Goal: Task Accomplishment & Management: Complete application form

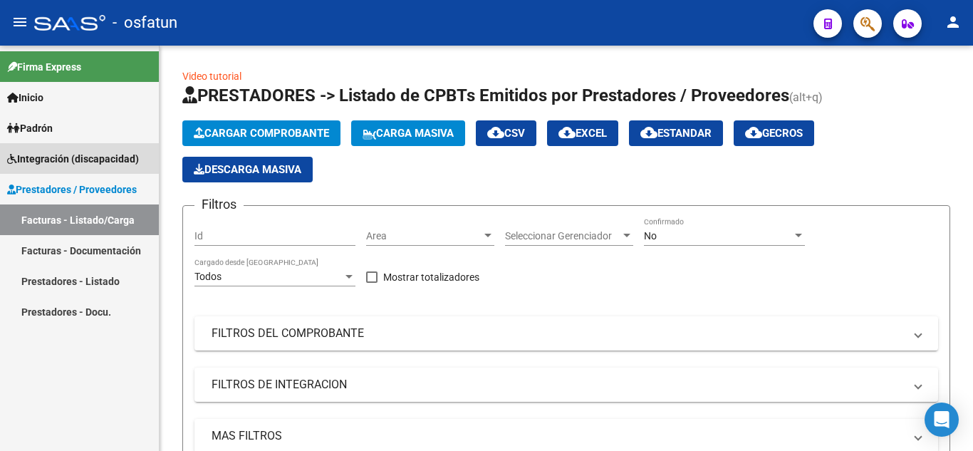
click at [60, 158] on span "Integración (discapacidad)" at bounding box center [73, 159] width 132 height 16
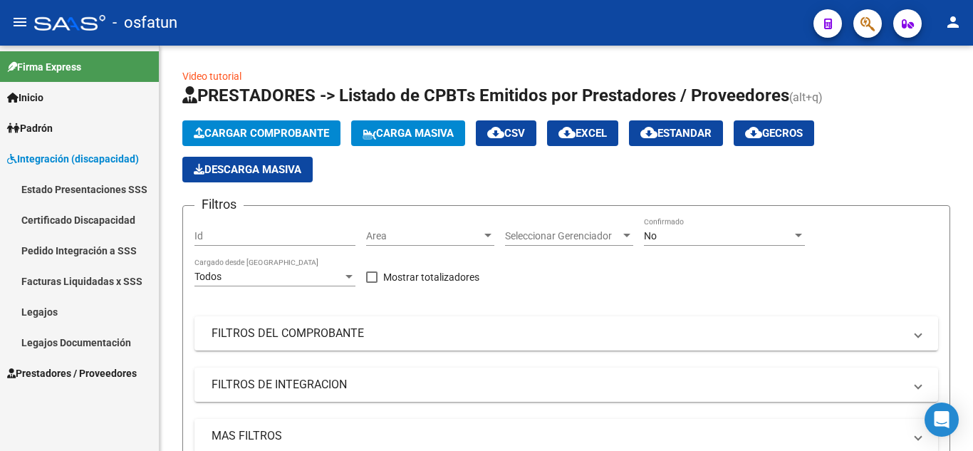
click at [33, 318] on link "Legajos" at bounding box center [79, 311] width 159 height 31
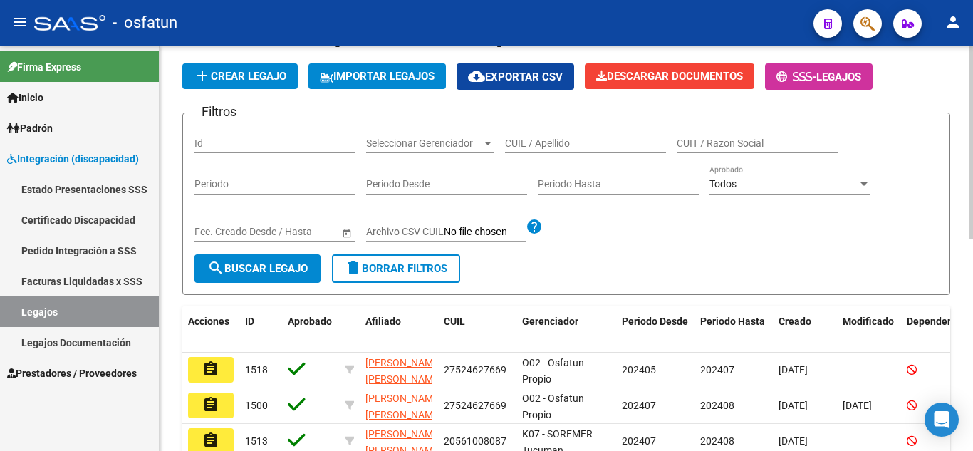
scroll to position [71, 0]
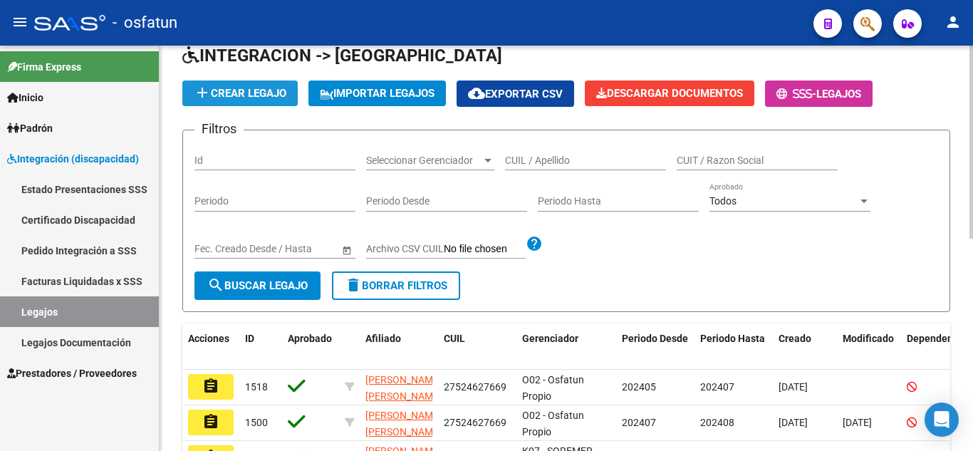
click at [238, 98] on span "add Crear Legajo" at bounding box center [240, 93] width 93 height 13
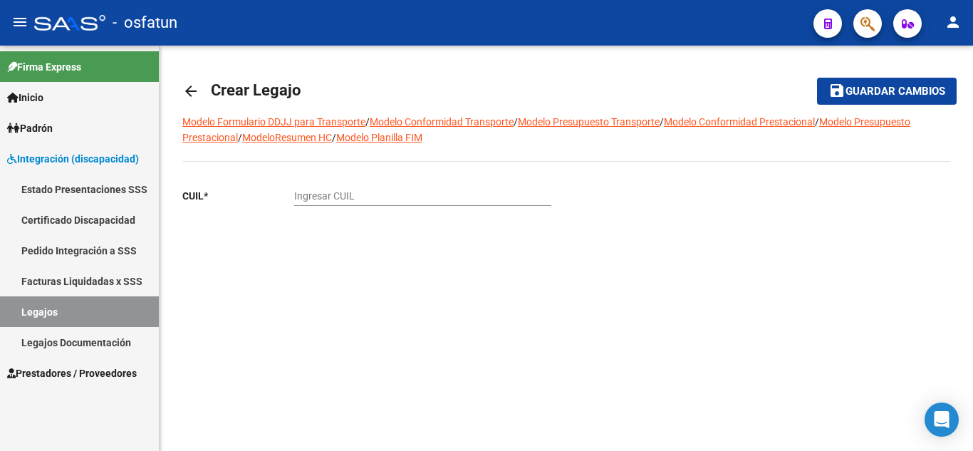
click at [342, 196] on input "Ingresar CUIL" at bounding box center [422, 196] width 257 height 12
paste input "20-46612782-6"
type input "20-46612782-6"
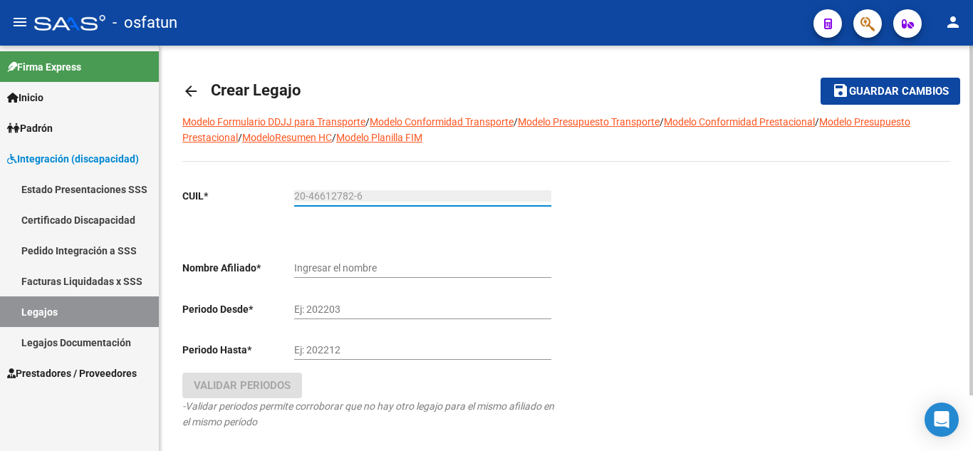
type input "HOSTAR GERMAN"
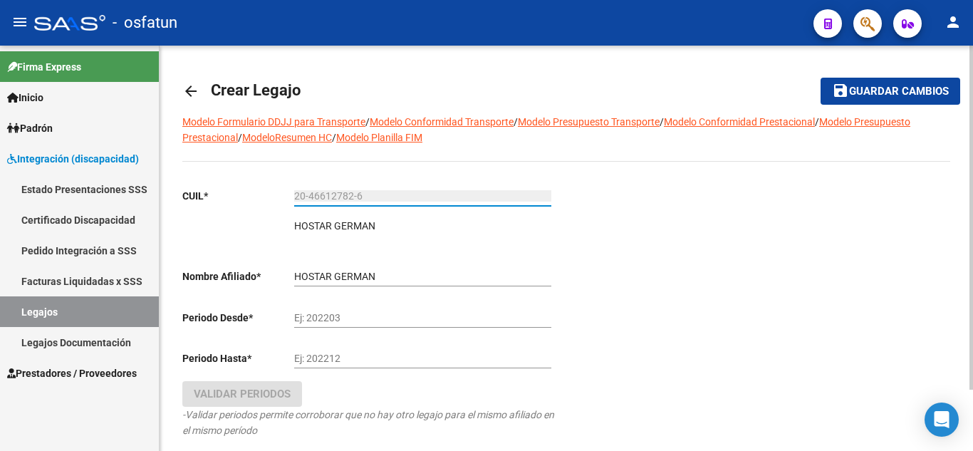
scroll to position [71, 0]
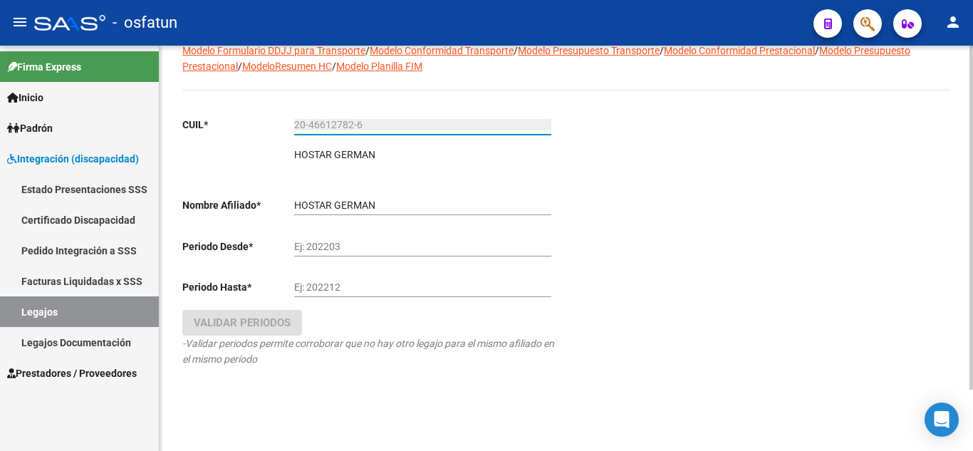
type input "20-46612782-6"
click at [414, 249] on input "Ej: 202203" at bounding box center [422, 247] width 257 height 12
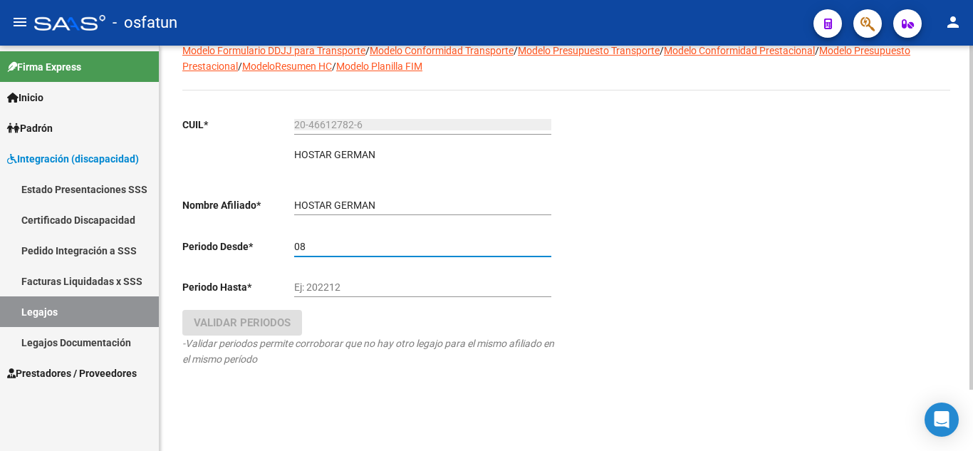
type input "0"
type input "202508"
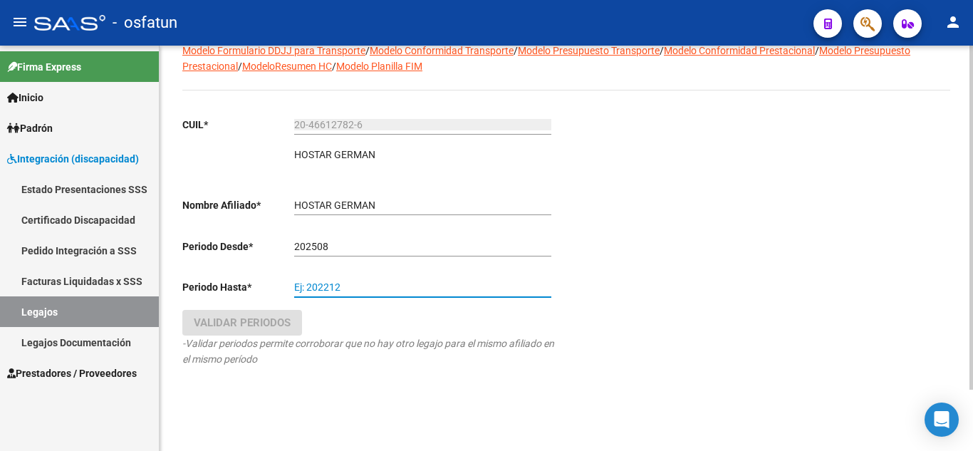
click at [397, 285] on input "Ej: 202212" at bounding box center [422, 287] width 257 height 12
type input "202512"
click at [254, 331] on button "Validar Periodos" at bounding box center [242, 323] width 120 height 26
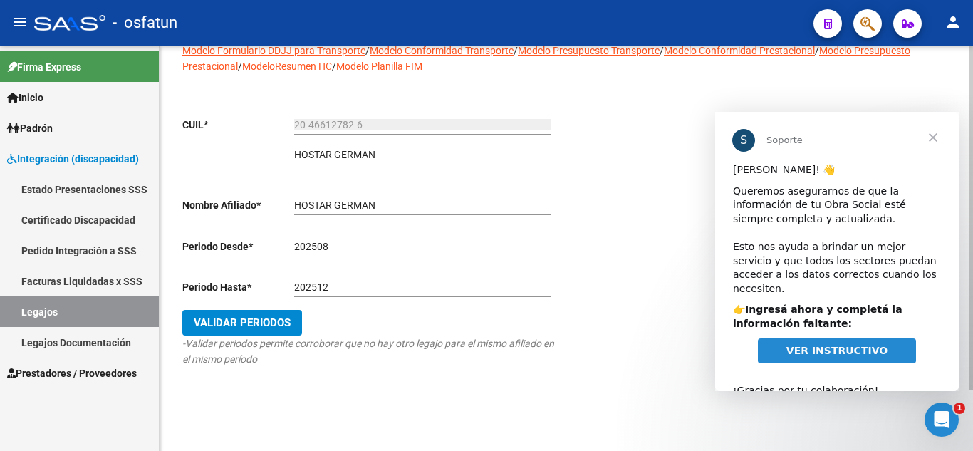
scroll to position [0, 0]
click at [937, 138] on span "Cerrar" at bounding box center [932, 137] width 51 height 51
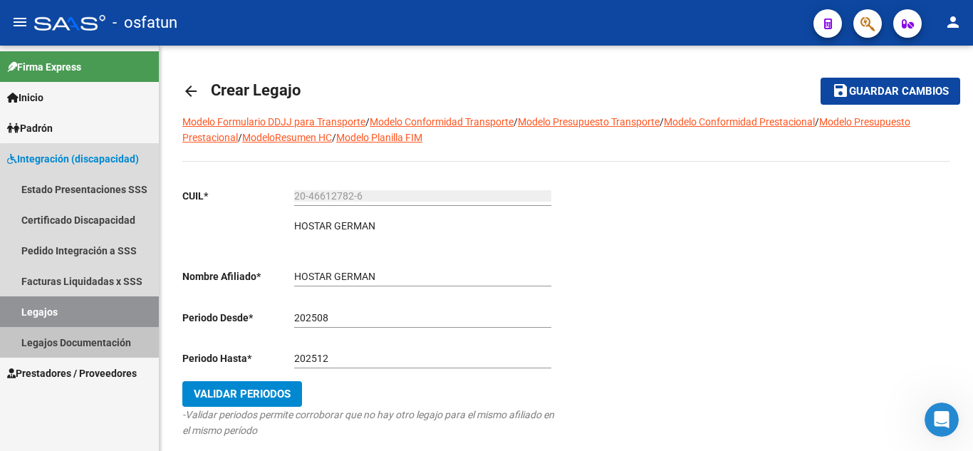
click at [100, 337] on link "Legajos Documentación" at bounding box center [79, 342] width 159 height 31
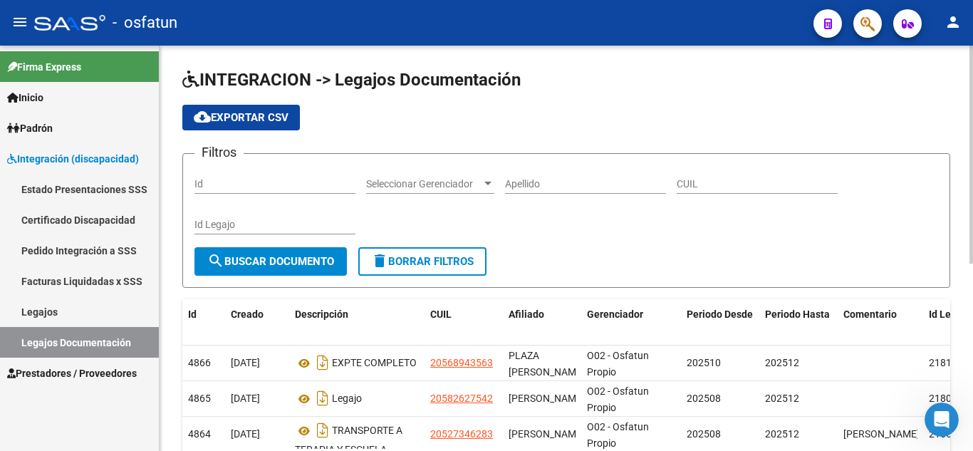
click at [580, 189] on input "Apellido" at bounding box center [585, 184] width 161 height 12
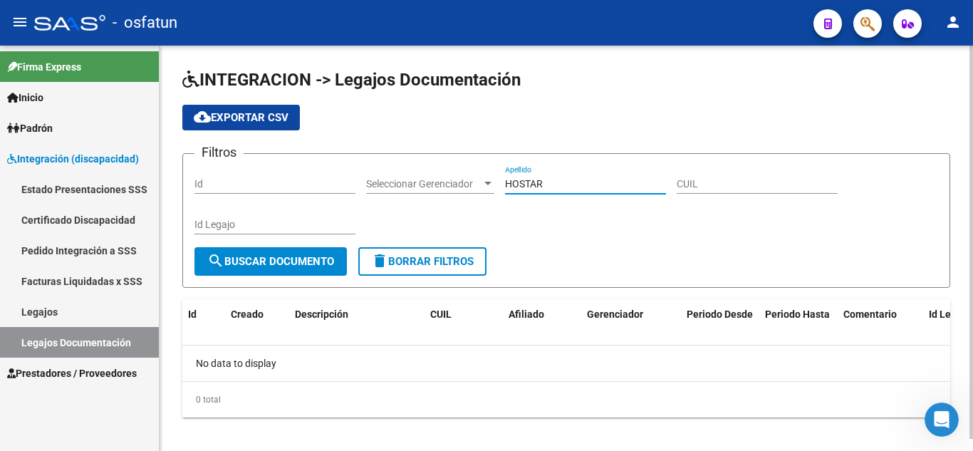
type input "HOSTAR"
click at [310, 267] on span "search Buscar Documento" at bounding box center [270, 261] width 127 height 13
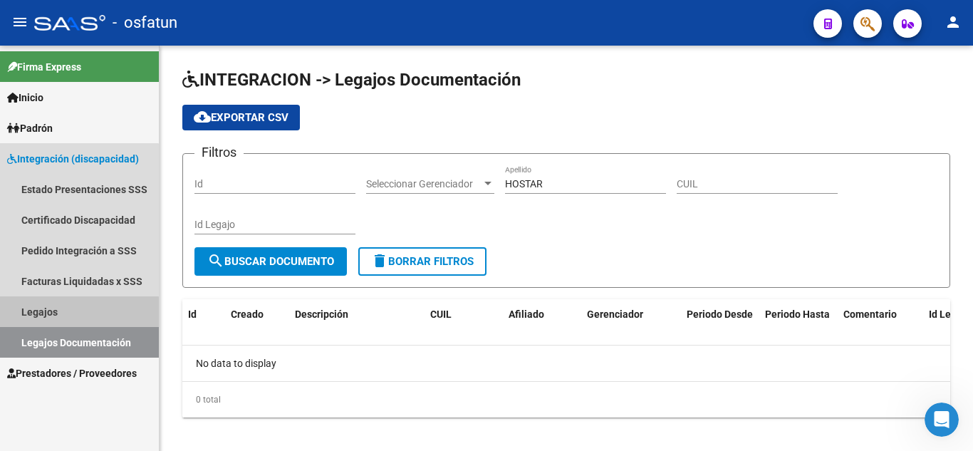
click at [76, 315] on link "Legajos" at bounding box center [79, 311] width 159 height 31
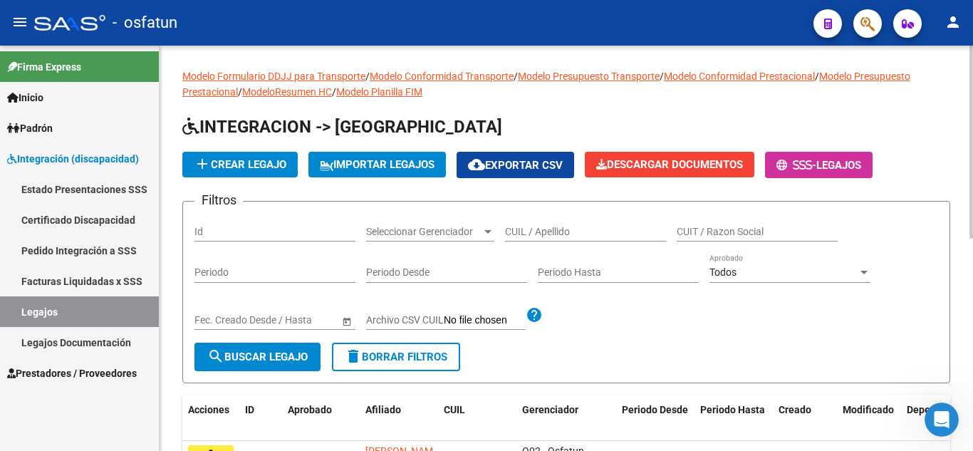
click at [582, 235] on input "CUIL / Apellido" at bounding box center [585, 232] width 161 height 12
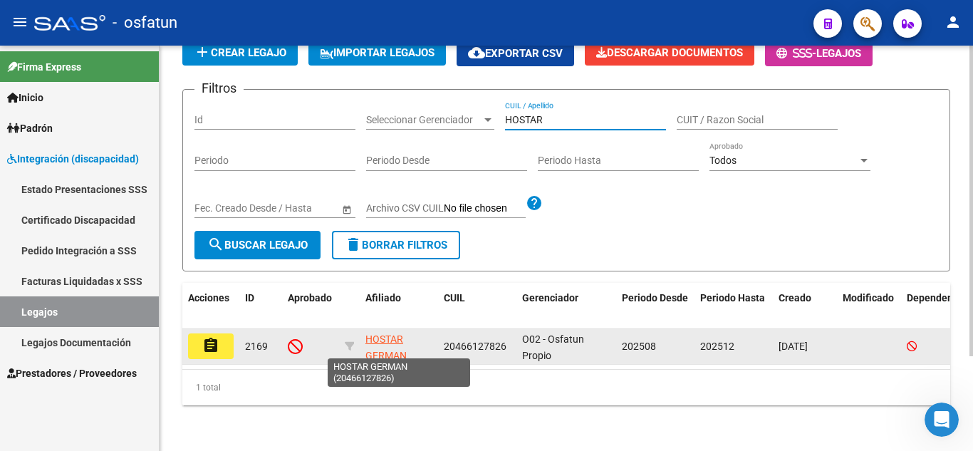
type input "HOSTAR"
click at [381, 336] on app-link-go-to "HOSTAR GERMAN" at bounding box center [398, 347] width 67 height 33
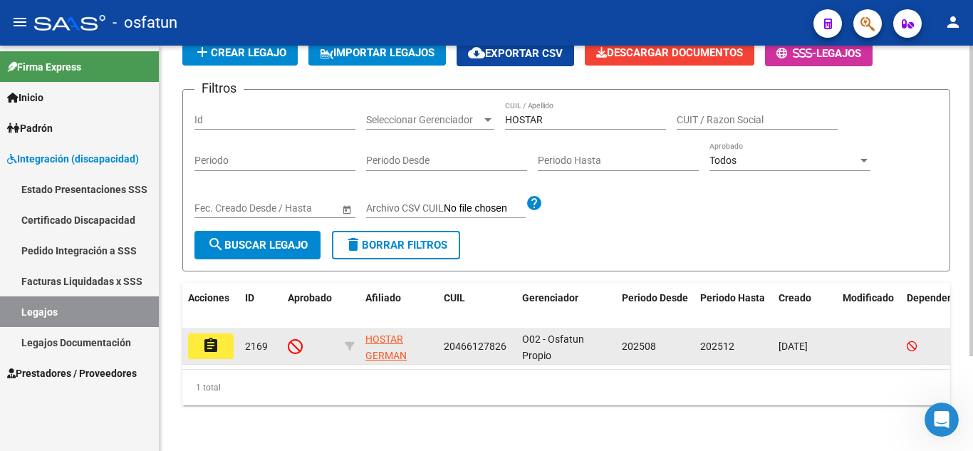
click at [208, 337] on mat-icon "assignment" at bounding box center [210, 345] width 17 height 17
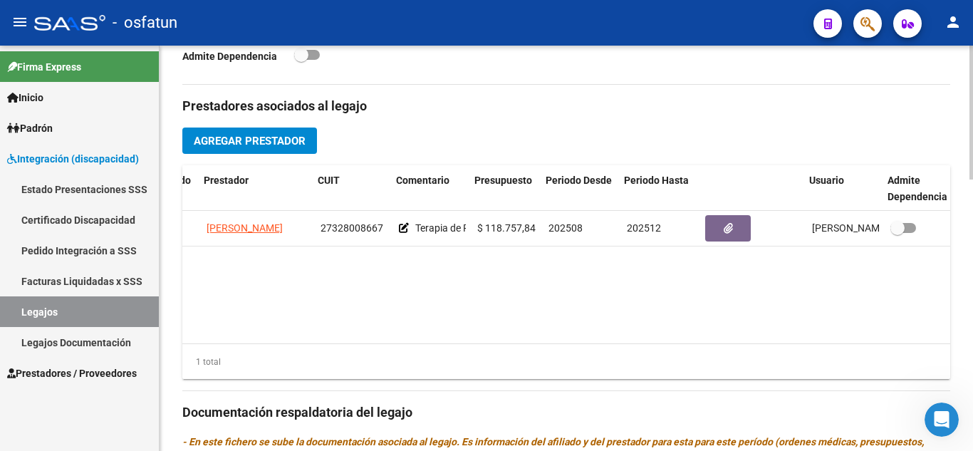
scroll to position [0, 108]
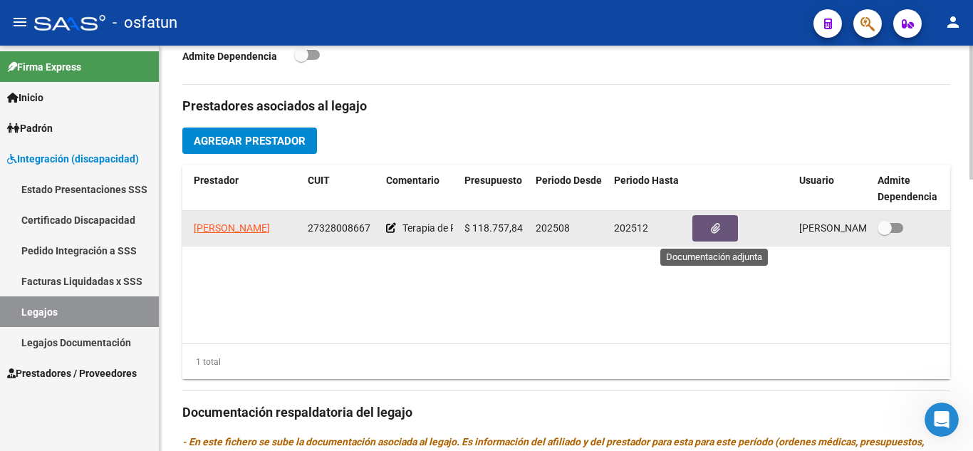
click at [720, 225] on button "button" at bounding box center [715, 228] width 46 height 26
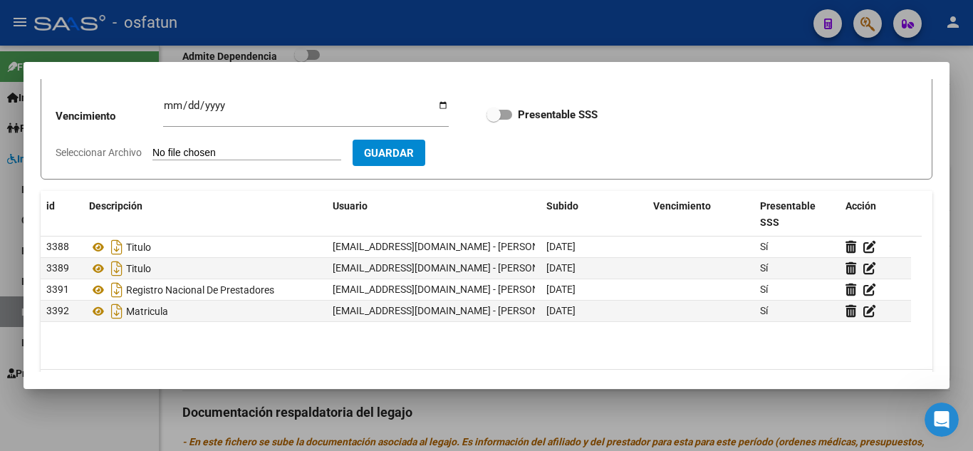
scroll to position [142, 0]
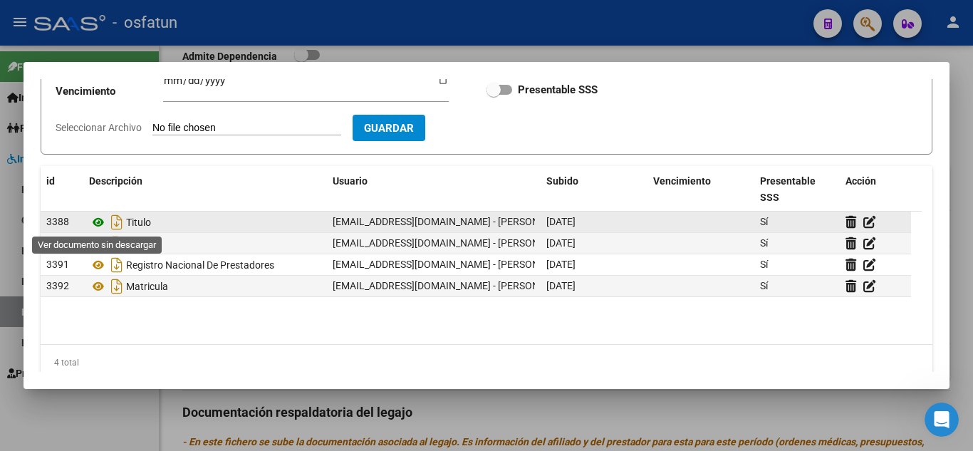
click at [98, 226] on icon at bounding box center [98, 222] width 19 height 17
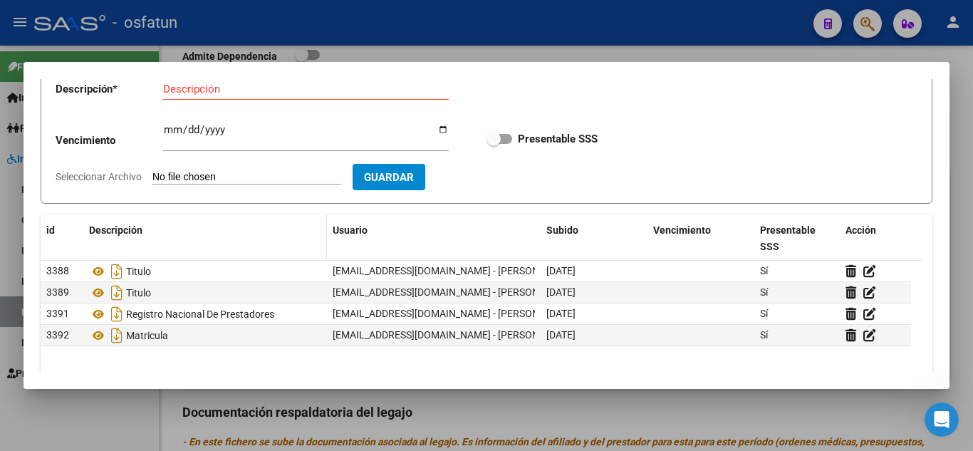
scroll to position [71, 0]
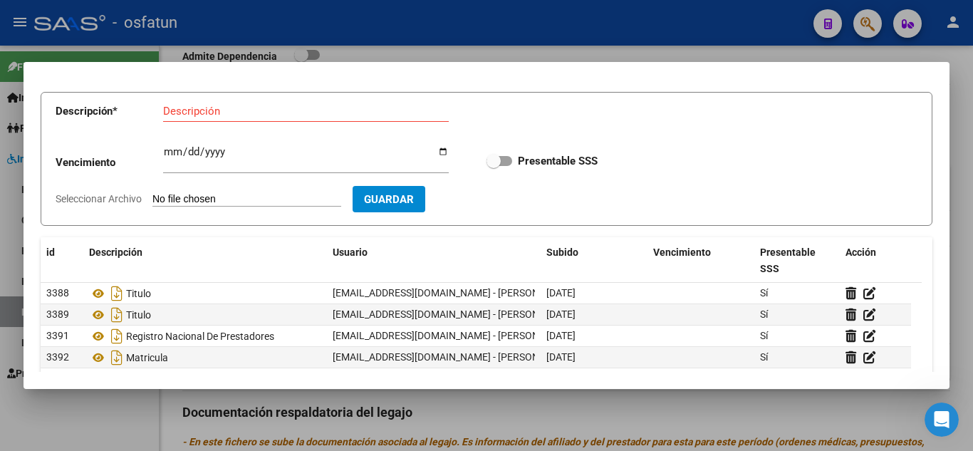
click at [251, 116] on input "Descripción" at bounding box center [306, 111] width 286 height 13
type input "SEGURO"
click at [226, 142] on div "Vencimiento Ingresar vencimiento Presentable SSS" at bounding box center [487, 160] width 862 height 51
click at [226, 152] on input "Ingresar vencimiento" at bounding box center [306, 157] width 286 height 23
click at [167, 152] on input "Ingresar vencimiento" at bounding box center [306, 157] width 286 height 23
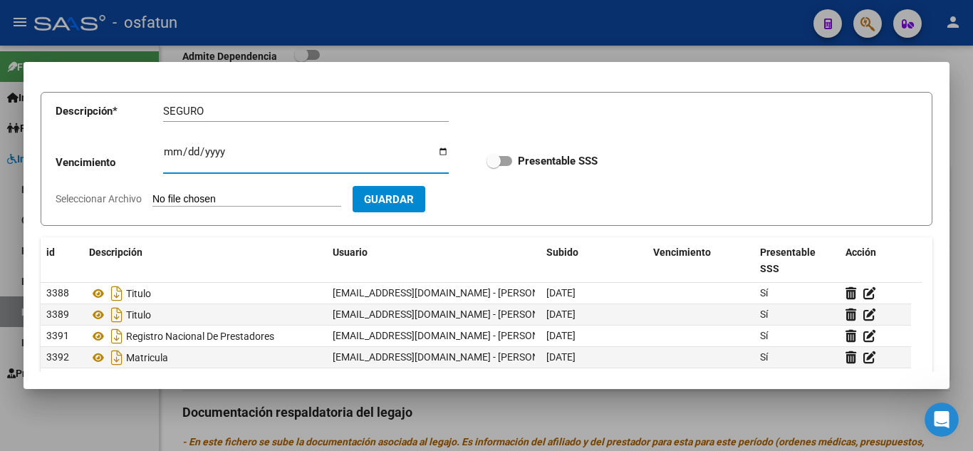
click at [414, 207] on button "Guardar" at bounding box center [388, 199] width 73 height 26
click at [286, 201] on input "Seleccionar Archivo" at bounding box center [246, 200] width 189 height 14
type input "C:\fakepath\HOSTAR GERMAN seguro psicologa.pdf"
click at [167, 152] on input "Ingresar vencimiento" at bounding box center [306, 157] width 286 height 23
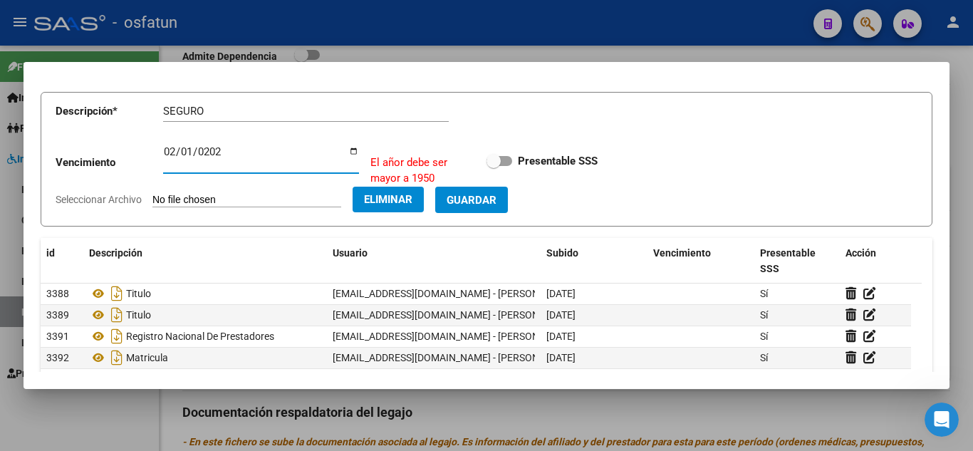
type input "2026-02-01"
click at [492, 198] on span "Guardar" at bounding box center [471, 199] width 50 height 13
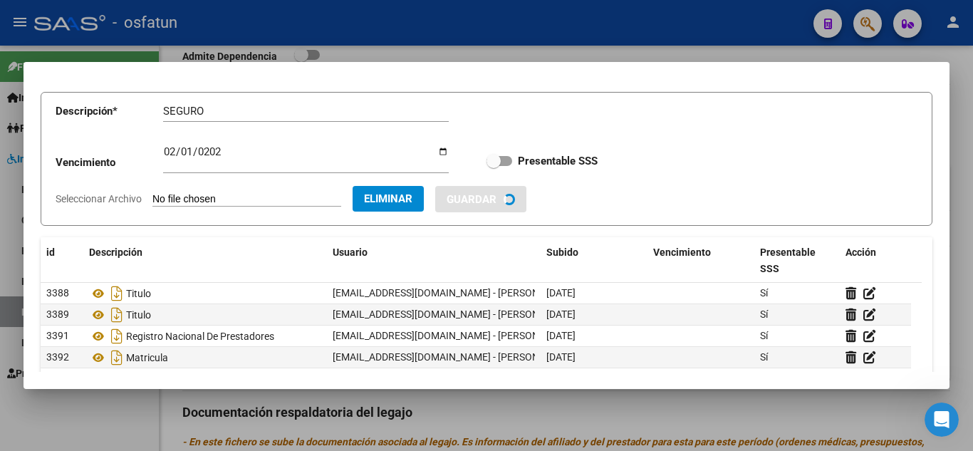
checkbox input "true"
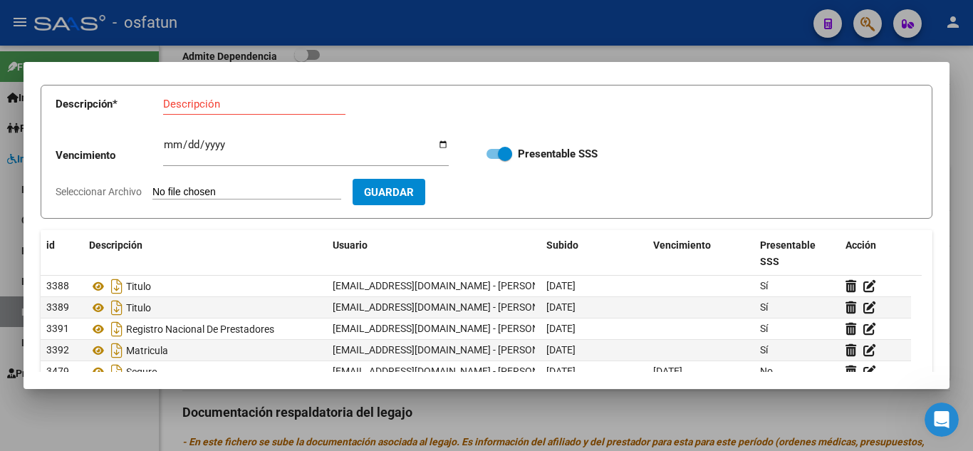
scroll to position [0, 0]
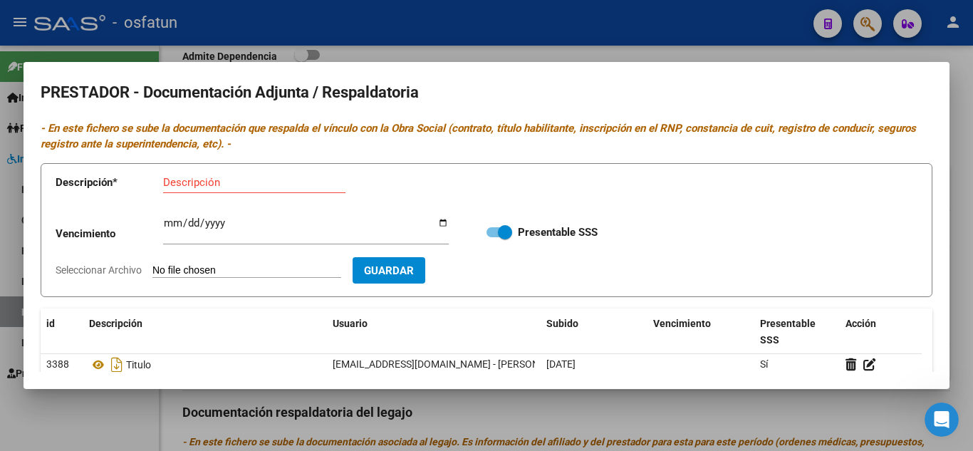
click at [297, 183] on input "Descripción" at bounding box center [254, 182] width 182 height 13
type input "CBU"
click at [288, 273] on input "Seleccionar Archivo" at bounding box center [246, 271] width 189 height 14
type input "C:\fakepath\HOSTAR GERMAN cbu psicologa.pdf"
click at [485, 276] on span "Guardar" at bounding box center [471, 270] width 50 height 13
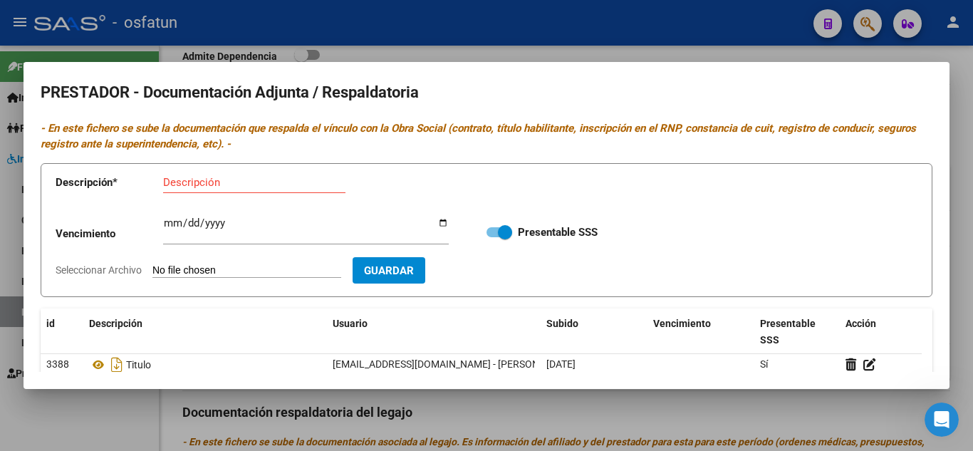
click at [251, 270] on input "Seleccionar Archivo" at bounding box center [246, 271] width 189 height 14
type input "C:\fakepath\HOSTAR GERMAN Monotributo psicologa.pdf"
click at [244, 192] on div "Descripción" at bounding box center [254, 182] width 182 height 21
click at [244, 185] on input "Descripción" at bounding box center [254, 182] width 182 height 13
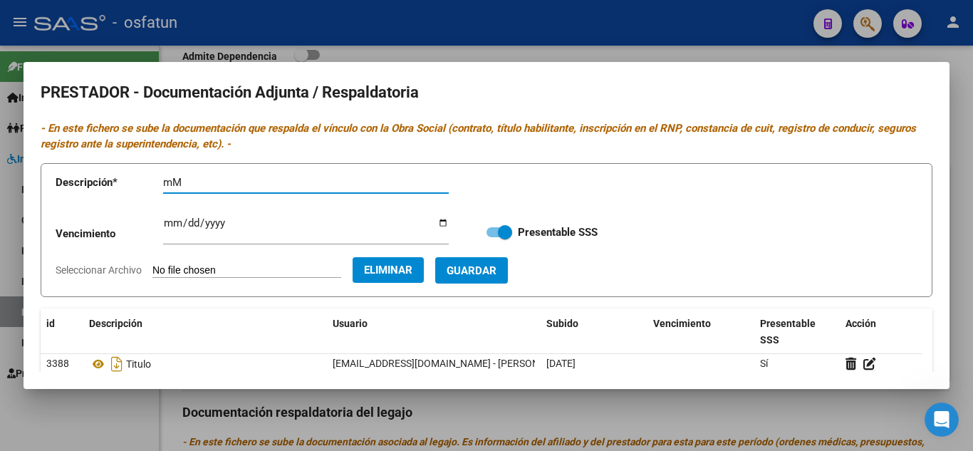
type input "m"
type input "MONOTRIBUTO"
click at [487, 273] on span "Guardar" at bounding box center [471, 270] width 50 height 13
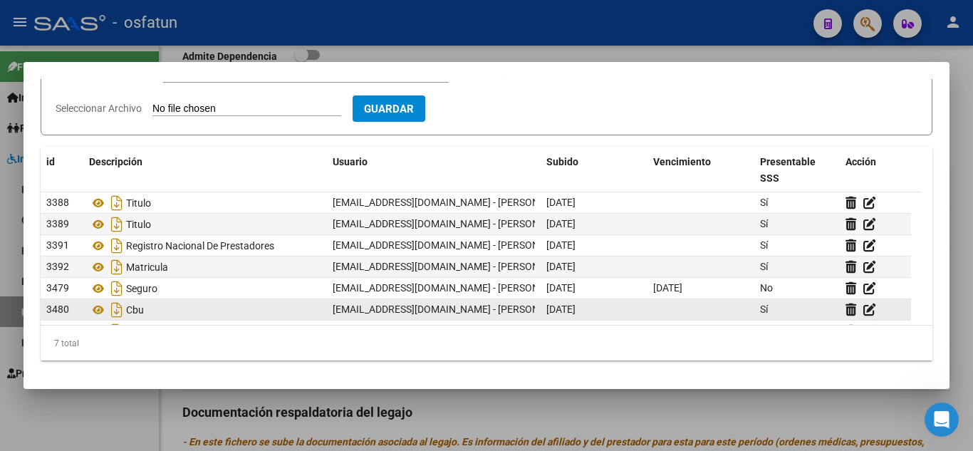
scroll to position [22, 0]
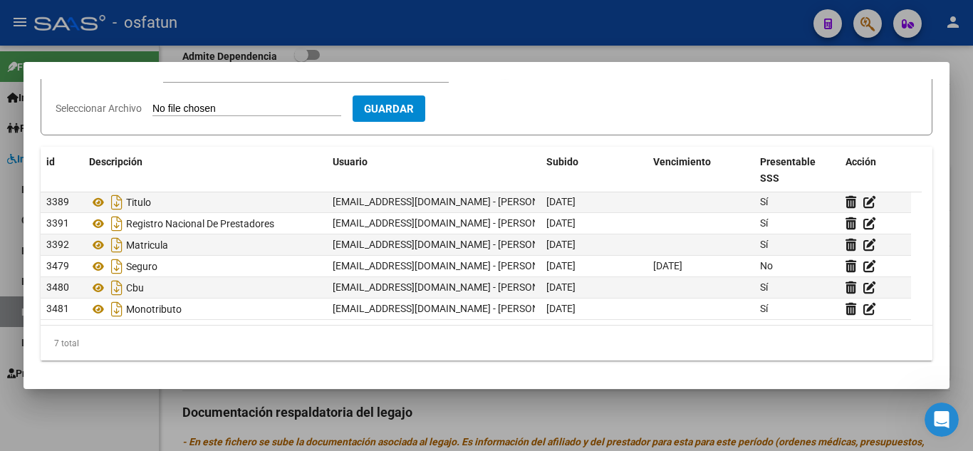
click at [414, 108] on span "Guardar" at bounding box center [389, 109] width 50 height 13
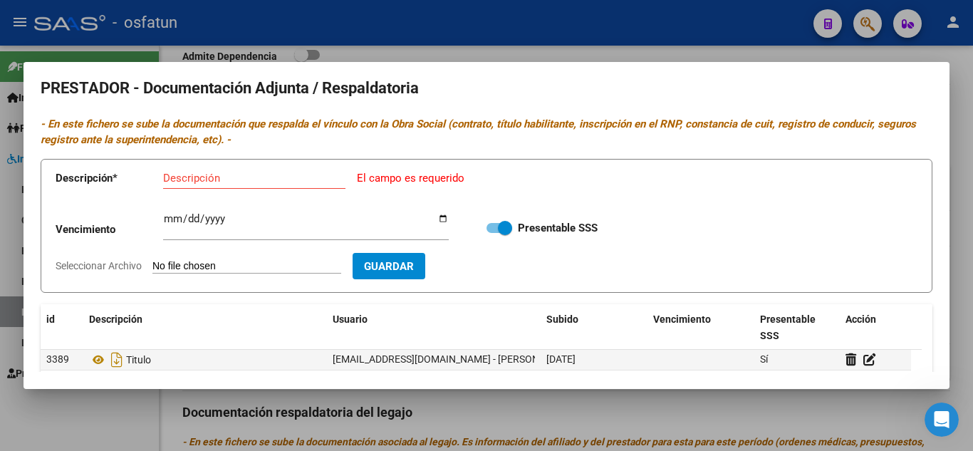
scroll to position [0, 0]
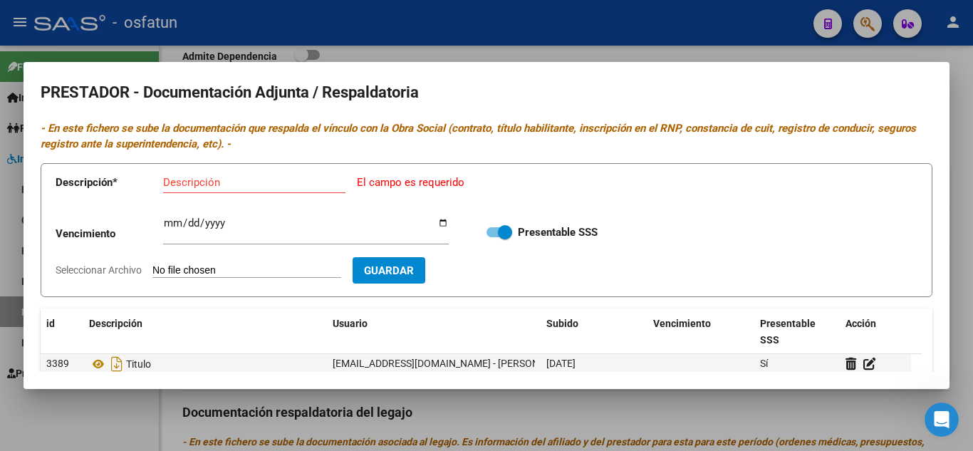
drag, startPoint x: 241, startPoint y: 190, endPoint x: 254, endPoint y: 191, distance: 12.8
click at [241, 188] on div "Descripción" at bounding box center [254, 182] width 182 height 21
click at [261, 190] on div "Descripción" at bounding box center [254, 182] width 182 height 21
type input "d"
type input "DNI"
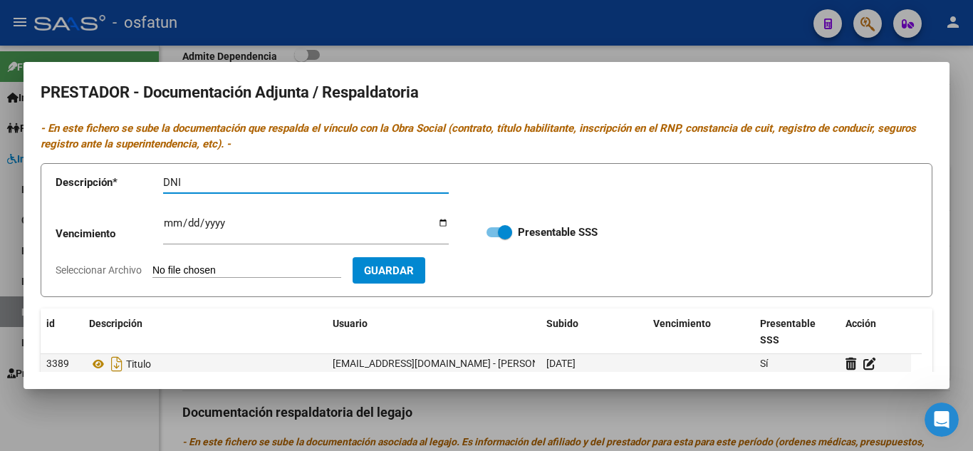
click at [414, 275] on span "Guardar" at bounding box center [389, 270] width 50 height 13
click at [414, 278] on button "Guardar" at bounding box center [388, 270] width 73 height 26
click at [268, 263] on form "Descripción * DNI Descripción Vencimiento Ingresar vencimiento Presentable SSS …" at bounding box center [487, 230] width 892 height 135
click at [272, 267] on input "Seleccionar Archivo" at bounding box center [246, 271] width 189 height 14
type input "C:\fakepath\HOSTAR GERMAN dni psicologa.pdf"
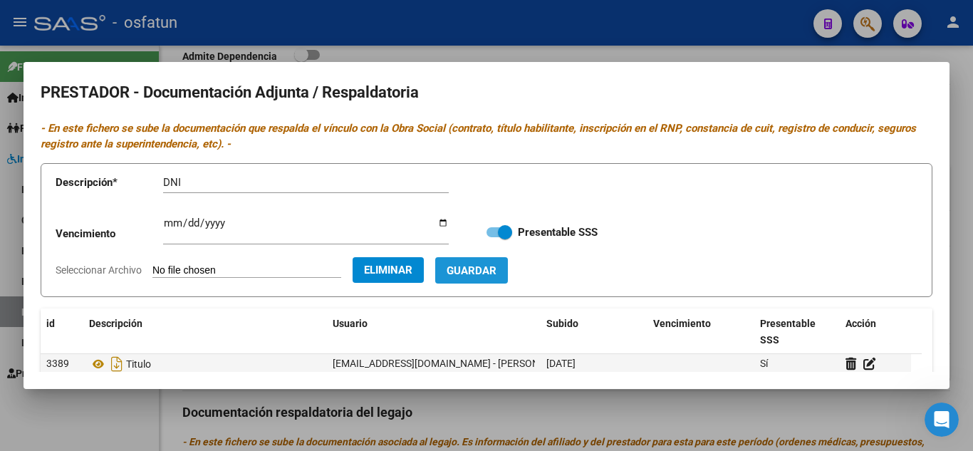
click at [489, 278] on button "Guardar" at bounding box center [471, 270] width 73 height 26
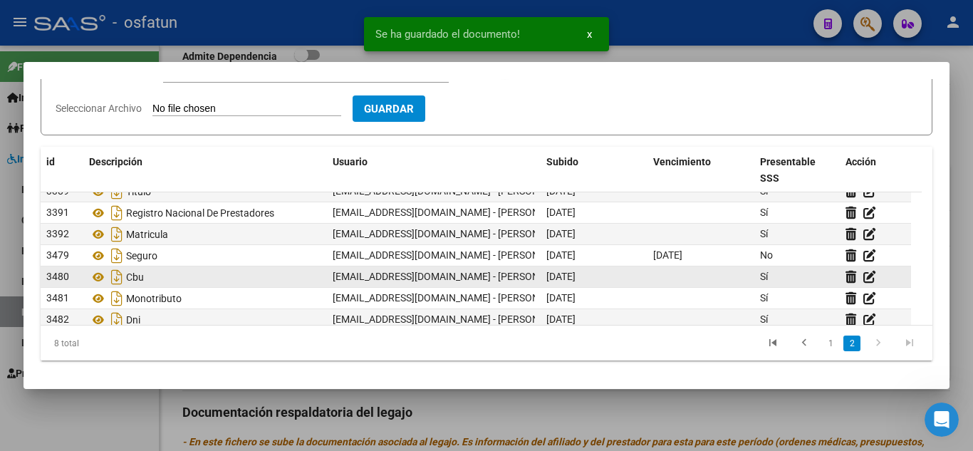
scroll to position [43, 0]
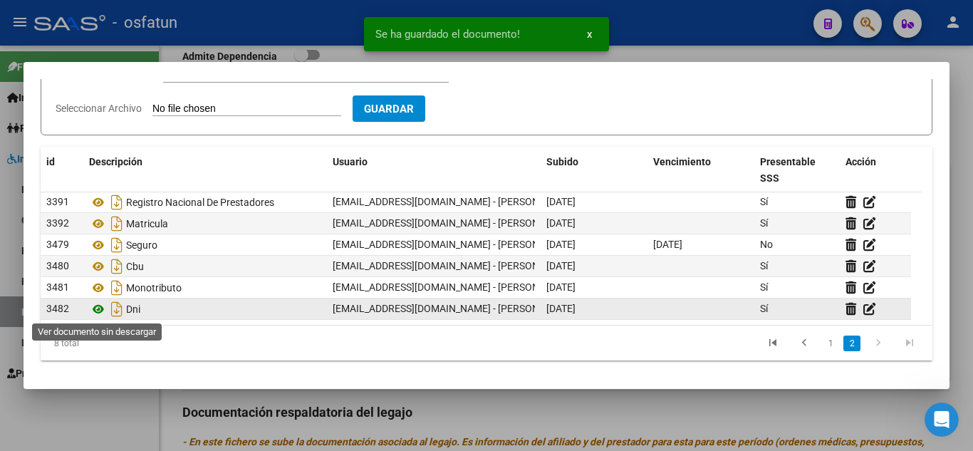
click at [95, 310] on icon at bounding box center [98, 309] width 19 height 17
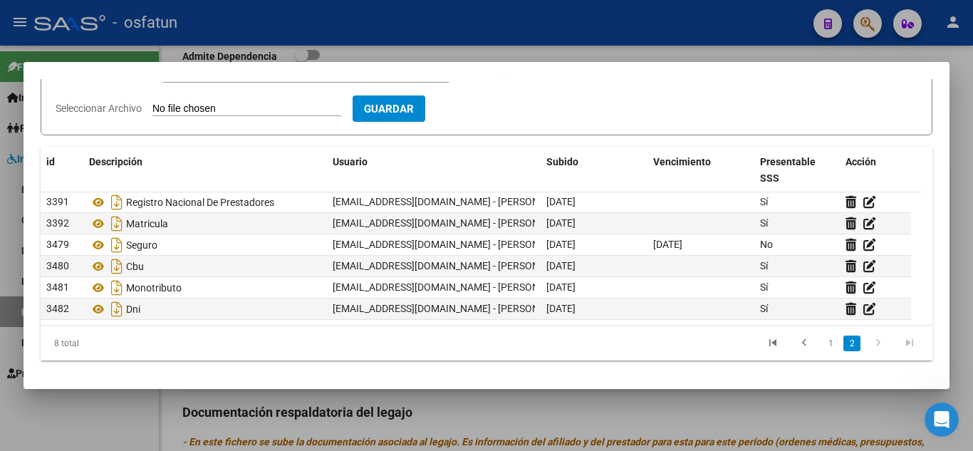
click at [234, 110] on input "Seleccionar Archivo" at bounding box center [246, 110] width 189 height 14
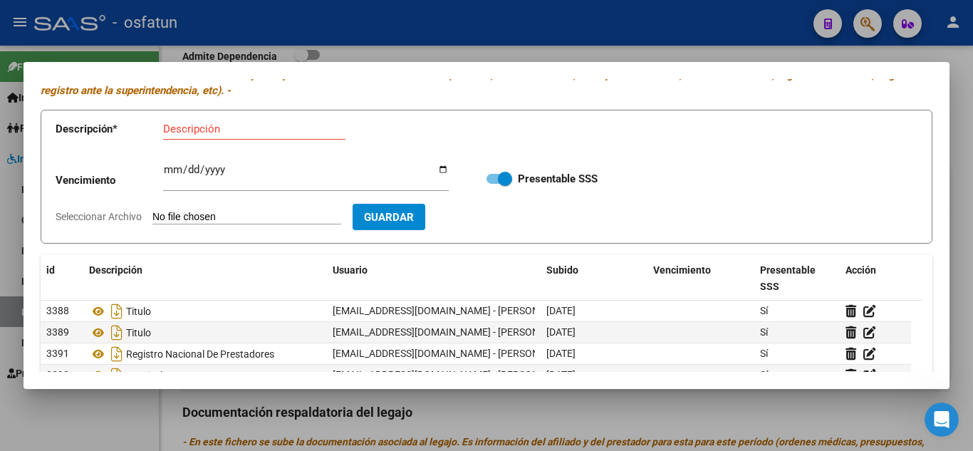
scroll to position [19, 0]
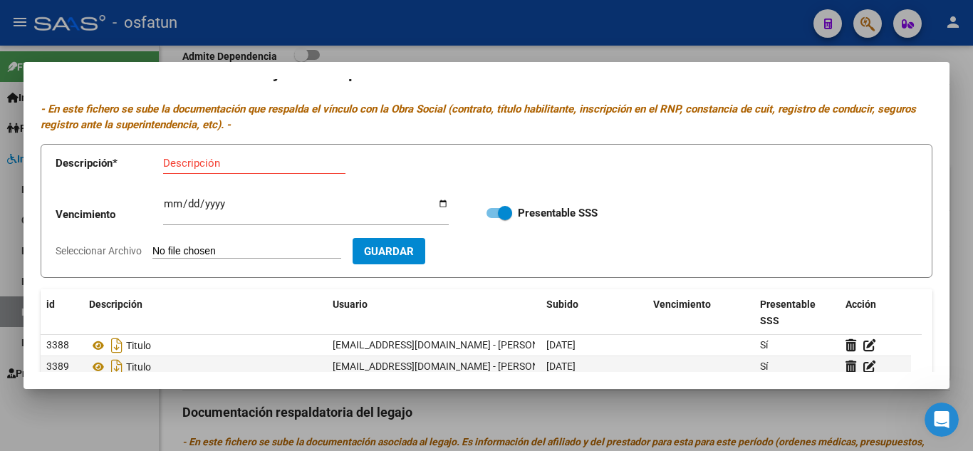
click at [425, 252] on button "Guardar" at bounding box center [388, 251] width 73 height 26
click at [528, 46] on div at bounding box center [486, 225] width 973 height 451
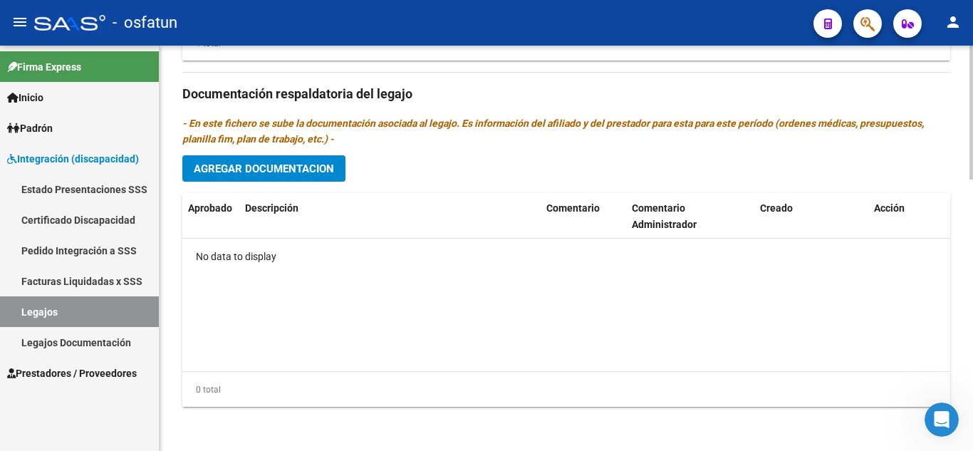
scroll to position [820, 0]
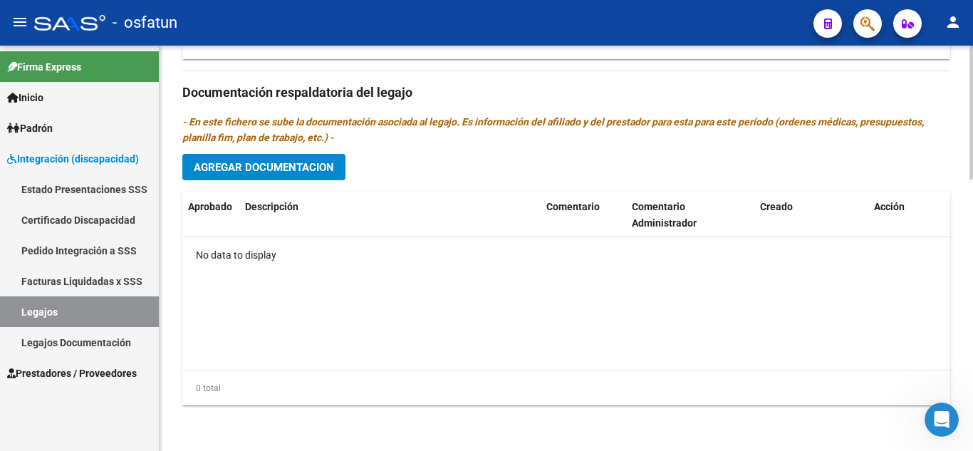
click at [293, 167] on span "Agregar Documentacion" at bounding box center [264, 167] width 140 height 13
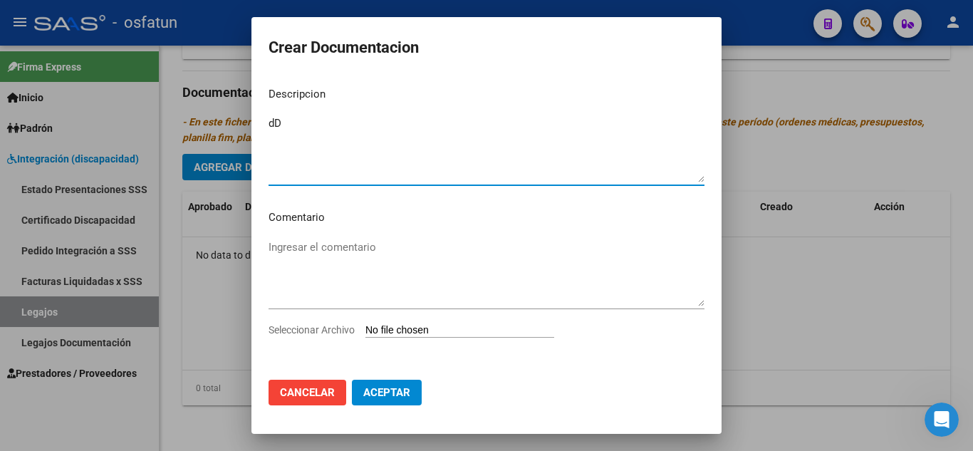
type textarea "d"
type textarea "DNI AFILIADO"
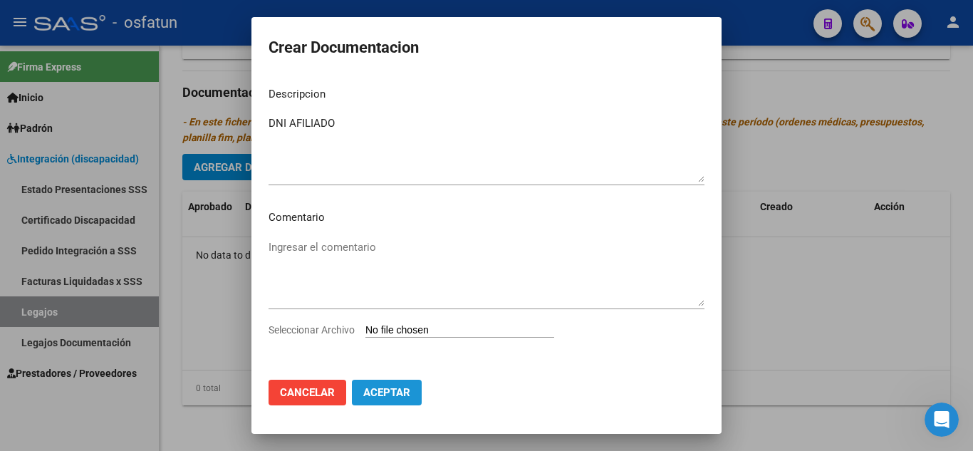
click at [367, 391] on span "Aceptar" at bounding box center [386, 392] width 47 height 13
click at [410, 333] on input "Seleccionar Archivo" at bounding box center [459, 331] width 189 height 14
type input "C:\fakepath\HOSTAR GERMAN dni.pdf"
click at [376, 395] on span "Aceptar" at bounding box center [386, 392] width 47 height 13
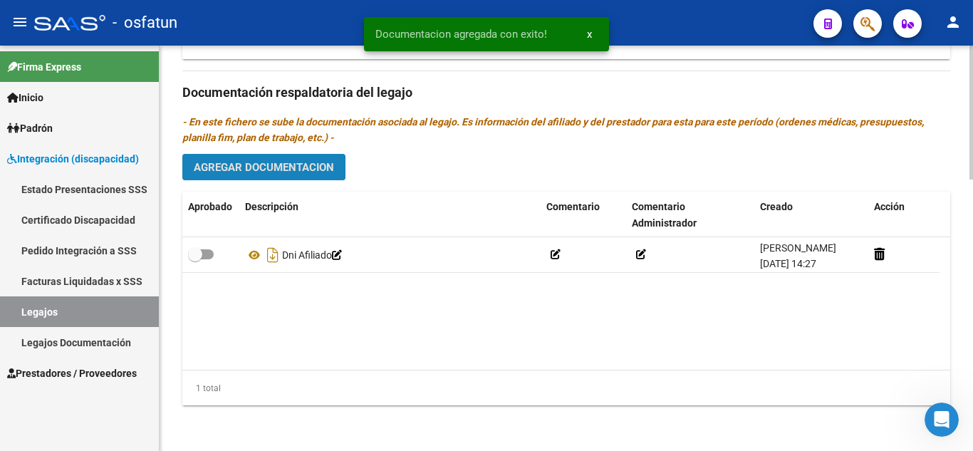
click at [284, 178] on button "Agregar Documentacion" at bounding box center [263, 167] width 163 height 26
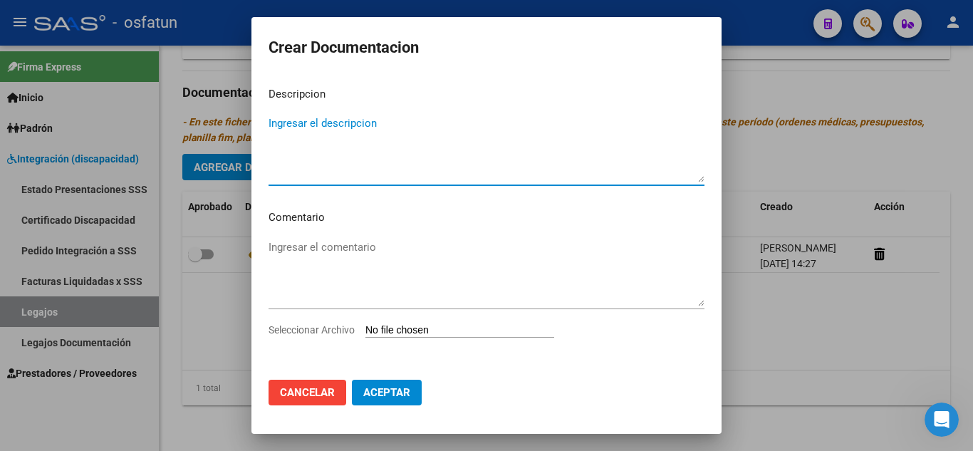
click at [377, 142] on textarea "Ingresar el descripcion" at bounding box center [486, 148] width 436 height 67
type textarea "C"
type textarea "CUD"
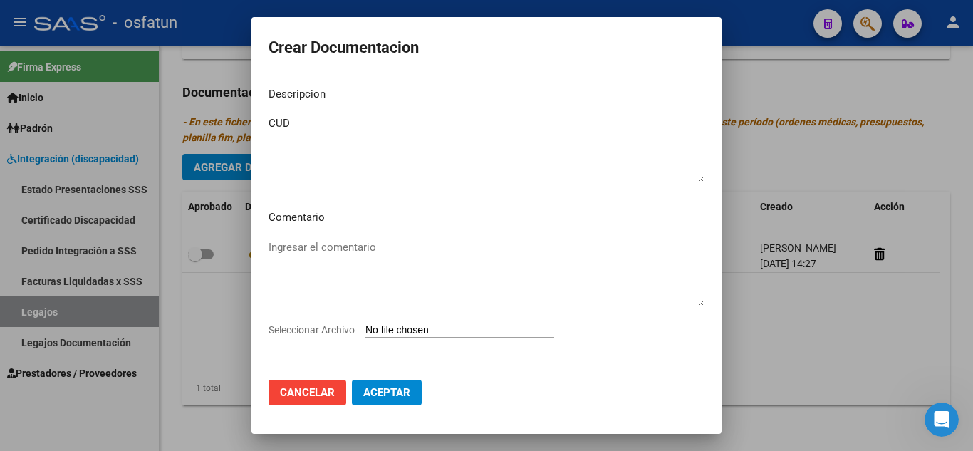
click at [456, 331] on input "Seleccionar Archivo" at bounding box center [459, 331] width 189 height 14
type input "C:\fakepath\HOSTAR GERMAN certificado discapacidad.pdf"
click at [625, 340] on span "Eliminar" at bounding box center [601, 334] width 48 height 13
click at [438, 327] on input "Seleccionar Archivo" at bounding box center [459, 331] width 189 height 14
type input "C:\fakepath\HOSTAR GERMAN certificado discapacidad.pdf"
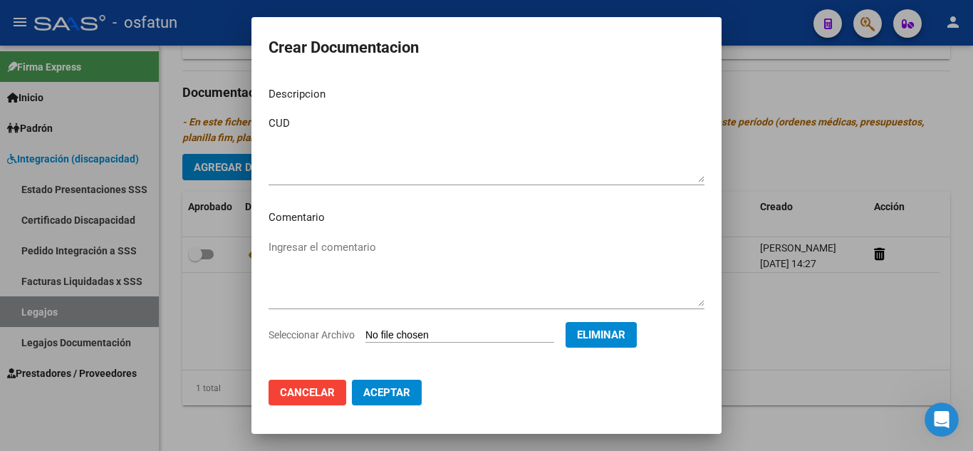
click at [310, 394] on span "Cancelar" at bounding box center [307, 392] width 55 height 13
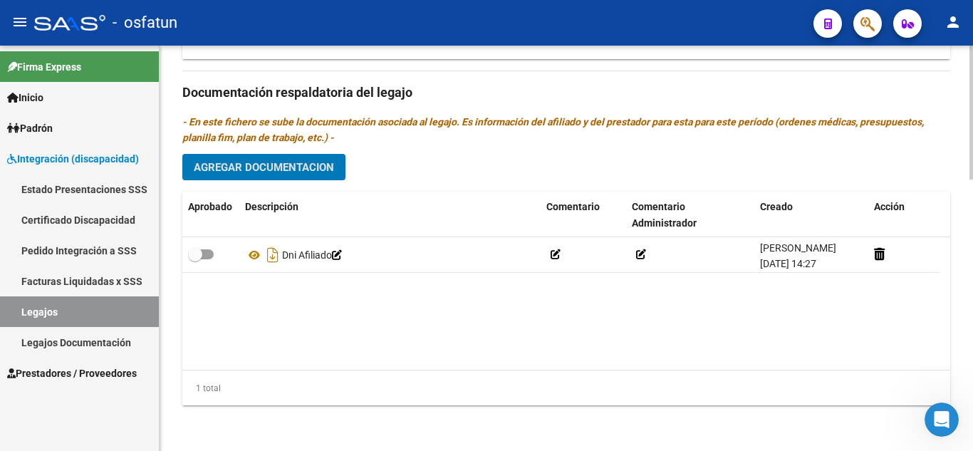
click at [279, 166] on span "Agregar Documentacion" at bounding box center [264, 167] width 140 height 13
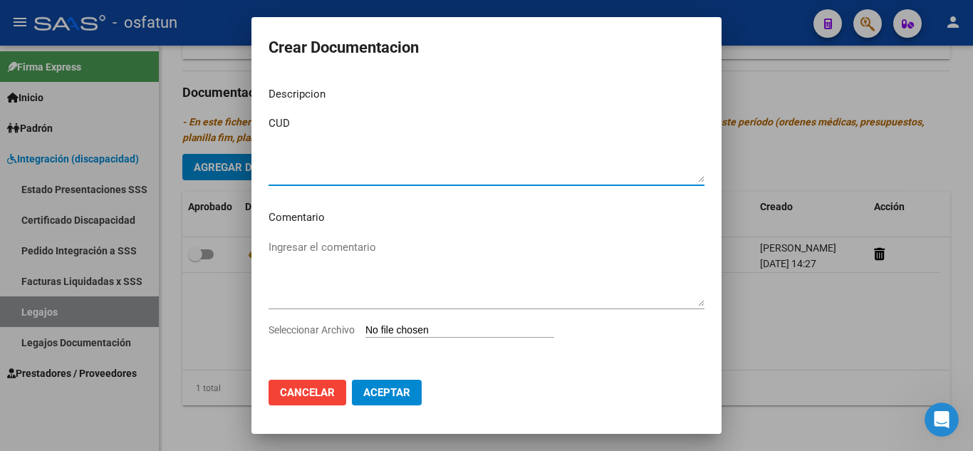
type textarea "CUD"
click at [419, 332] on input "Seleccionar Archivo" at bounding box center [459, 331] width 189 height 14
type input "C:\fakepath\HOSTAR GERMAN certificado discapacidad.pdf"
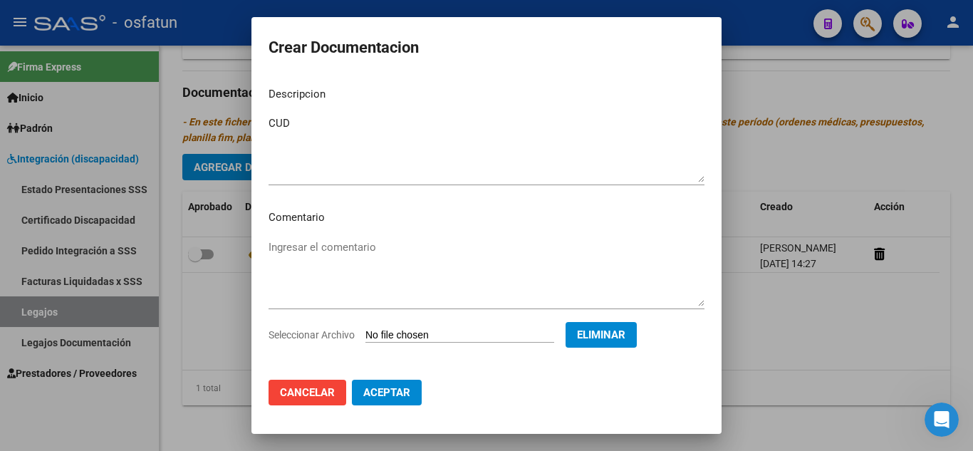
click at [395, 395] on span "Aceptar" at bounding box center [386, 392] width 47 height 13
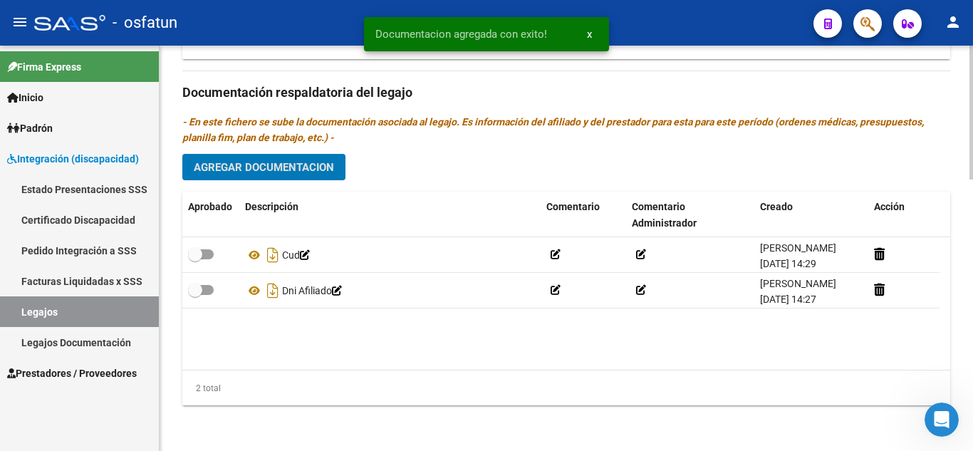
click at [275, 167] on span "Agregar Documentacion" at bounding box center [264, 167] width 140 height 13
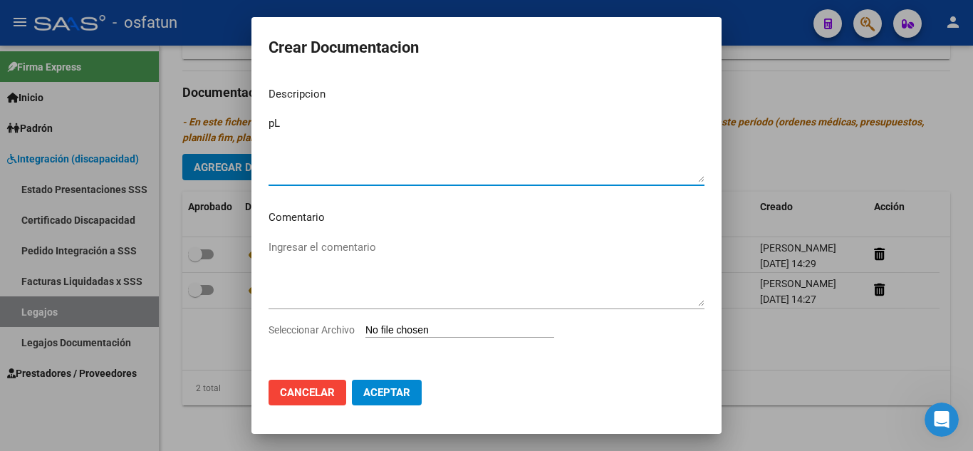
type textarea "p"
type textarea "f"
type textarea "FICHA PERSONAL"
click at [406, 328] on input "Seleccionar Archivo" at bounding box center [459, 331] width 189 height 14
type input "C:\fakepath\Hostar German -Ficha-personal.pdf"
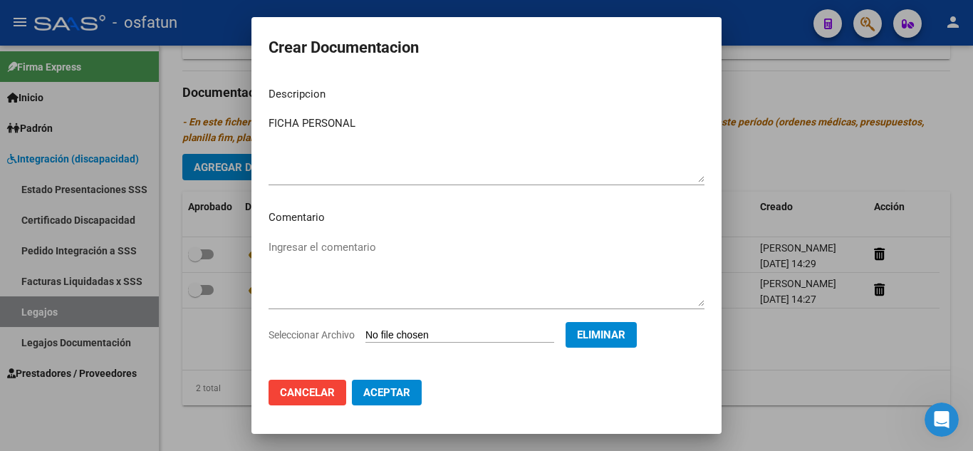
click at [378, 392] on span "Aceptar" at bounding box center [386, 392] width 47 height 13
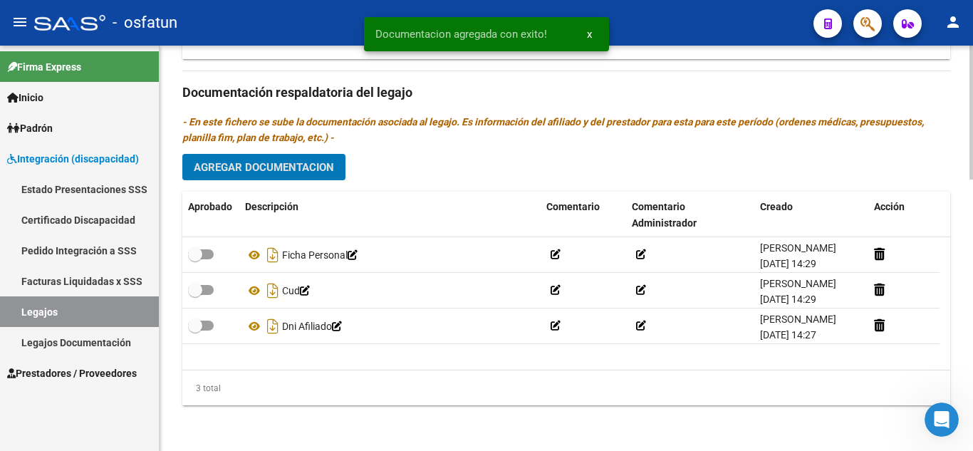
click at [261, 165] on span "Agregar Documentacion" at bounding box center [264, 167] width 140 height 13
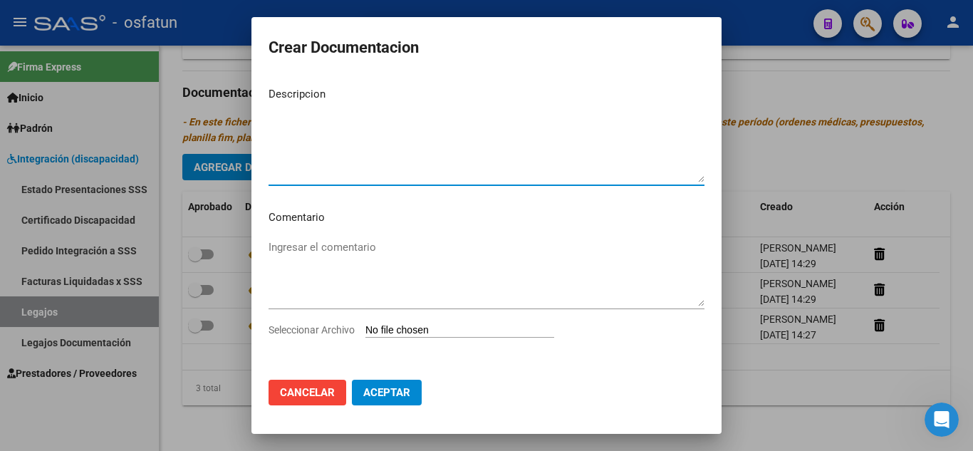
type textarea "p"
type textarea "CONSENTIMIENTO"
click at [442, 325] on input "Seleccionar Archivo" at bounding box center [459, 331] width 189 height 14
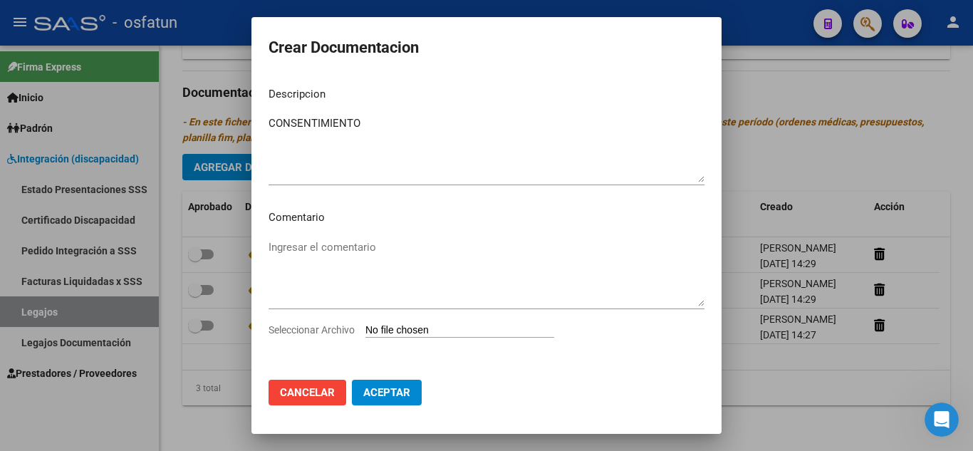
type input "C:\fakepath\HOSTAR GERMAN Consentimiento-informado-psicologiapadres-tutor.pdf"
click at [373, 389] on span "Aceptar" at bounding box center [386, 392] width 47 height 13
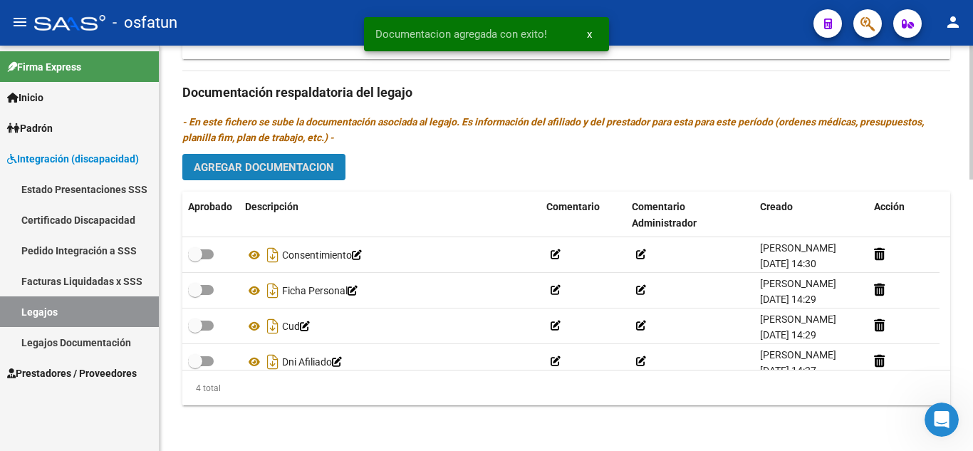
click at [318, 168] on span "Agregar Documentacion" at bounding box center [264, 167] width 140 height 13
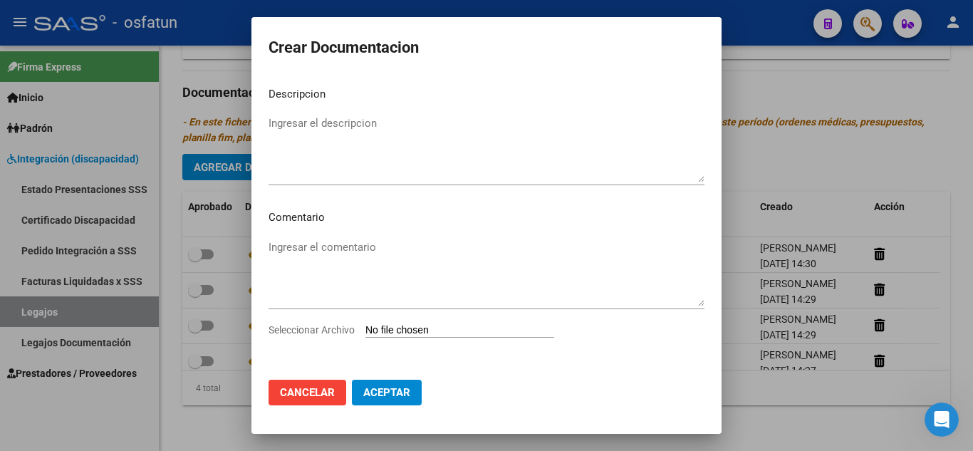
click at [775, 43] on div at bounding box center [486, 225] width 973 height 451
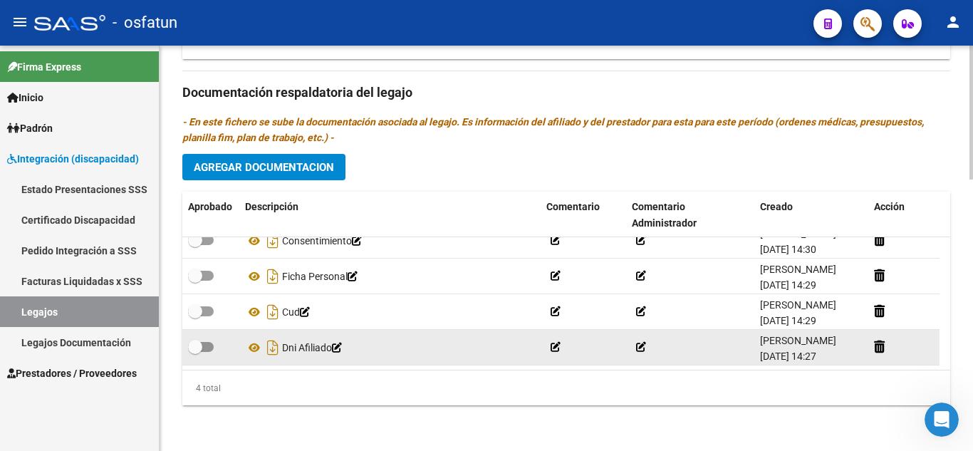
scroll to position [0, 0]
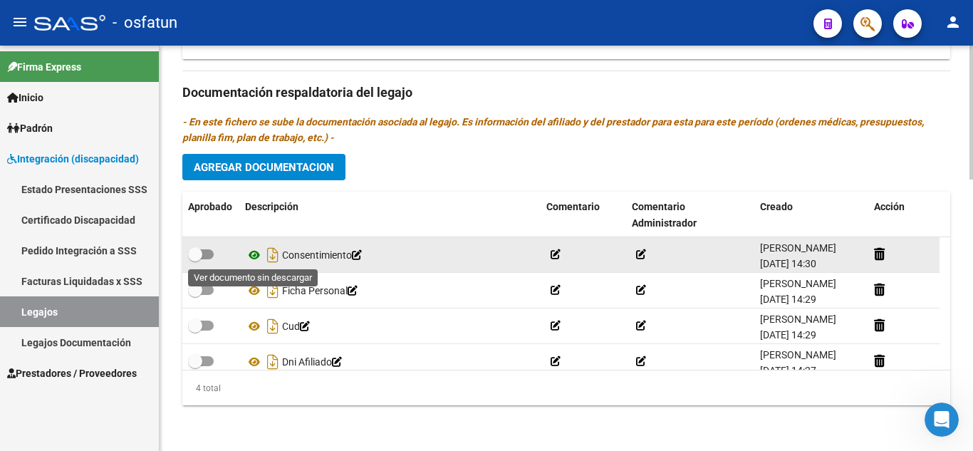
click at [252, 255] on icon at bounding box center [254, 254] width 19 height 17
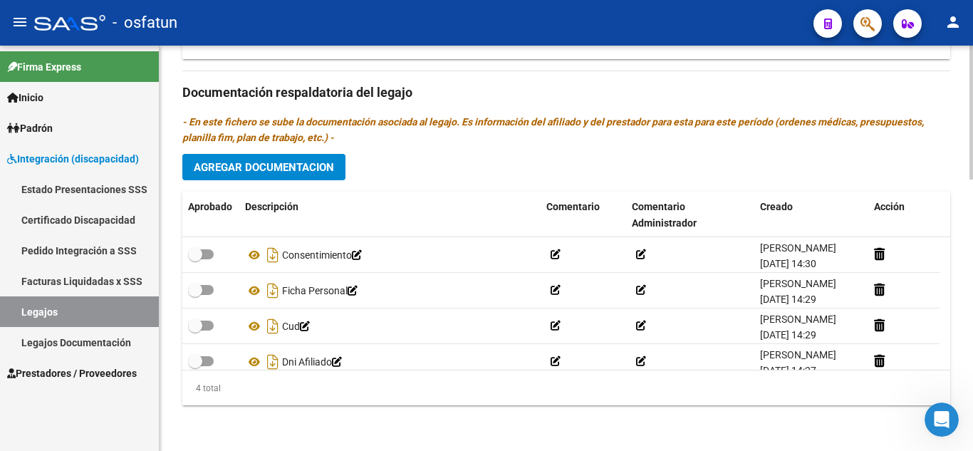
click at [303, 160] on button "Agregar Documentacion" at bounding box center [263, 167] width 163 height 26
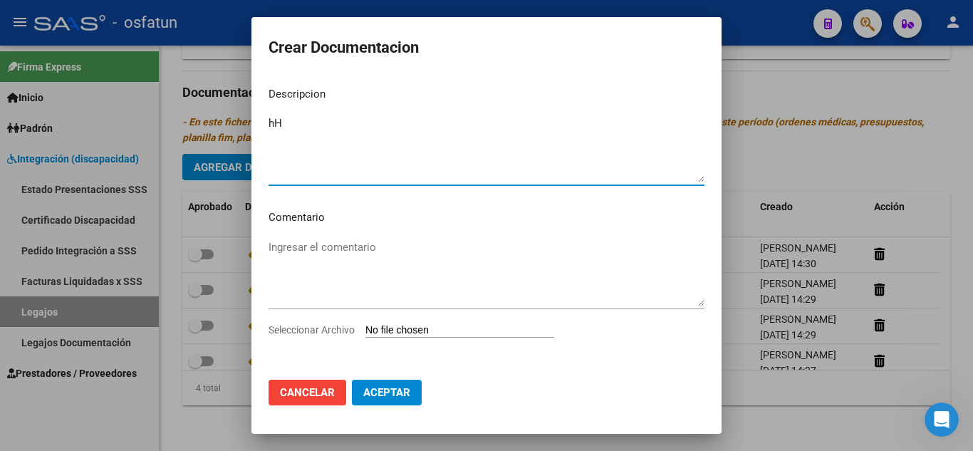
type textarea "h"
type textarea "HISTORIA CLINIA"
click at [404, 322] on div "Ingresar el comentario" at bounding box center [486, 279] width 436 height 86
click at [404, 328] on input "Seleccionar Archivo" at bounding box center [459, 331] width 189 height 14
type input "C:\fakepath\Resumen Historia Clinica HOSTAR GERMAN.pdf"
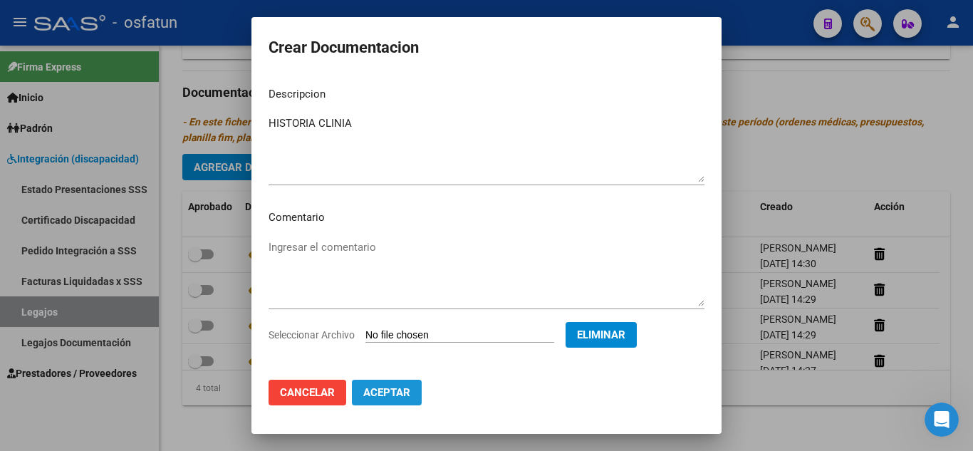
click at [386, 392] on span "Aceptar" at bounding box center [386, 392] width 47 height 13
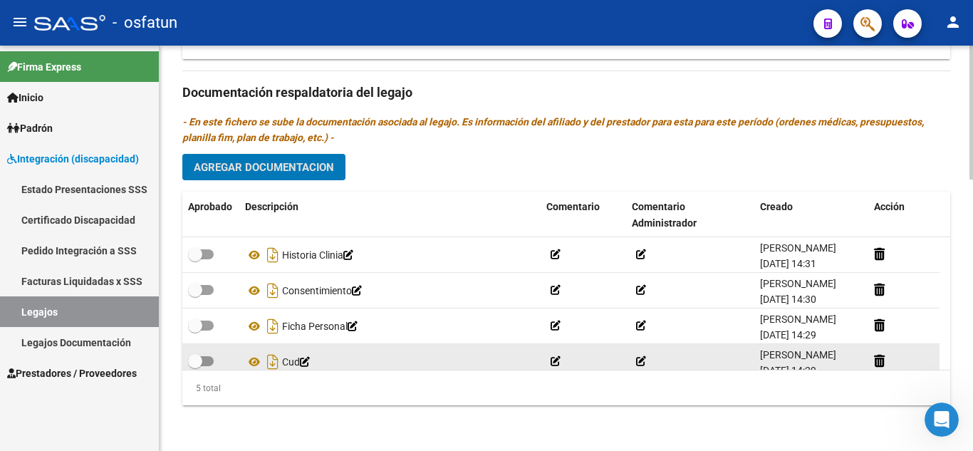
scroll to position [748, 0]
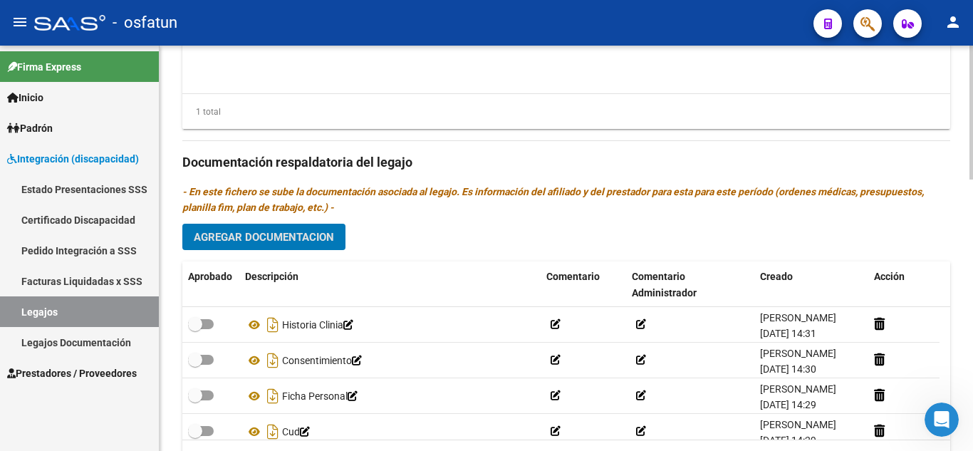
click at [280, 243] on span "Agregar Documentacion" at bounding box center [264, 237] width 140 height 13
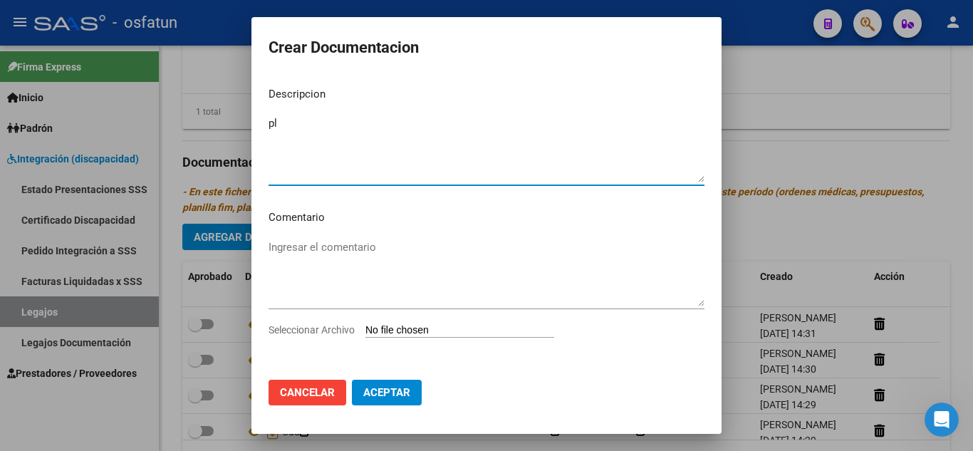
type textarea "p"
type textarea "P"
type textarea "PLAN DE TRABAJO"
click at [404, 321] on div "Ingresar el comentario" at bounding box center [486, 279] width 436 height 86
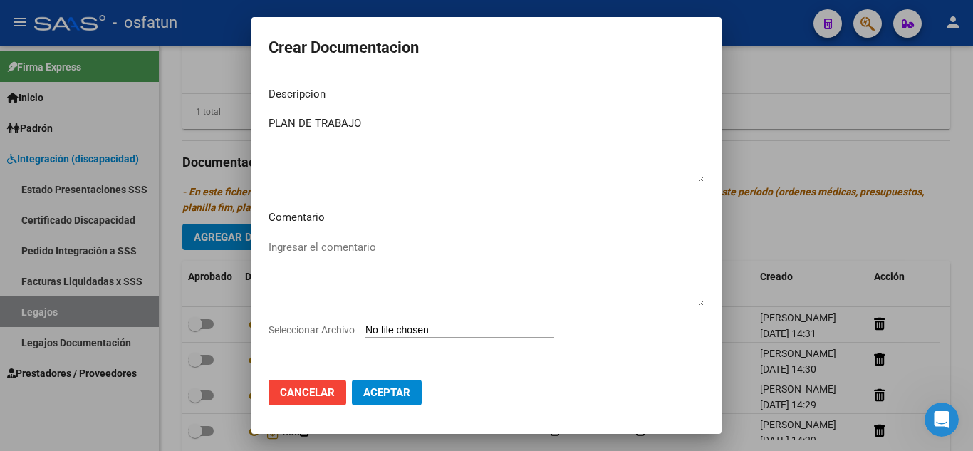
click at [405, 329] on input "Seleccionar Archivo" at bounding box center [459, 331] width 189 height 14
type input "C:\fakepath\HOSTAR GERMAN plan trabajo psicologa.pdf"
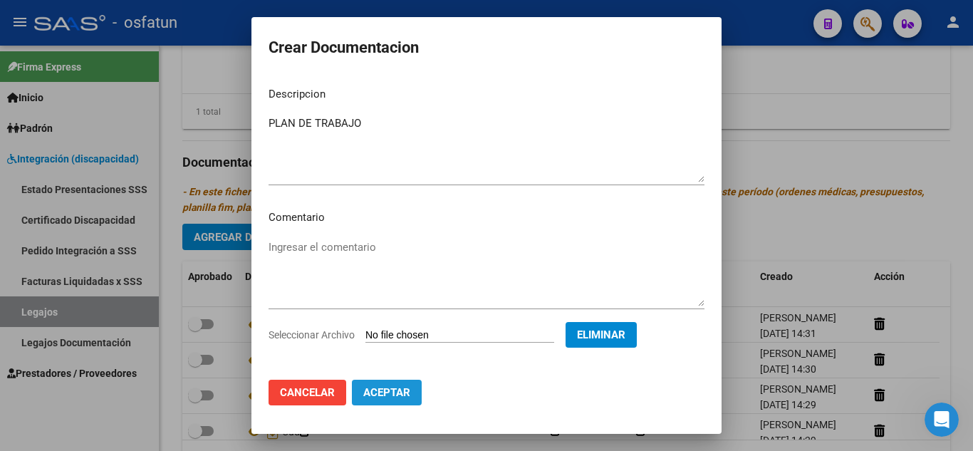
click at [374, 389] on span "Aceptar" at bounding box center [386, 392] width 47 height 13
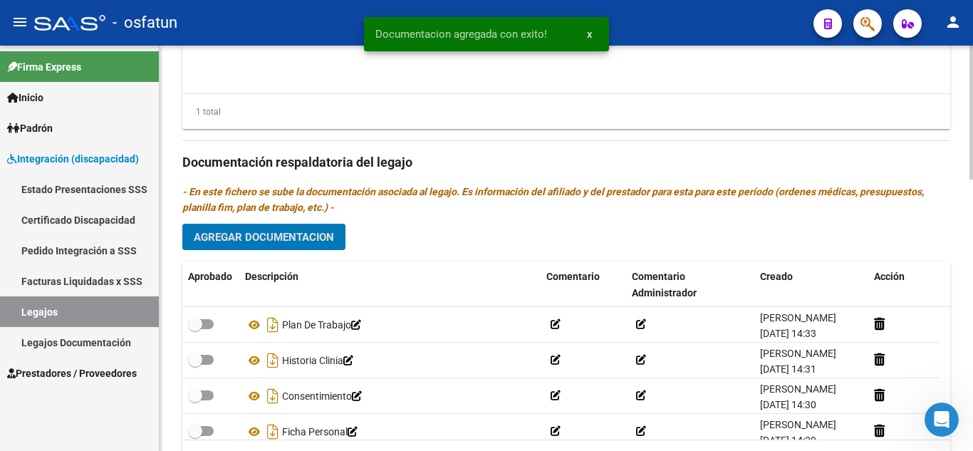
click at [275, 234] on span "Agregar Documentacion" at bounding box center [264, 237] width 140 height 13
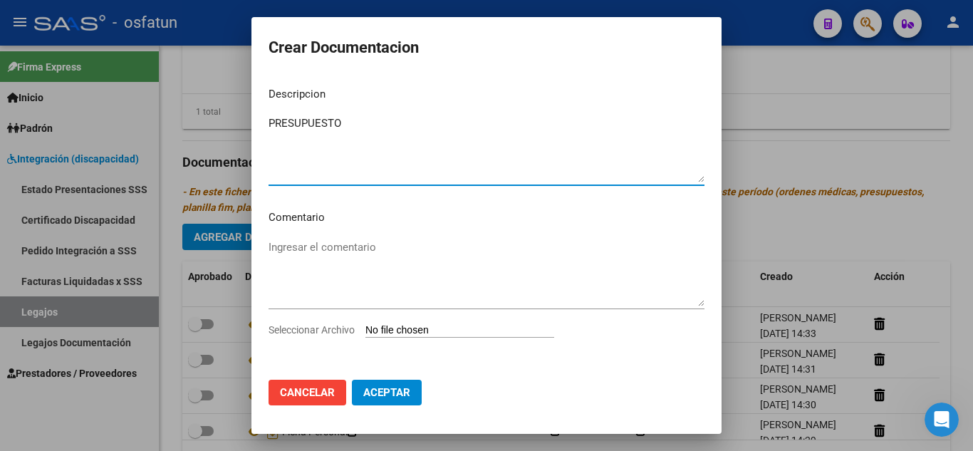
type textarea "PRESUPUESTO"
click at [426, 331] on input "Seleccionar Archivo" at bounding box center [459, 331] width 189 height 14
type input "C:\fakepath\HOSTAR GERMAN presupuesto psicologa.pdf"
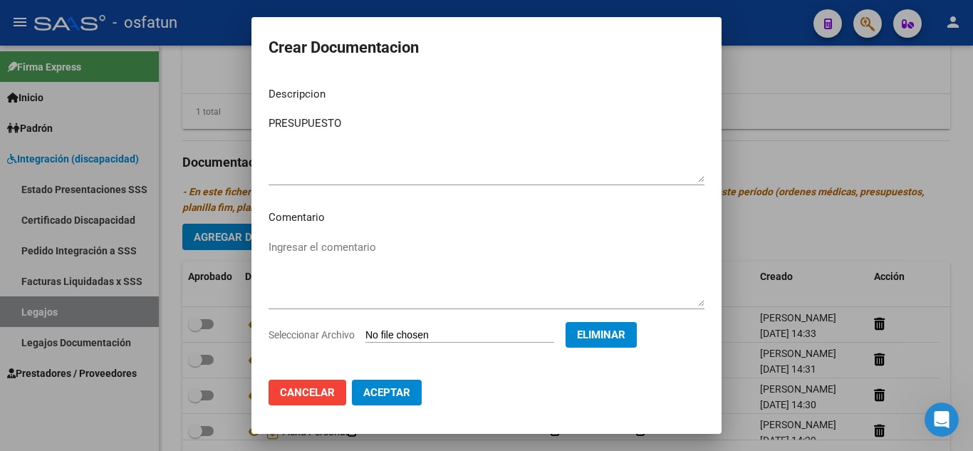
click at [402, 385] on button "Aceptar" at bounding box center [387, 393] width 70 height 26
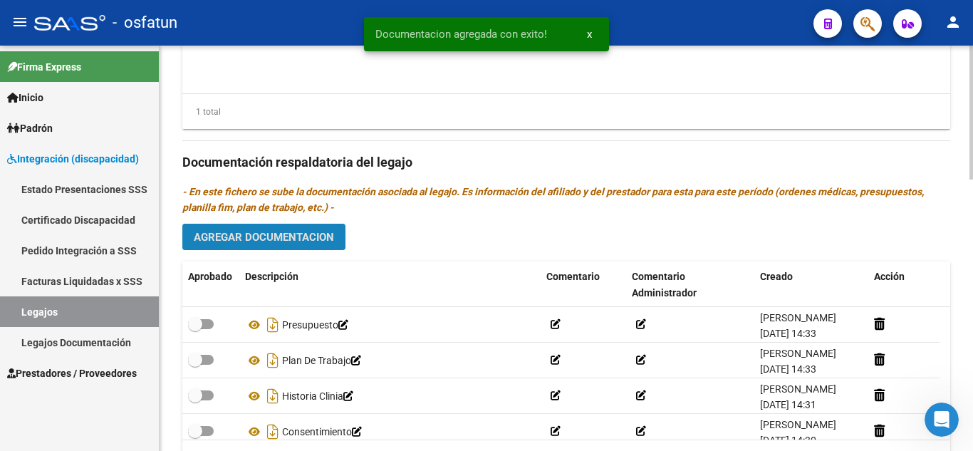
click at [279, 239] on span "Agregar Documentacion" at bounding box center [264, 237] width 140 height 13
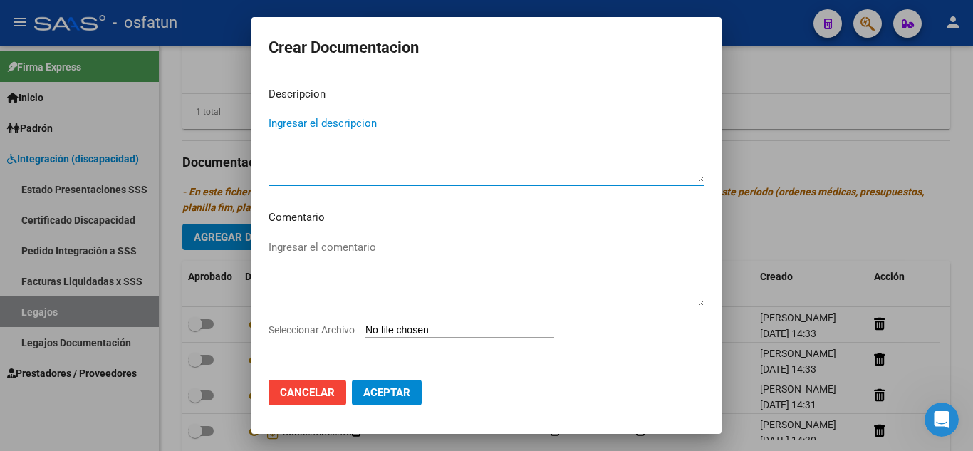
click at [449, 328] on input "Seleccionar Archivo" at bounding box center [459, 331] width 189 height 14
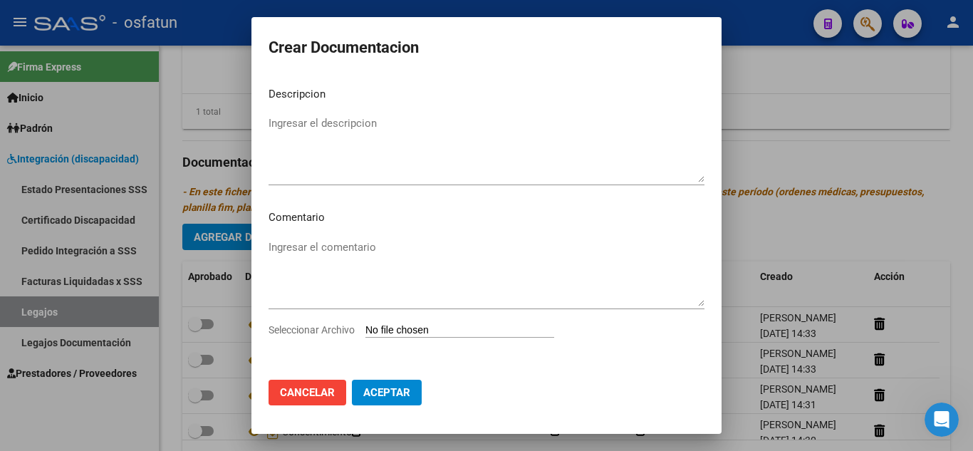
type input "C:\fakepath\Solicitud de Terapia.pdf"
click at [625, 333] on span "Eliminar" at bounding box center [601, 334] width 48 height 13
click at [442, 325] on input "Seleccionar Archivo" at bounding box center [459, 331] width 189 height 14
type input "C:\fakepath\HOSTAR GERMAN pedio médico psicologa.pdf"
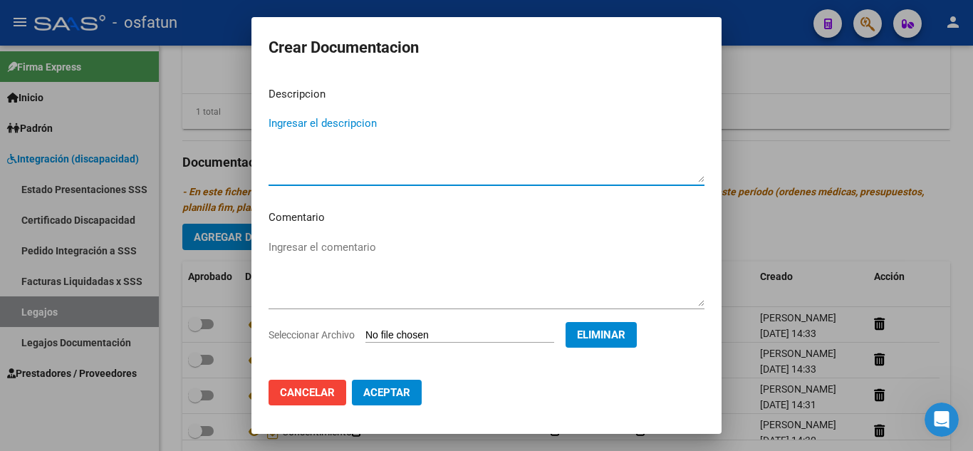
click at [419, 129] on textarea "Ingresar el descripcion" at bounding box center [486, 148] width 436 height 67
type textarea "p"
type textarea "PEDIDO MEDICO DE PSICOLOGÍA"
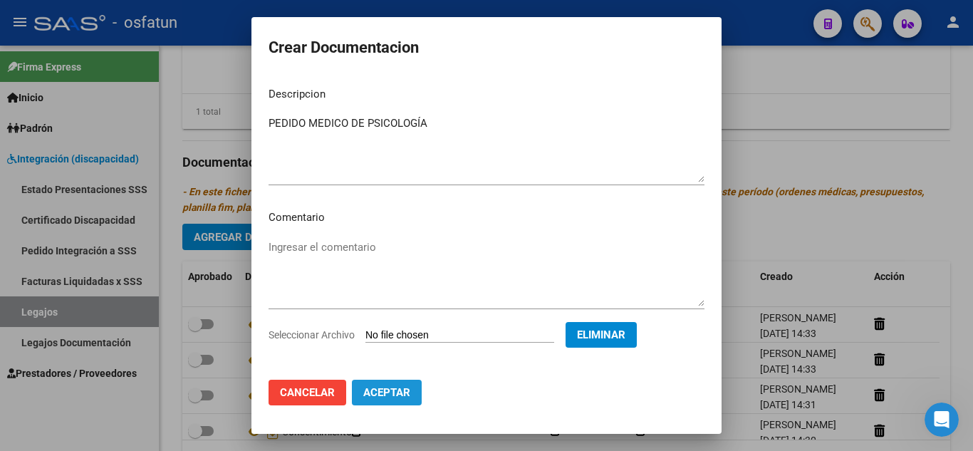
click at [394, 397] on span "Aceptar" at bounding box center [386, 392] width 47 height 13
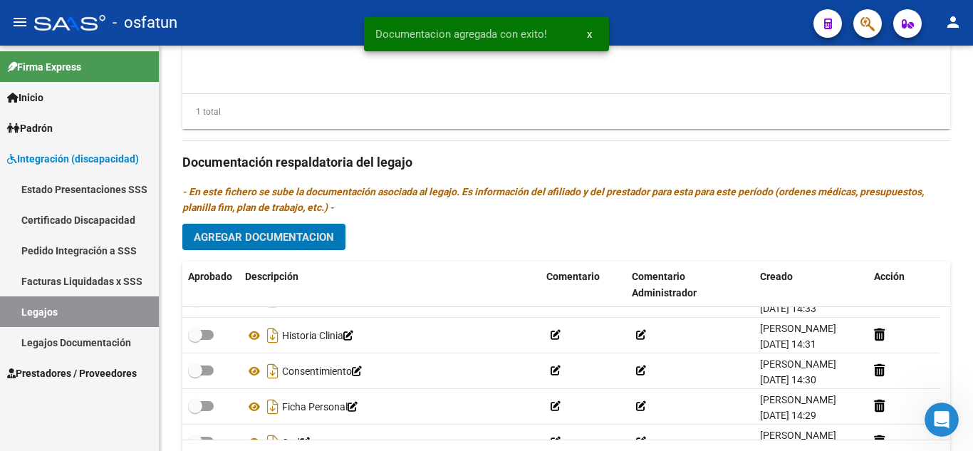
scroll to position [71, 0]
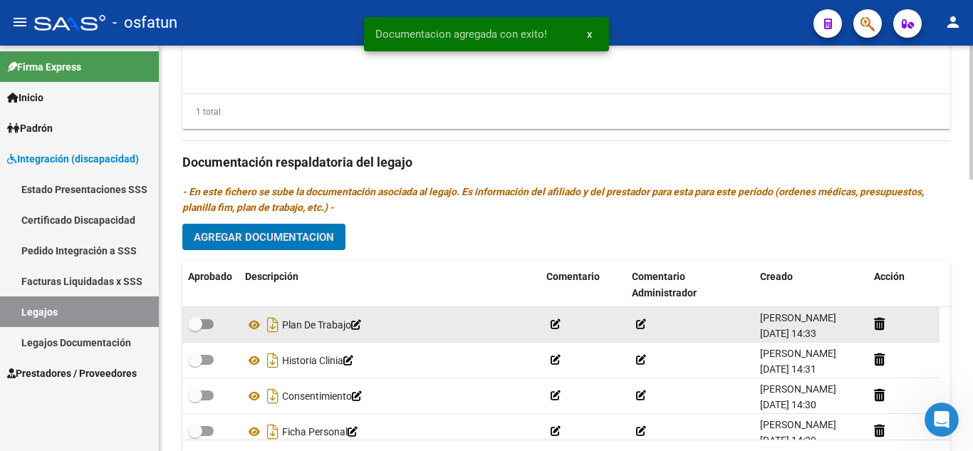
click at [361, 328] on icon at bounding box center [356, 325] width 10 height 10
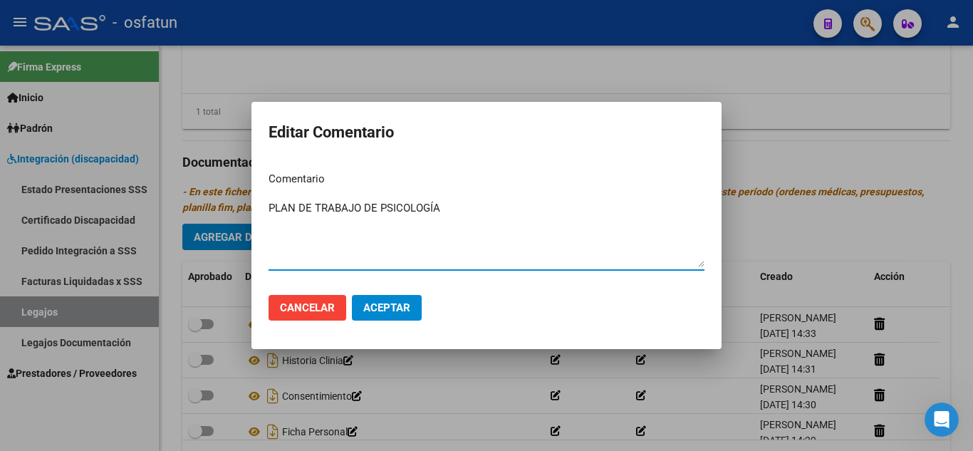
type textarea "PLAN DE TRABAJO DE PSICOLOGÍA"
click at [394, 317] on button "Aceptar" at bounding box center [387, 308] width 70 height 26
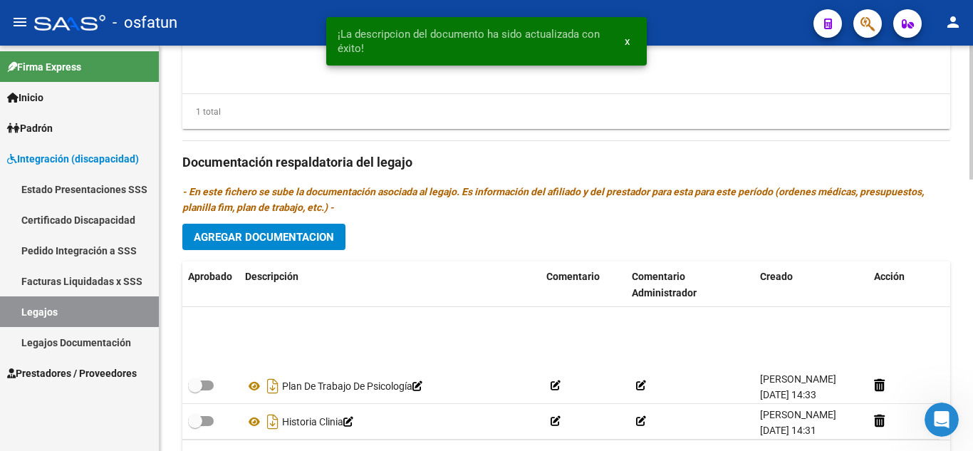
scroll to position [0, 0]
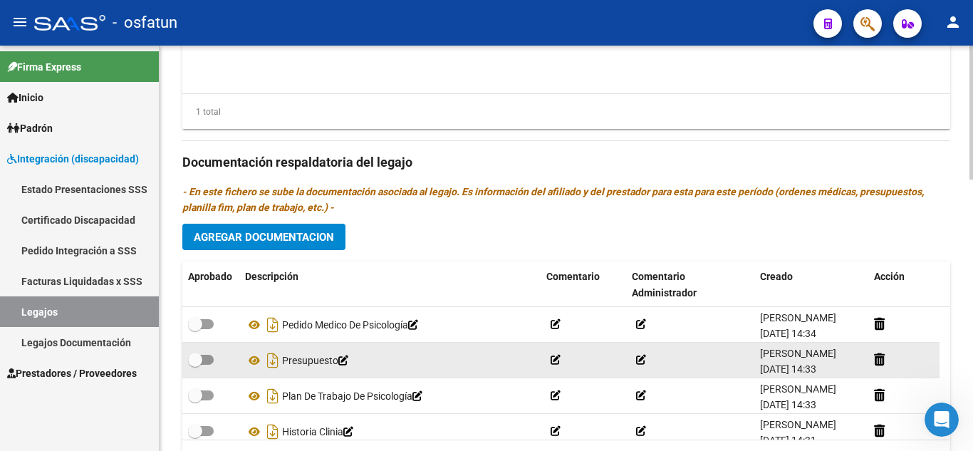
click at [348, 364] on icon at bounding box center [343, 360] width 10 height 10
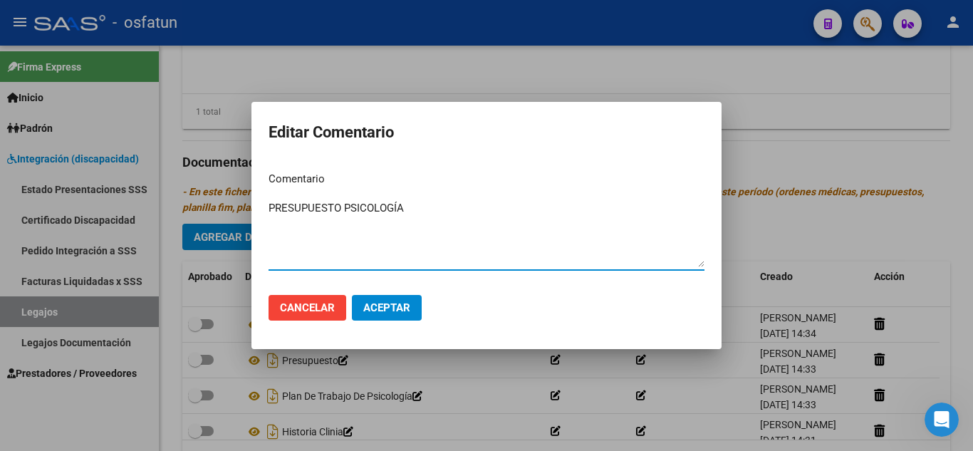
type textarea "PRESUPUESTO PSICOLOGÍA"
click at [400, 309] on span "Aceptar" at bounding box center [386, 307] width 47 height 13
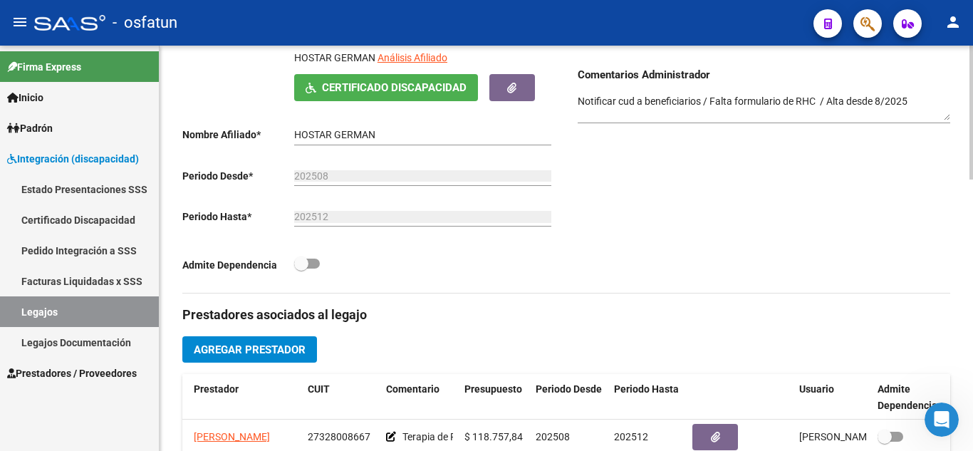
scroll to position [214, 0]
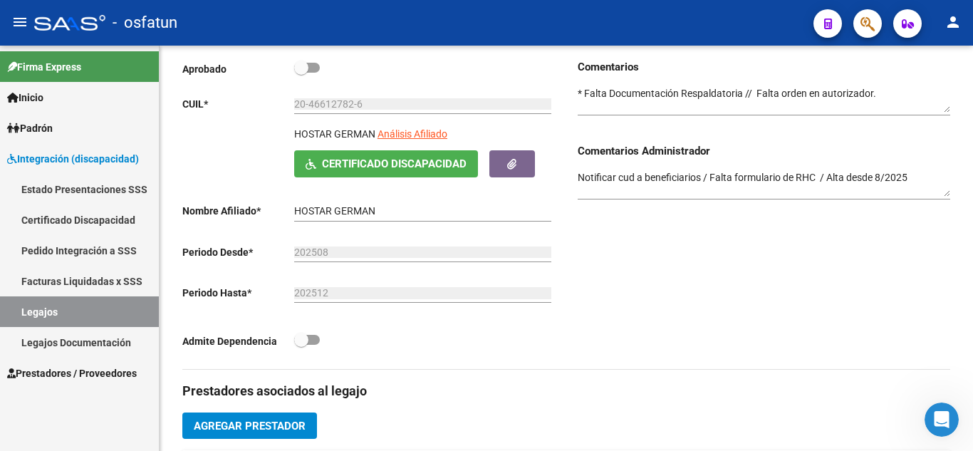
click at [445, 17] on div "- osfatun" at bounding box center [418, 22] width 768 height 31
click at [254, 33] on div "- osfatun" at bounding box center [418, 22] width 768 height 31
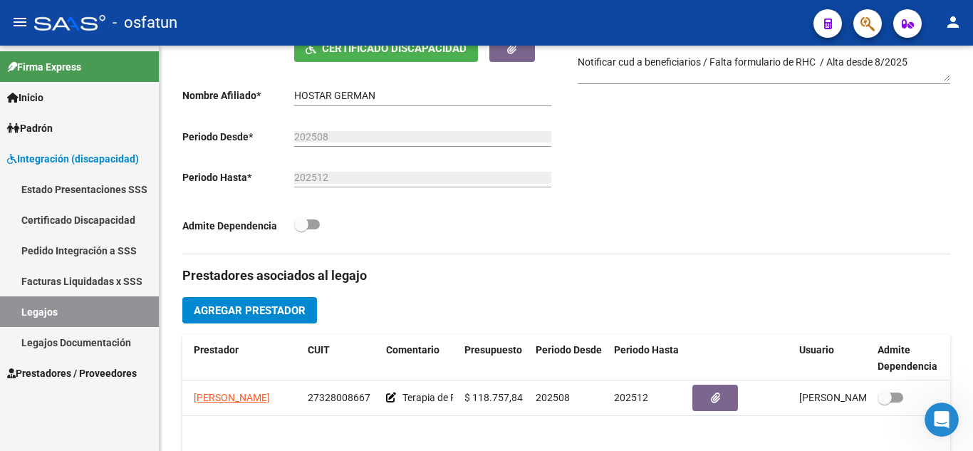
scroll to position [321, 0]
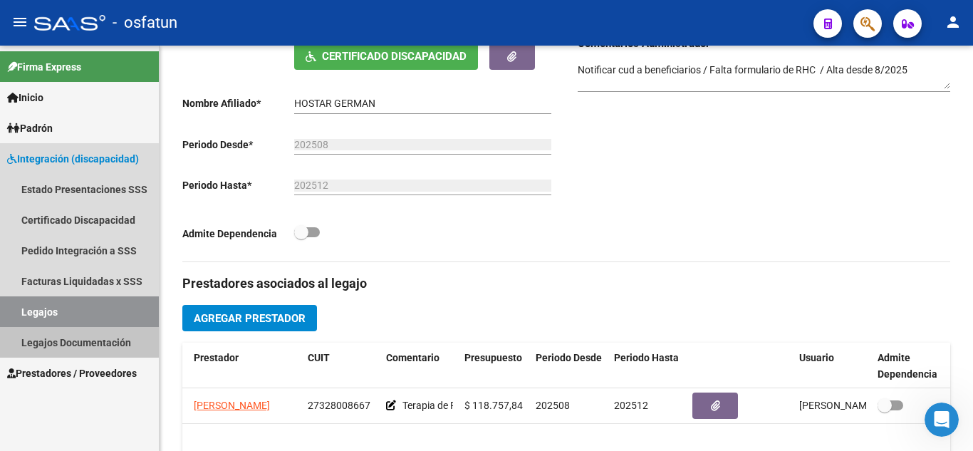
drag, startPoint x: 63, startPoint y: 334, endPoint x: 53, endPoint y: 303, distance: 32.2
click at [63, 333] on link "Legajos Documentación" at bounding box center [79, 342] width 159 height 31
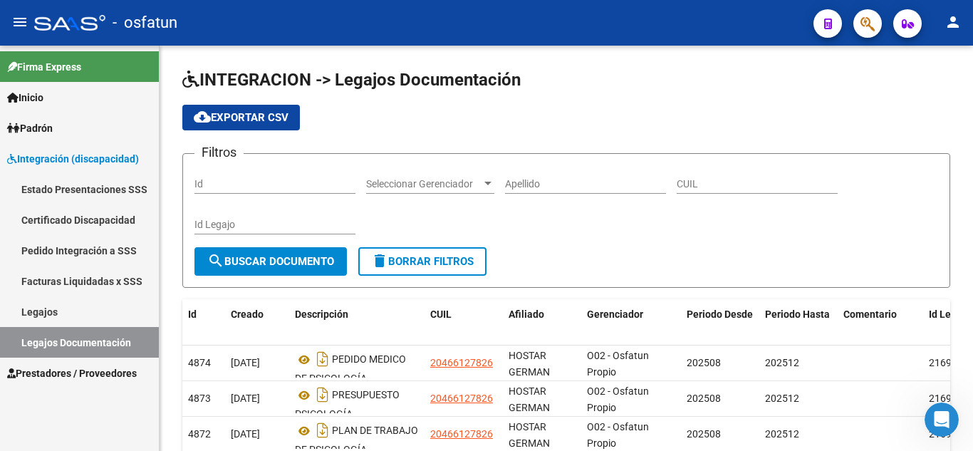
click at [55, 306] on link "Legajos" at bounding box center [79, 311] width 159 height 31
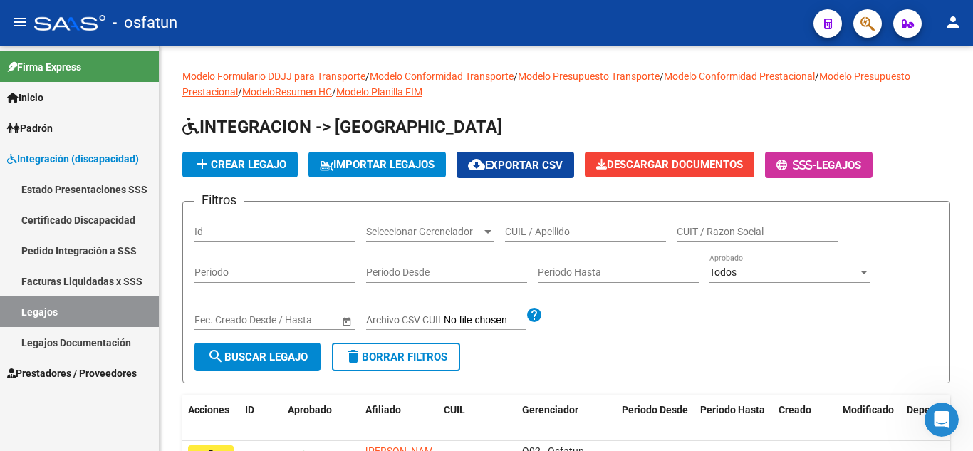
click at [67, 339] on link "Legajos Documentación" at bounding box center [79, 342] width 159 height 31
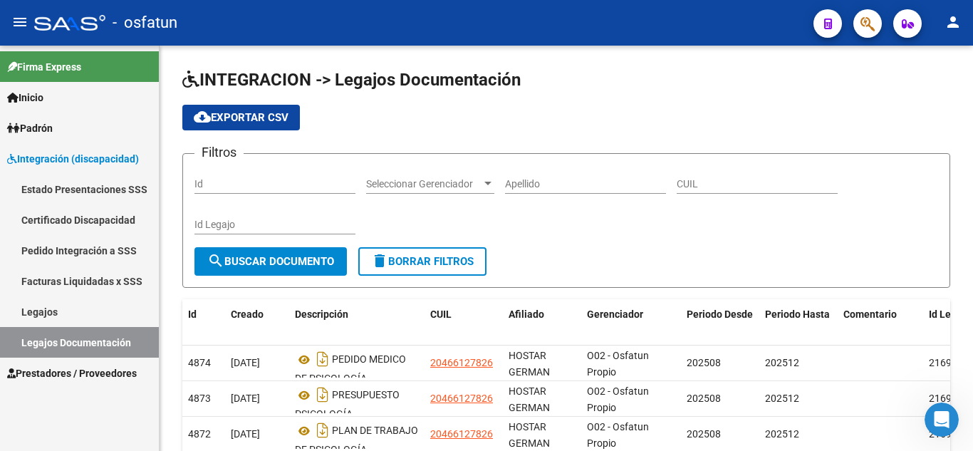
click at [73, 127] on link "Padrón" at bounding box center [79, 128] width 159 height 31
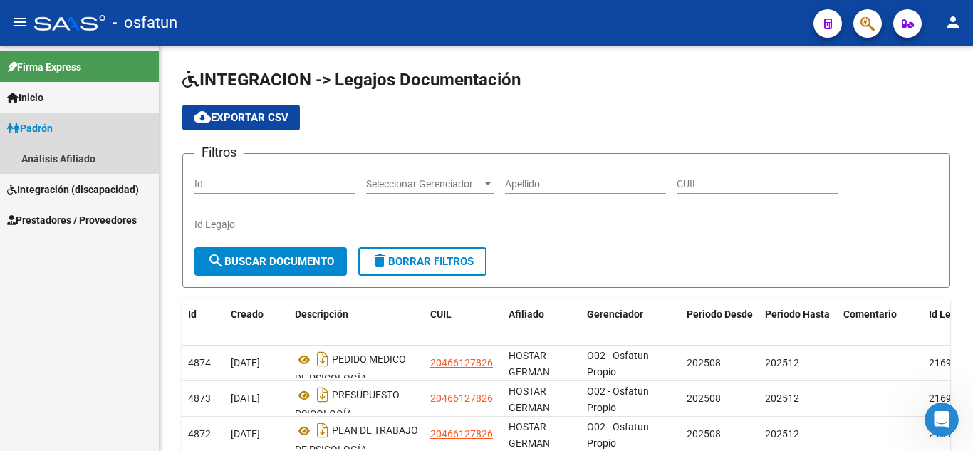
click at [53, 120] on span "Padrón" at bounding box center [30, 128] width 46 height 16
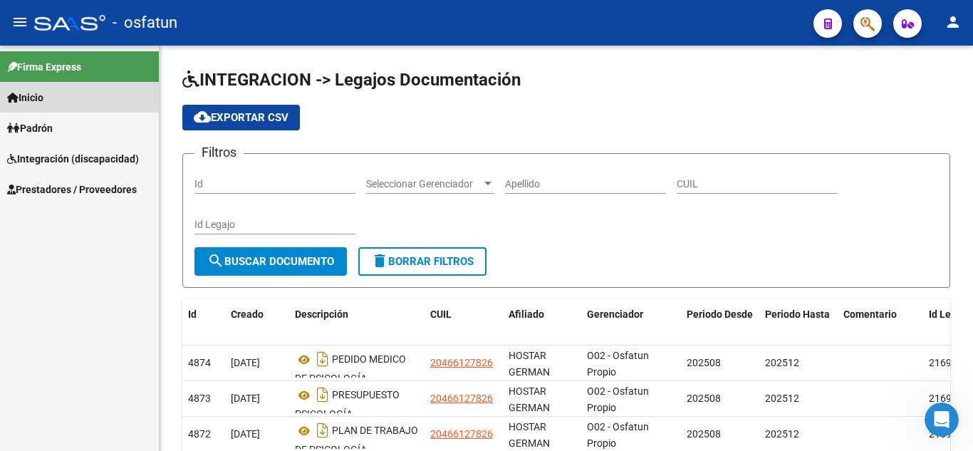
click at [41, 93] on span "Inicio" at bounding box center [25, 98] width 36 height 16
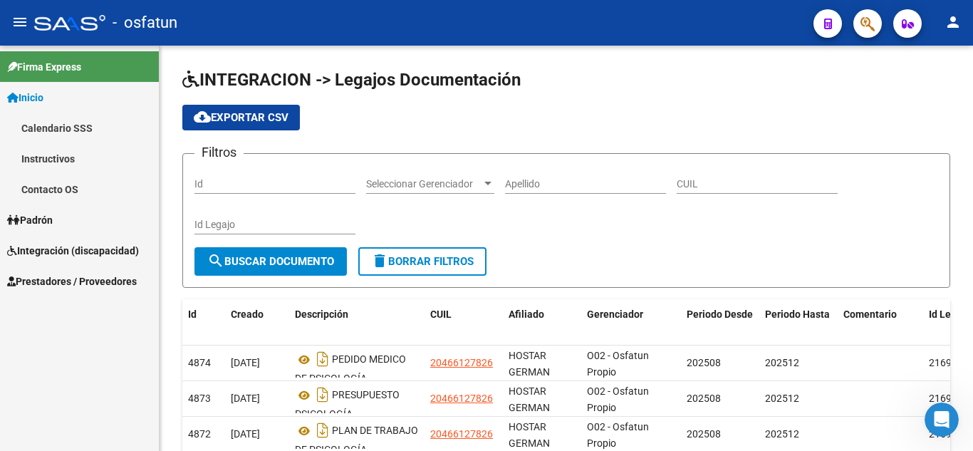
click at [43, 222] on span "Padrón" at bounding box center [30, 220] width 46 height 16
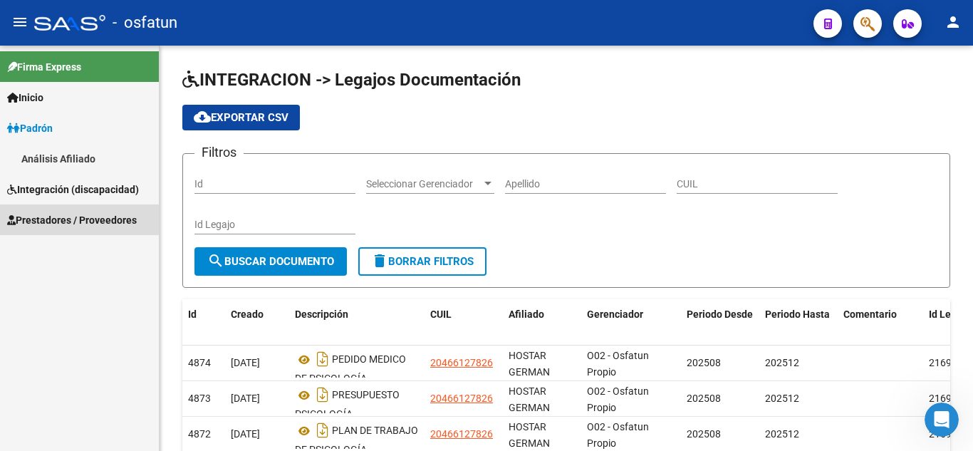
click at [42, 213] on span "Prestadores / Proveedores" at bounding box center [72, 220] width 130 height 16
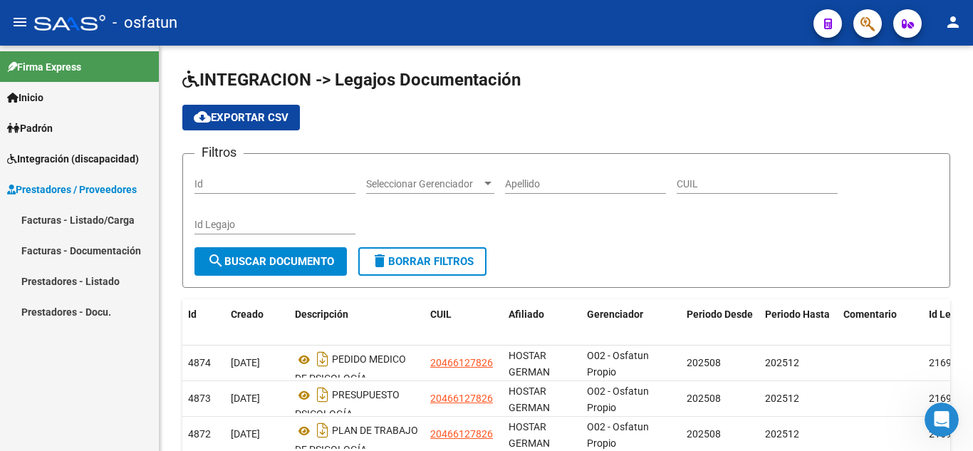
click at [51, 249] on link "Facturas - Documentación" at bounding box center [79, 250] width 159 height 31
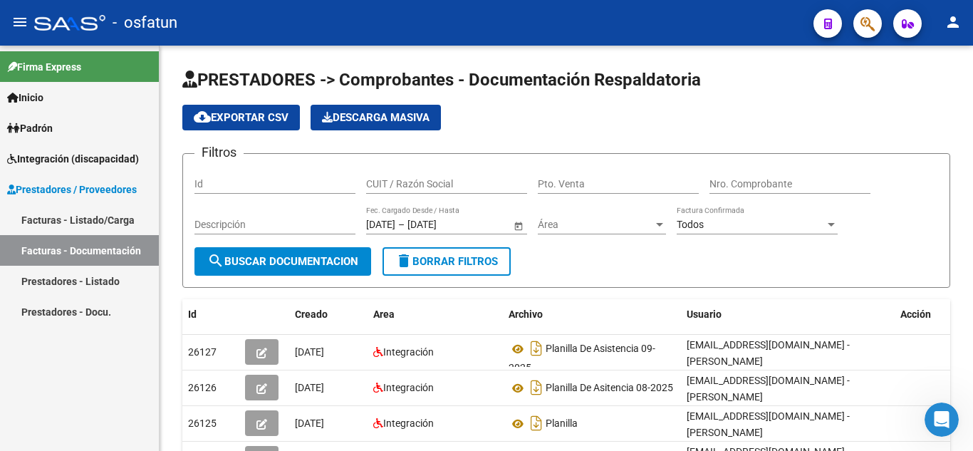
click at [55, 283] on link "Prestadores - Listado" at bounding box center [79, 281] width 159 height 31
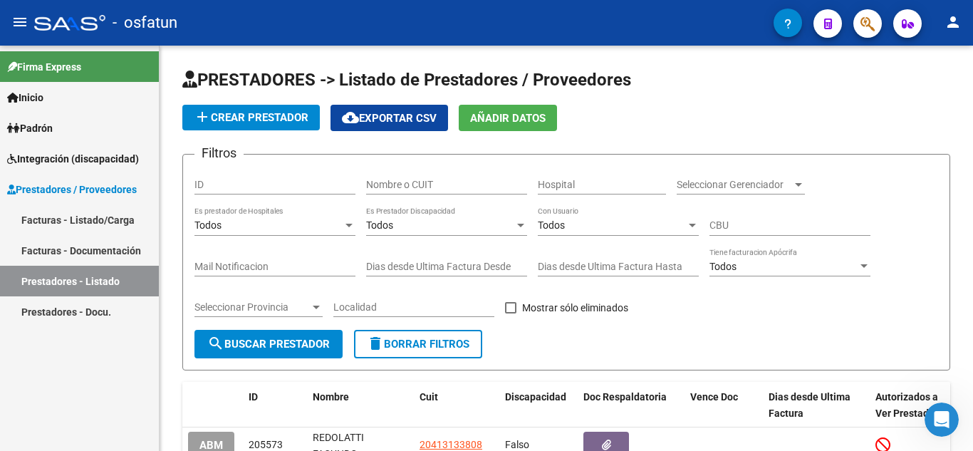
click at [58, 303] on link "Prestadores - Docu." at bounding box center [79, 311] width 159 height 31
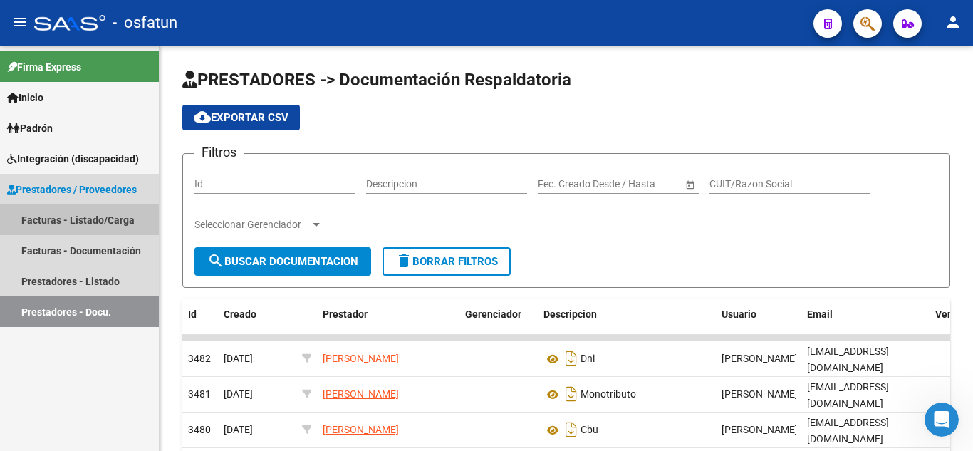
click at [48, 223] on link "Facturas - Listado/Carga" at bounding box center [79, 219] width 159 height 31
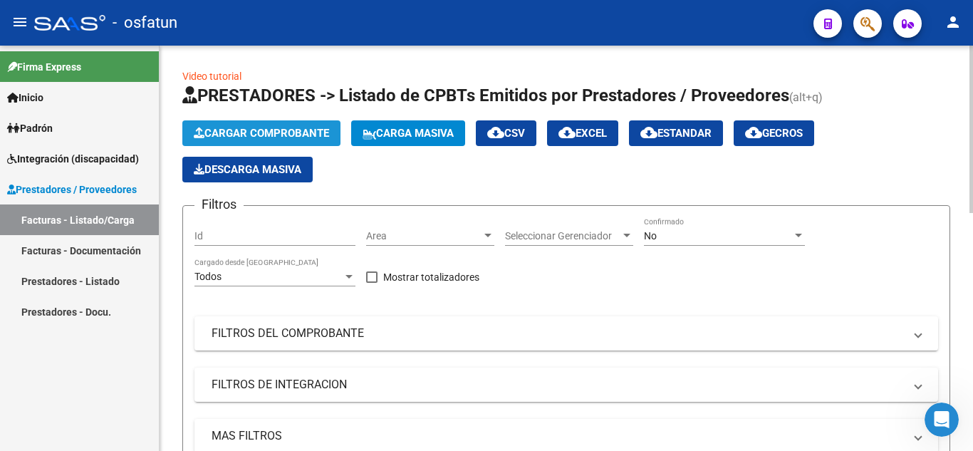
click at [251, 125] on button "Cargar Comprobante" at bounding box center [261, 133] width 158 height 26
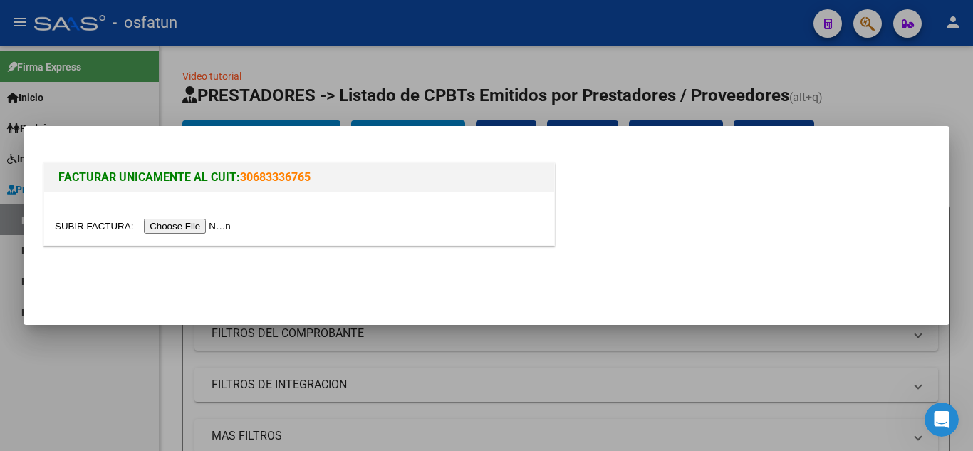
click at [203, 230] on input "file" at bounding box center [145, 226] width 180 height 15
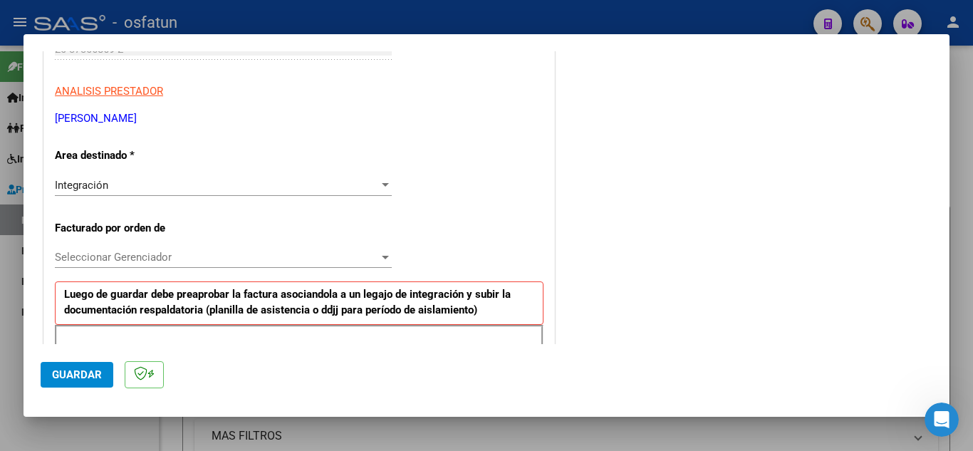
scroll to position [137, 0]
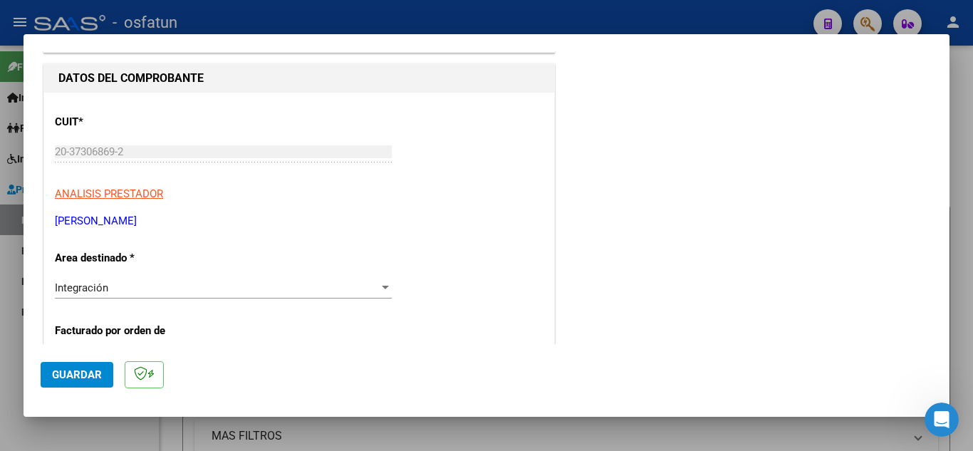
click at [230, 298] on div "Integración Seleccionar Area" at bounding box center [223, 294] width 337 height 35
click at [229, 289] on div "Integración" at bounding box center [217, 287] width 324 height 13
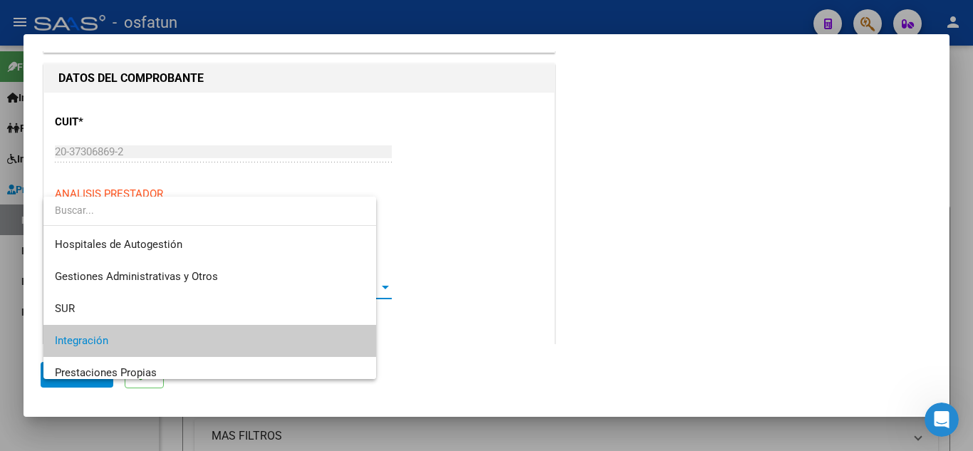
scroll to position [53, 0]
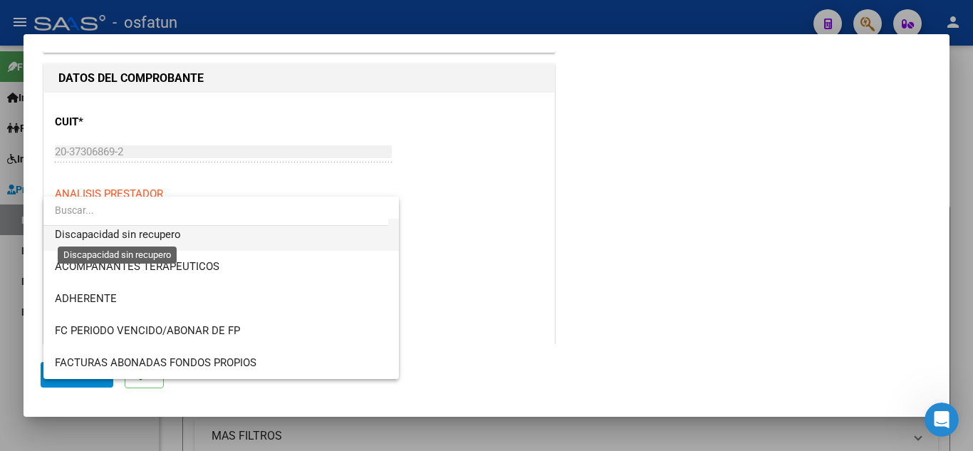
click at [159, 232] on span "Discapacidad sin recupero" at bounding box center [118, 234] width 126 height 13
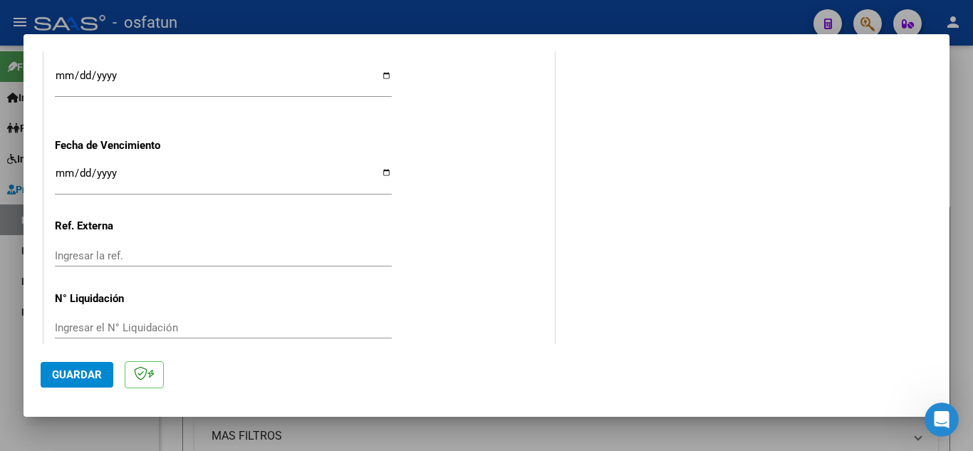
scroll to position [971, 0]
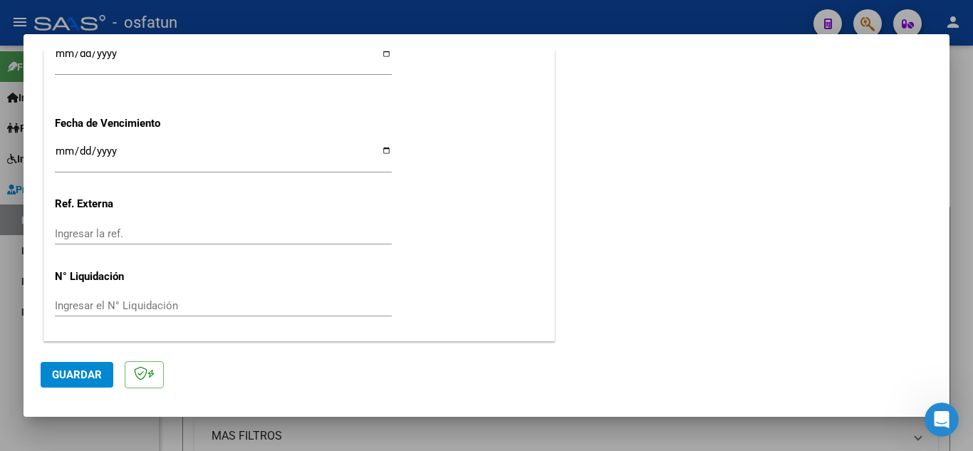
click at [90, 364] on button "Guardar" at bounding box center [77, 375] width 73 height 26
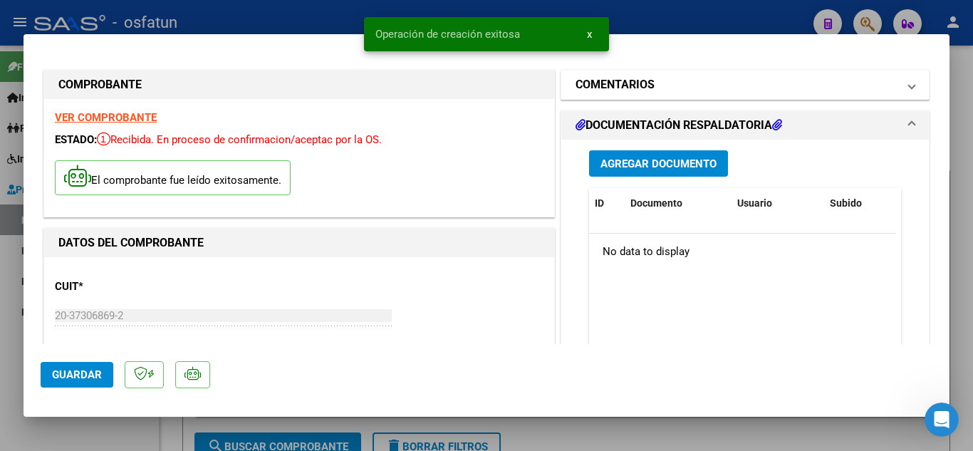
click at [664, 85] on mat-panel-title "COMENTARIOS" at bounding box center [736, 84] width 322 height 17
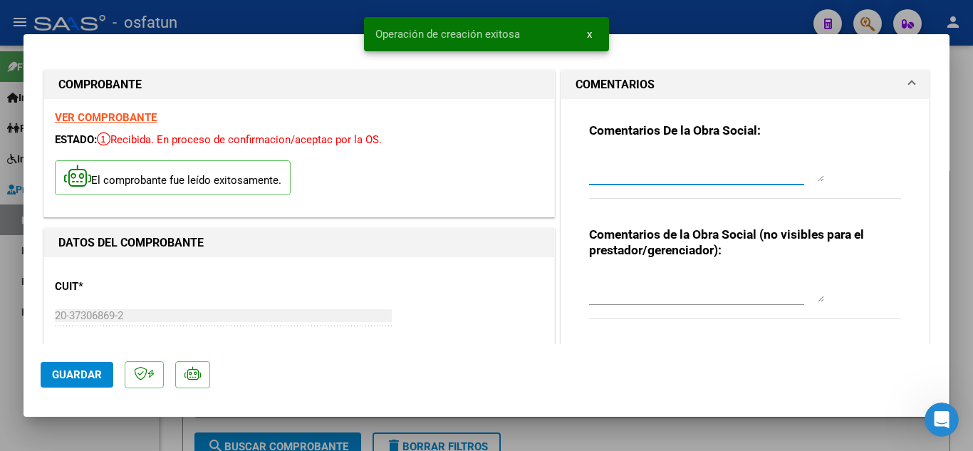
click at [627, 178] on textarea at bounding box center [706, 167] width 235 height 28
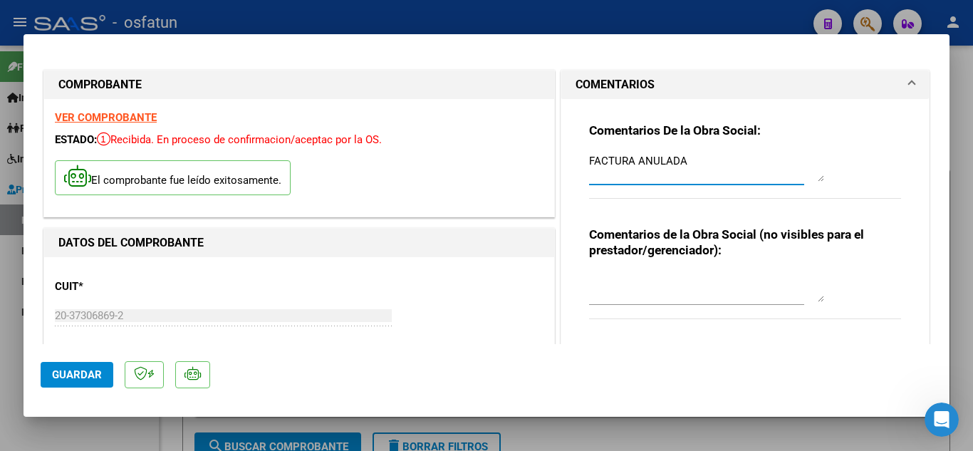
type textarea "FACTURA ANULADA"
click at [78, 380] on span "Guardar" at bounding box center [77, 374] width 50 height 13
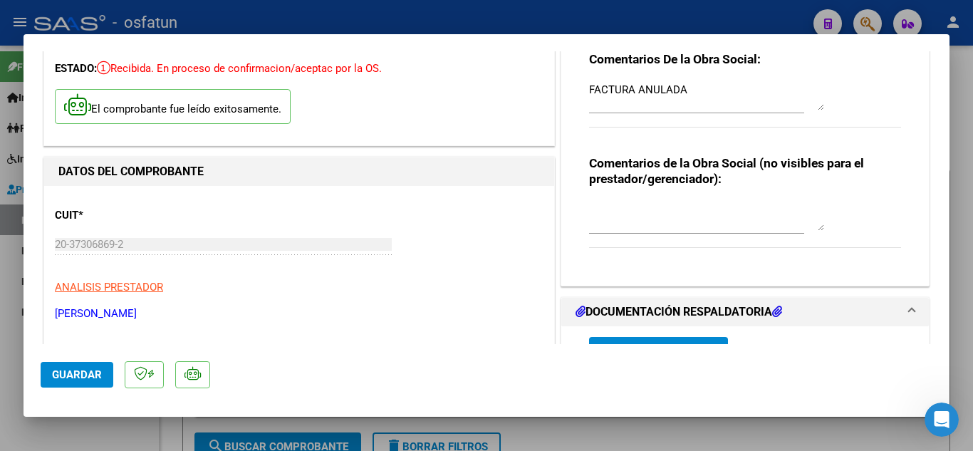
scroll to position [214, 0]
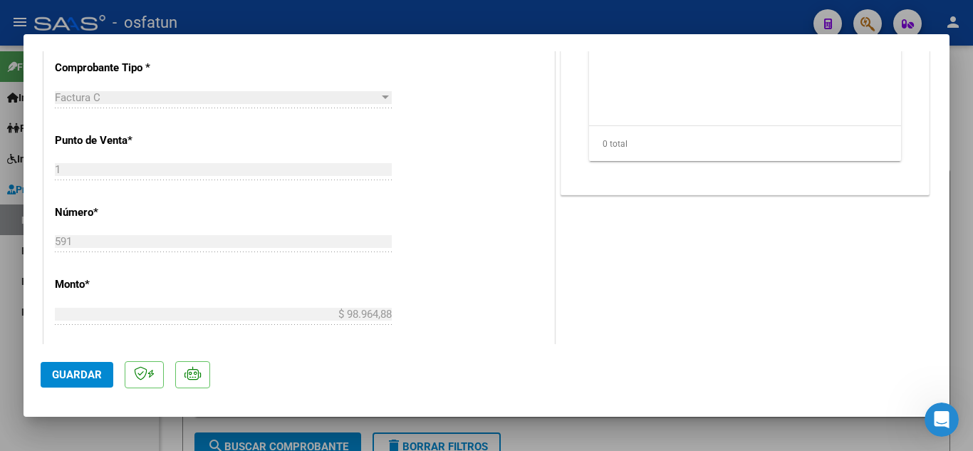
click at [325, 19] on div at bounding box center [486, 225] width 973 height 451
type input "$ 0,00"
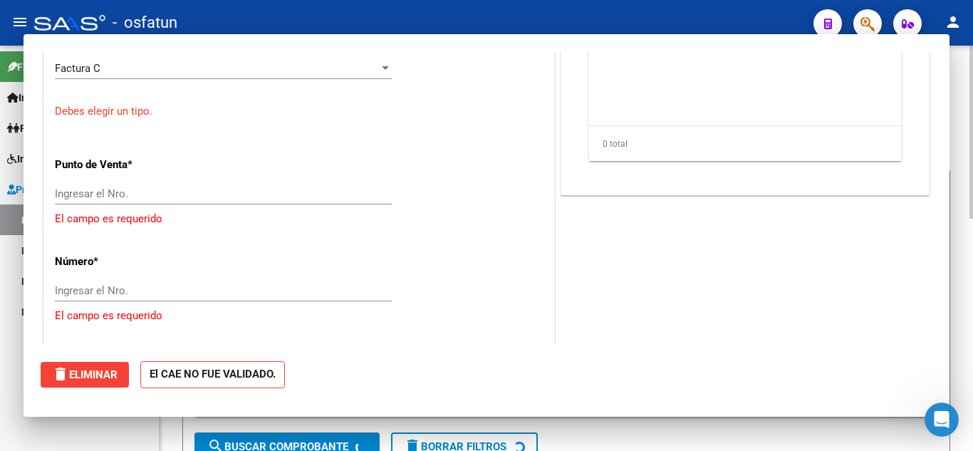
scroll to position [455, 0]
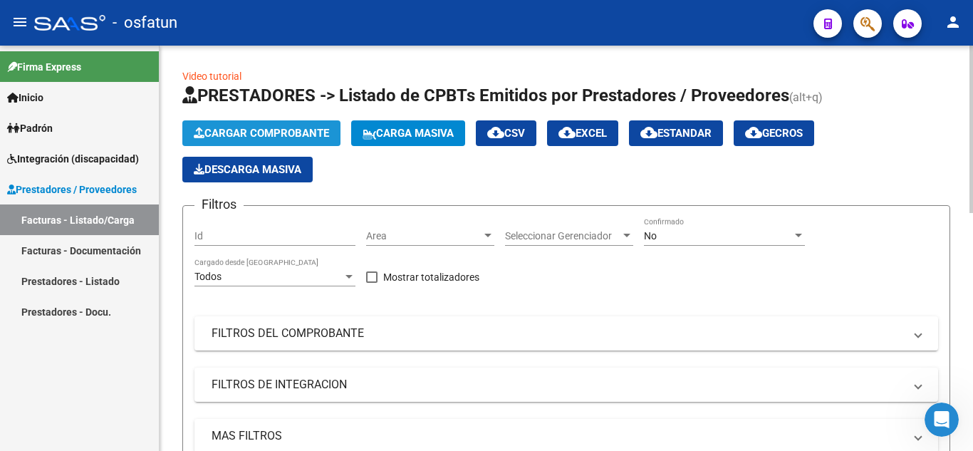
click at [289, 127] on span "Cargar Comprobante" at bounding box center [261, 133] width 135 height 13
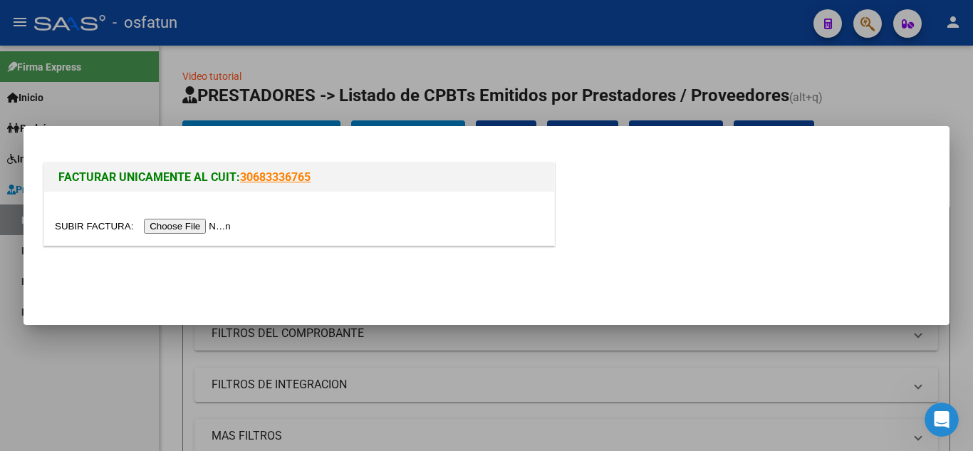
click at [218, 226] on input "file" at bounding box center [145, 226] width 180 height 15
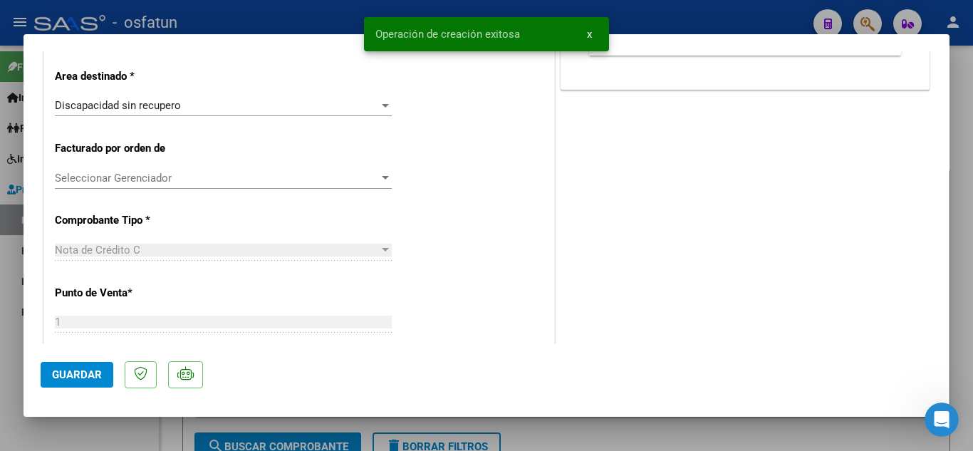
scroll to position [356, 0]
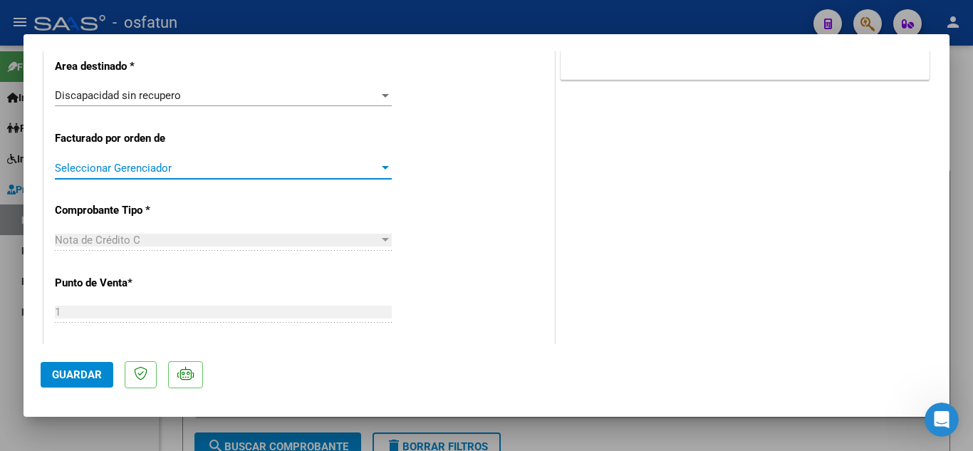
click at [283, 172] on span "Seleccionar Gerenciador" at bounding box center [217, 168] width 324 height 13
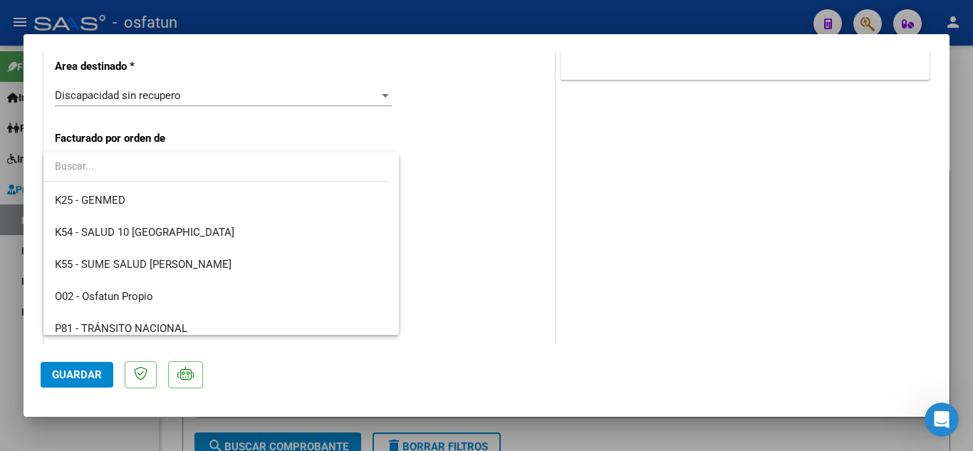
scroll to position [747, 0]
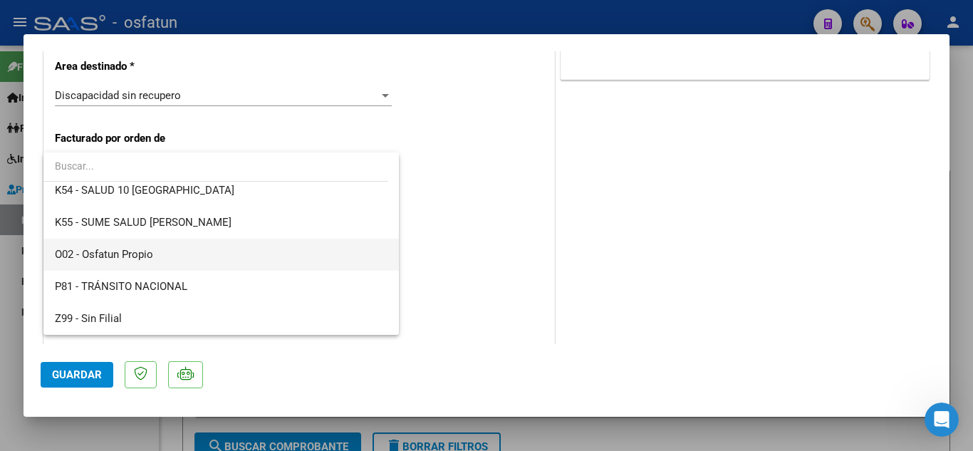
click at [210, 265] on span "O02 - Osfatun Propio" at bounding box center [221, 255] width 333 height 32
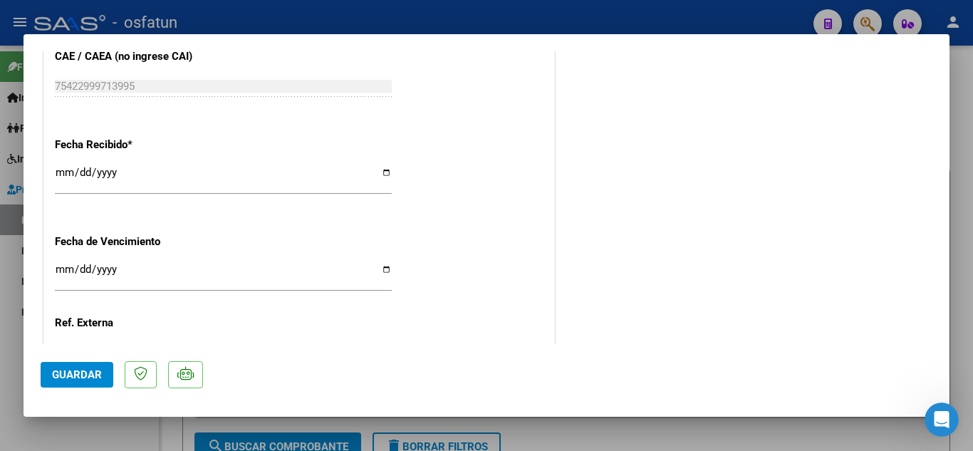
scroll to position [712, 0]
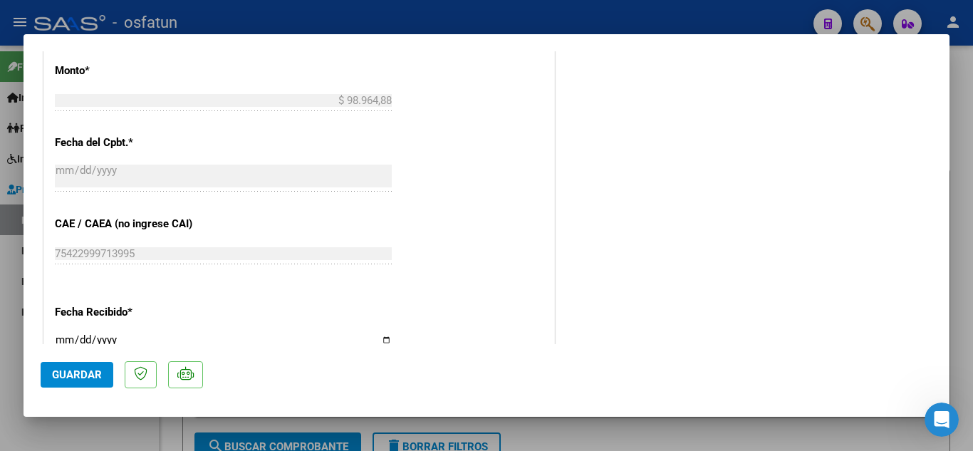
click at [87, 372] on span "Guardar" at bounding box center [77, 374] width 50 height 13
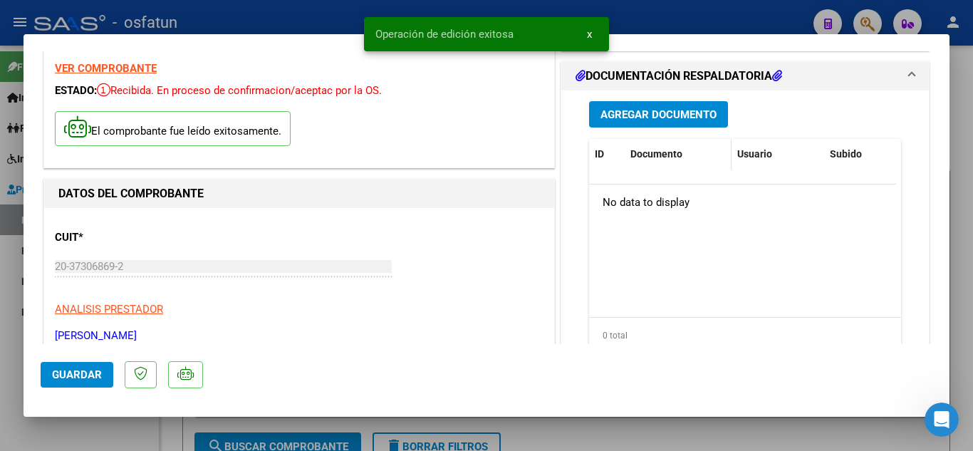
scroll to position [0, 0]
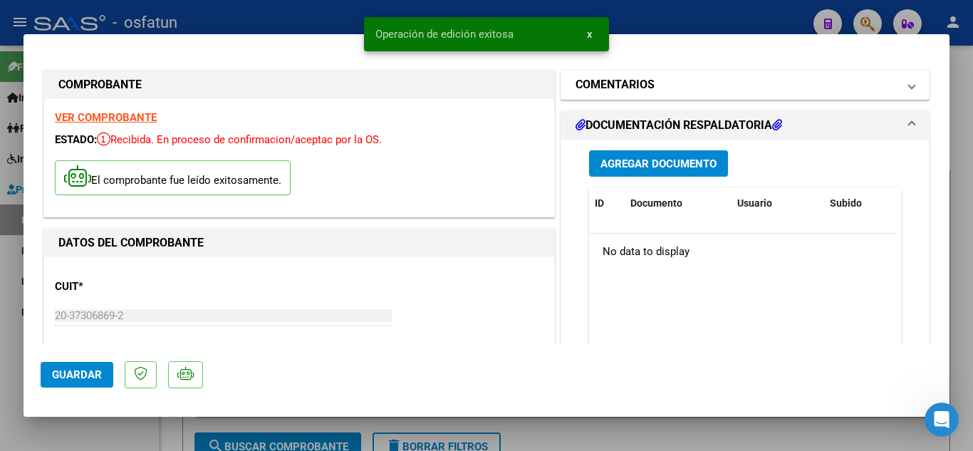
click at [652, 92] on mat-panel-title "COMENTARIOS" at bounding box center [736, 84] width 322 height 17
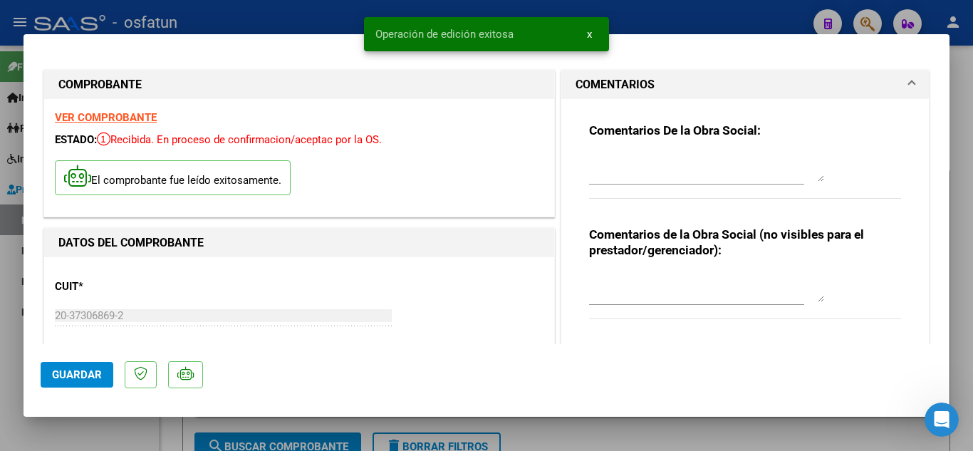
click at [640, 178] on textarea at bounding box center [706, 167] width 235 height 28
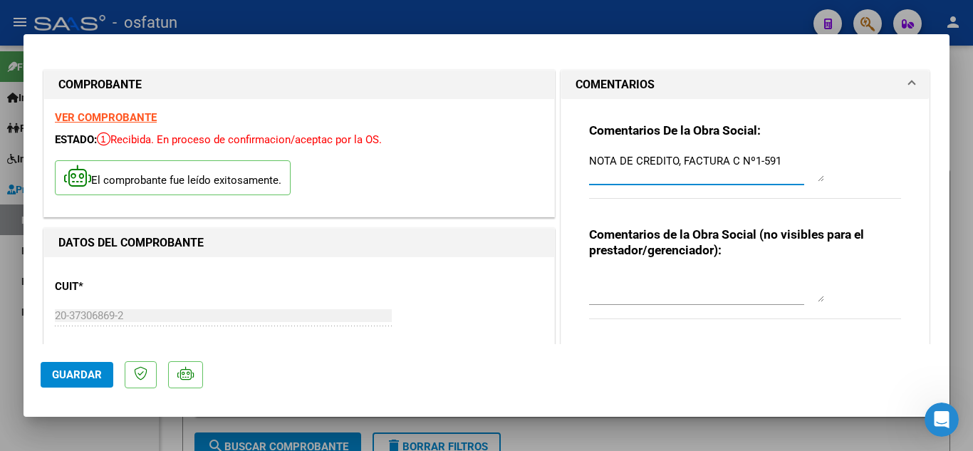
type textarea "NOTA DE CREDITO, FACTURA C Nº1-591"
click at [43, 371] on button "Guardar" at bounding box center [77, 375] width 73 height 26
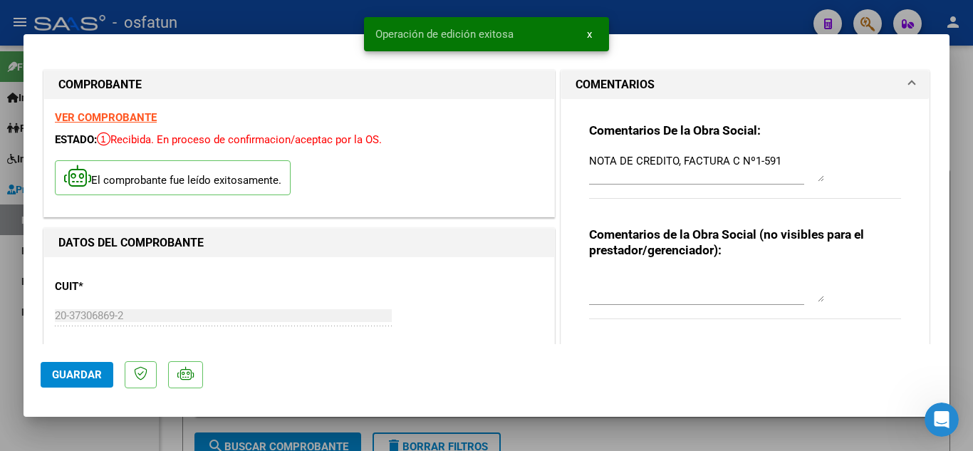
click at [312, 19] on div at bounding box center [486, 225] width 973 height 451
type input "$ 0,00"
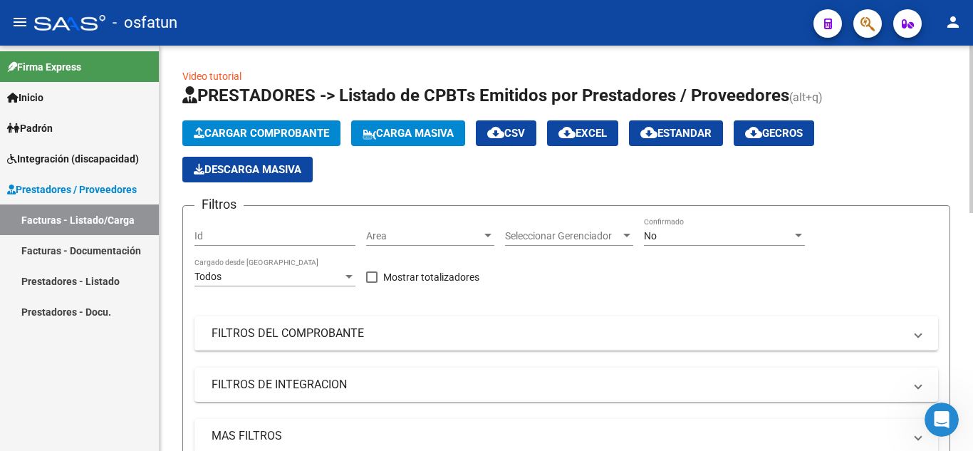
scroll to position [71, 0]
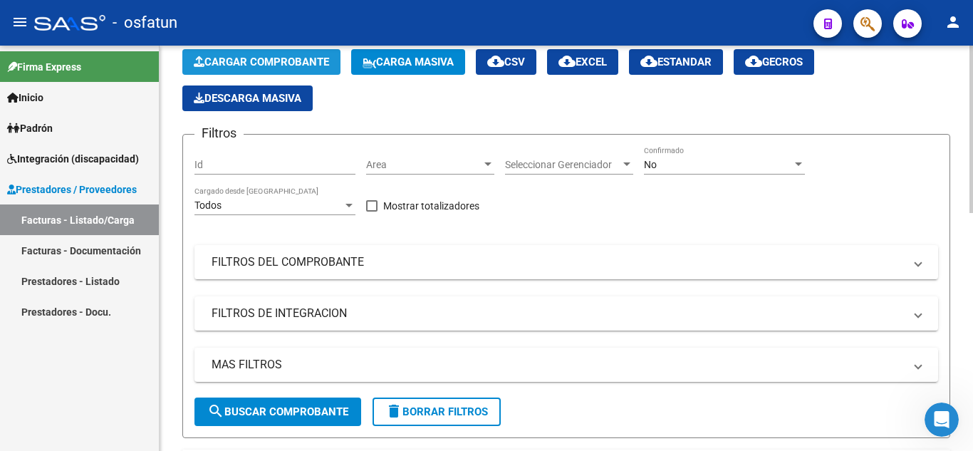
click at [230, 70] on button "Cargar Comprobante" at bounding box center [261, 62] width 158 height 26
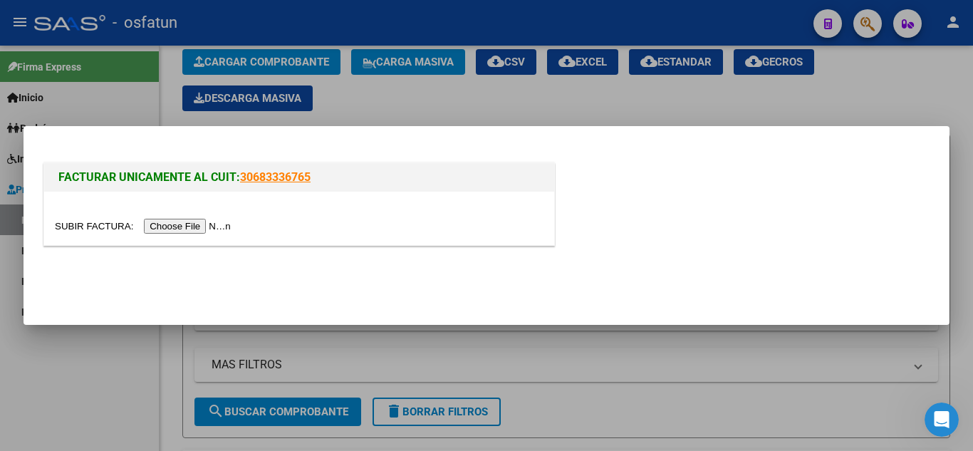
click at [193, 224] on input "file" at bounding box center [145, 226] width 180 height 15
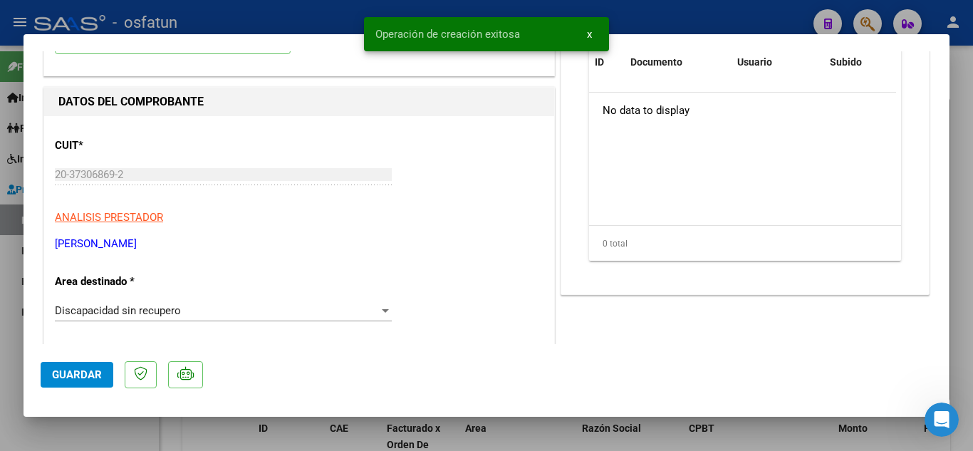
scroll to position [214, 0]
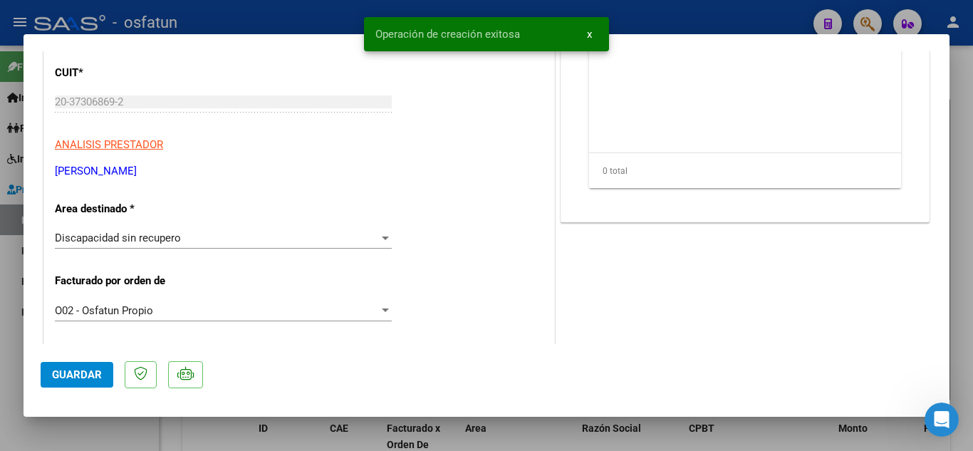
click at [218, 241] on div "Discapacidad sin recupero" at bounding box center [217, 237] width 324 height 13
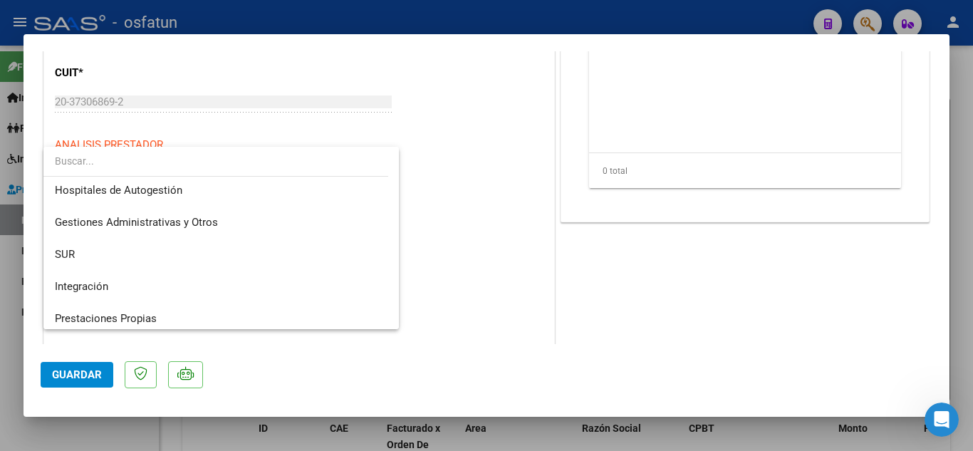
scroll to position [0, 0]
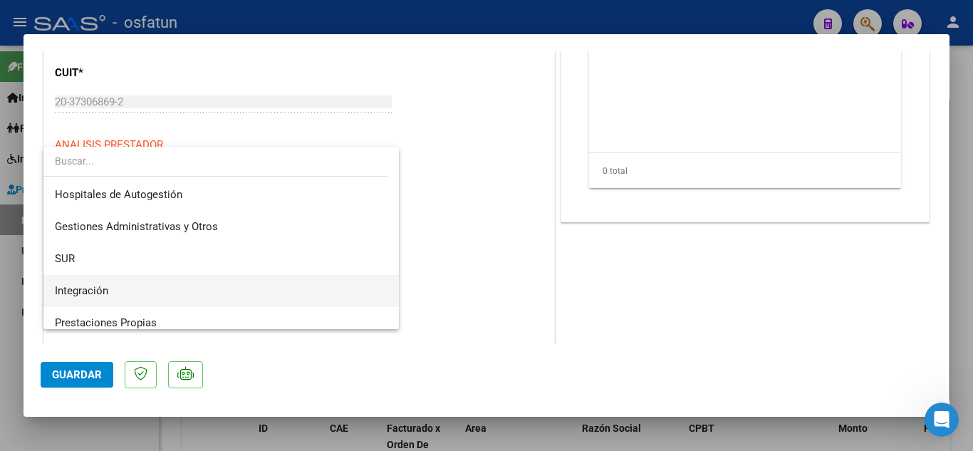
click at [142, 288] on span "Integración" at bounding box center [221, 291] width 333 height 32
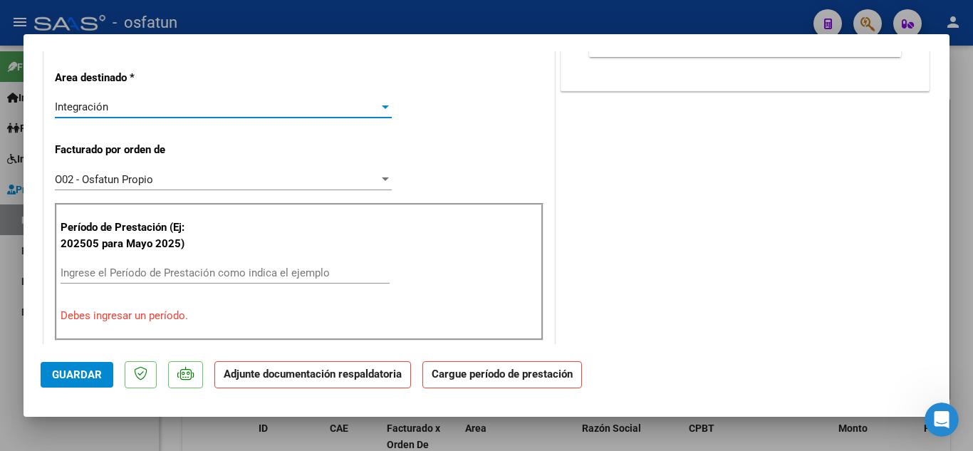
scroll to position [356, 0]
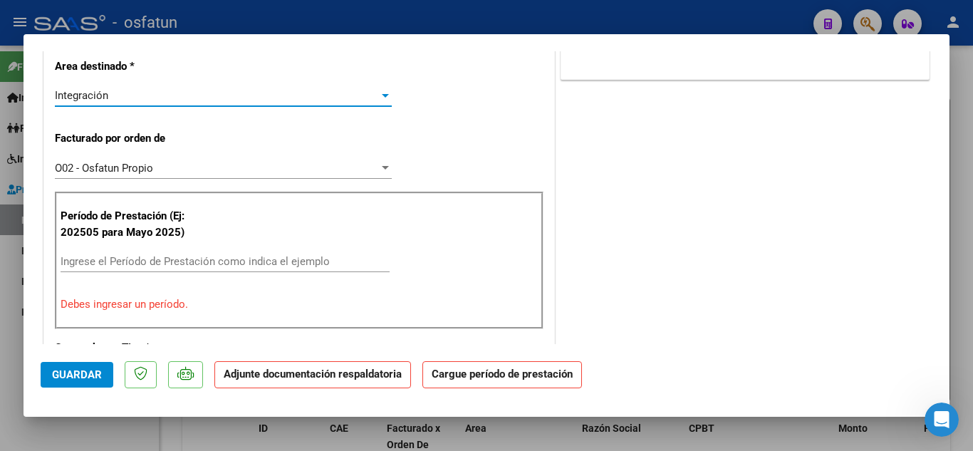
click at [254, 261] on input "Ingrese el Período de Prestación como indica el ejemplo" at bounding box center [225, 261] width 329 height 13
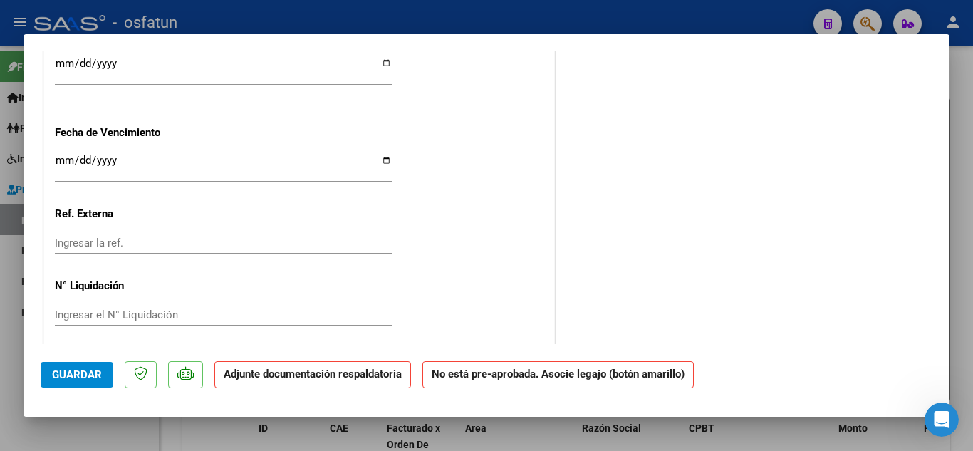
scroll to position [1097, 0]
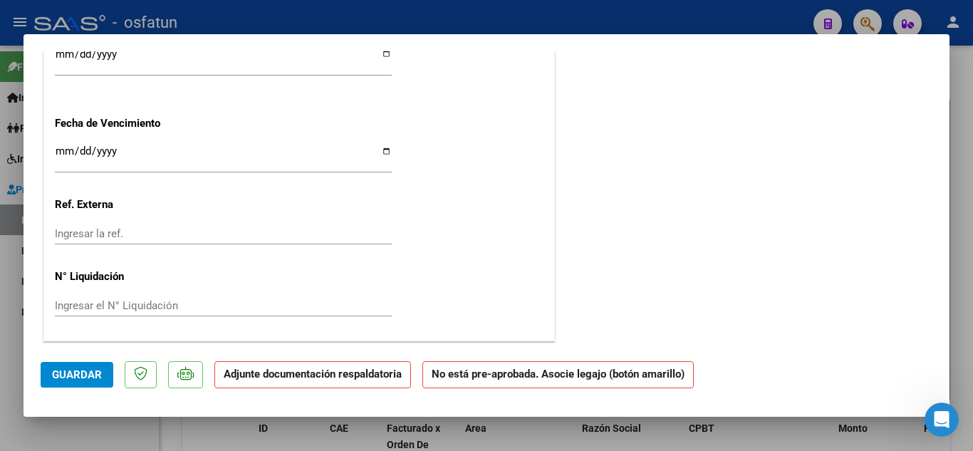
type input "202509"
click at [85, 388] on mat-dialog-actions "Guardar Adjunte documentación respaldatoria No está pre-aprobada. Asocie legajo…" at bounding box center [487, 372] width 892 height 56
click at [85, 370] on span "Guardar" at bounding box center [77, 374] width 50 height 13
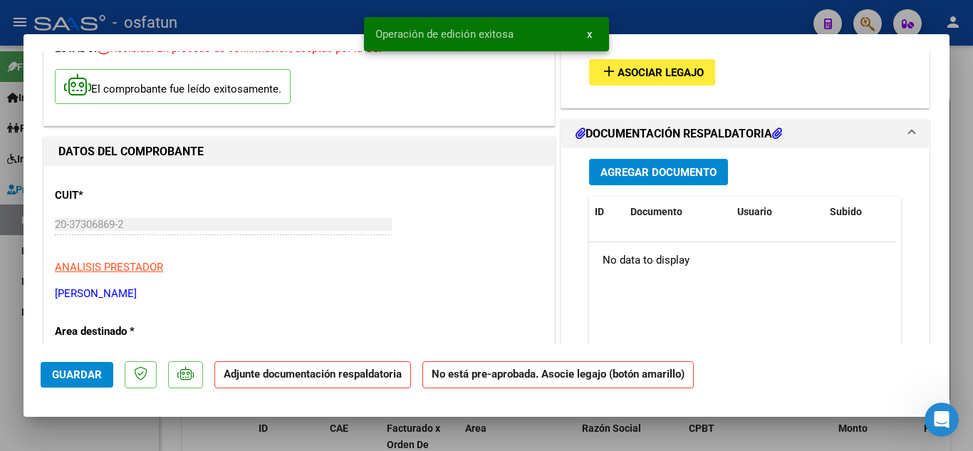
scroll to position [0, 0]
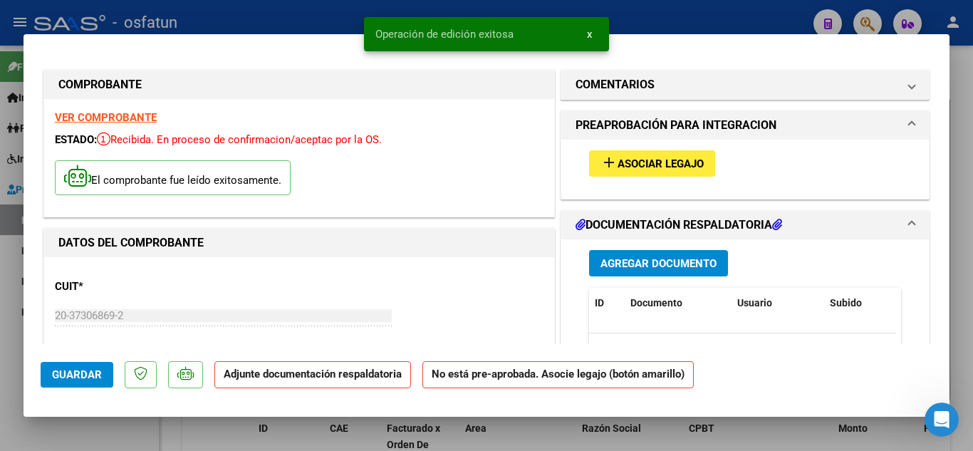
click at [651, 172] on button "add Asociar Legajo" at bounding box center [652, 163] width 126 height 26
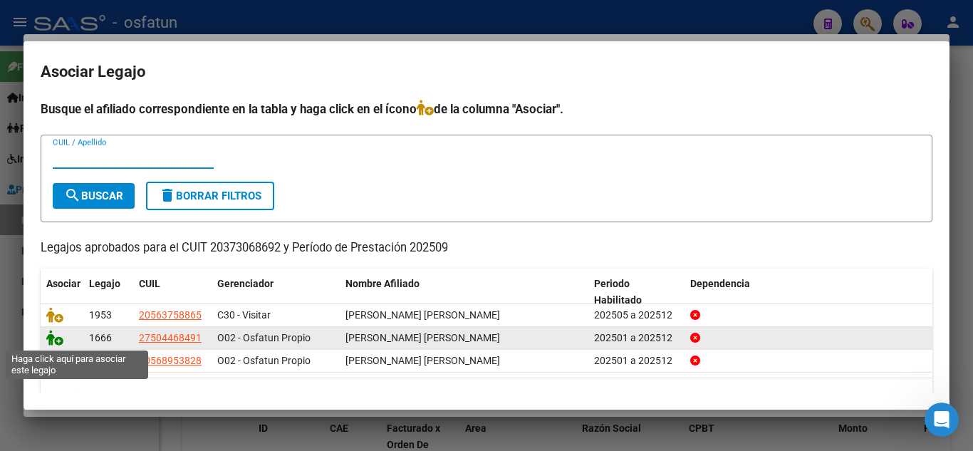
click at [54, 338] on icon at bounding box center [54, 338] width 17 height 16
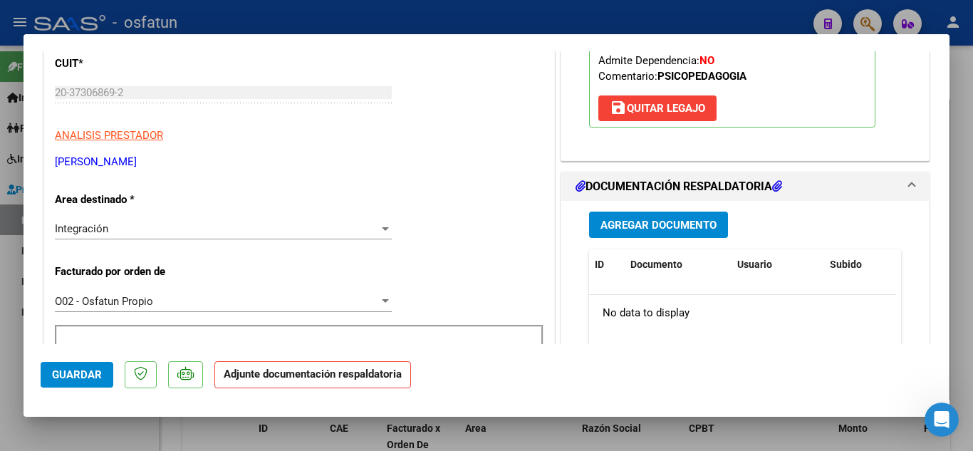
scroll to position [356, 0]
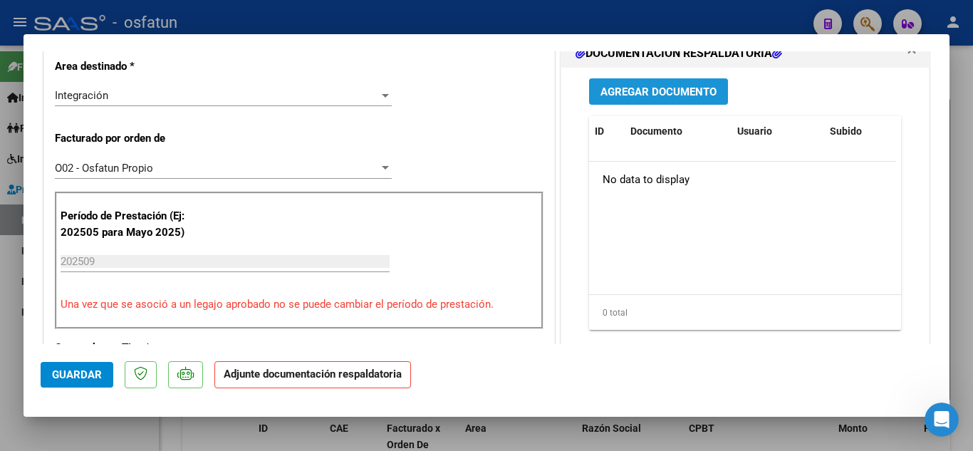
click at [654, 98] on span "Agregar Documento" at bounding box center [658, 91] width 116 height 13
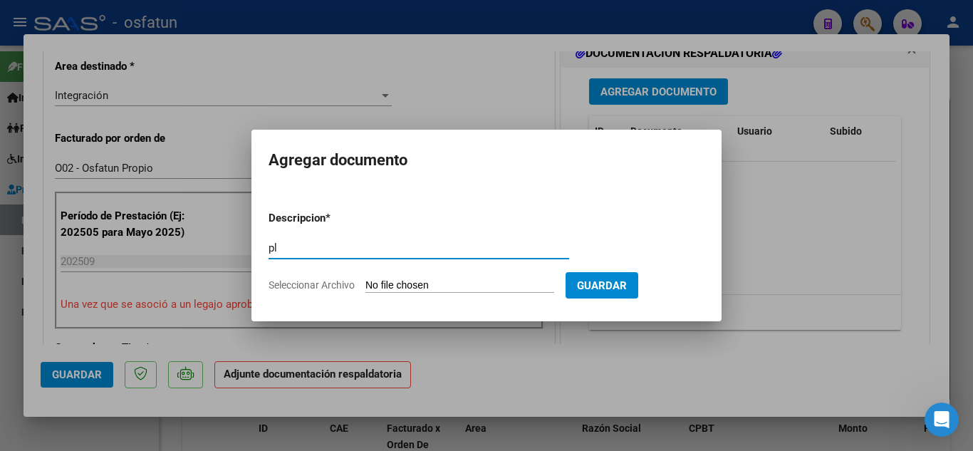
type input "p"
type input "PLANILLA DE ASISTENCIA"
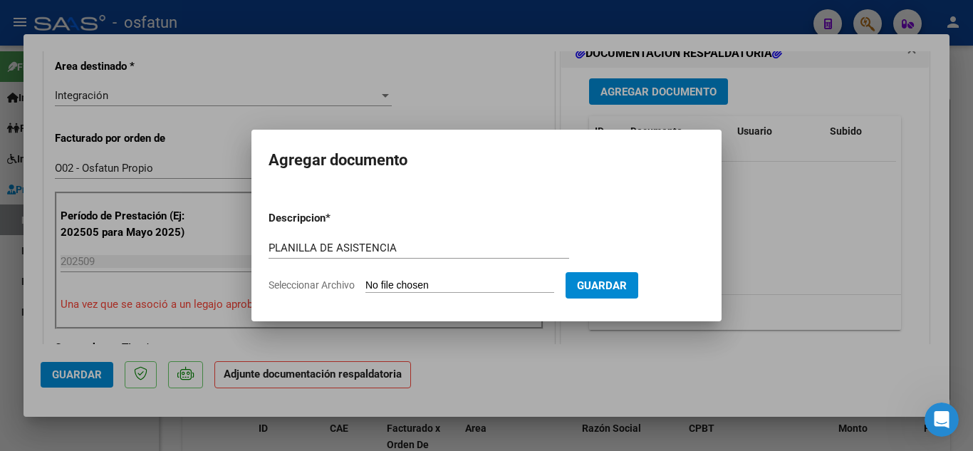
click at [457, 288] on input "Seleccionar Archivo" at bounding box center [459, 286] width 189 height 14
type input "C:\fakepath\Planilla de Asistencia Psicopedagogia.pdf"
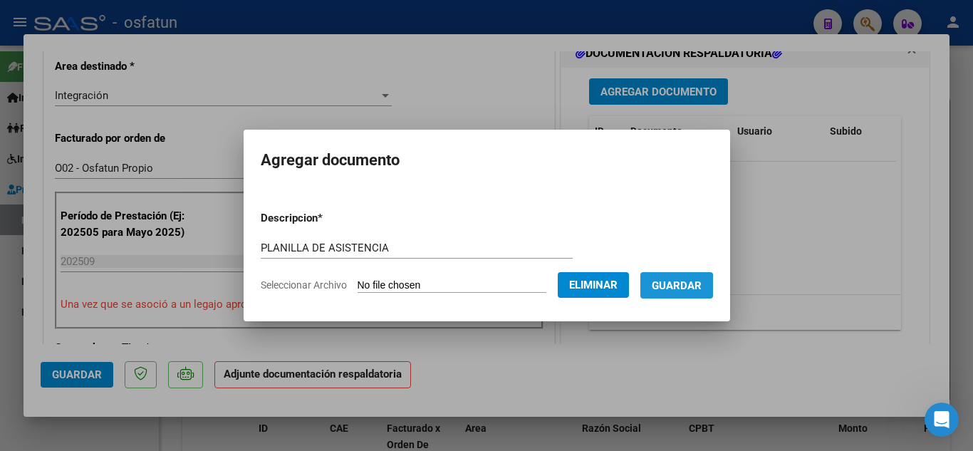
click at [669, 290] on span "Guardar" at bounding box center [677, 285] width 50 height 13
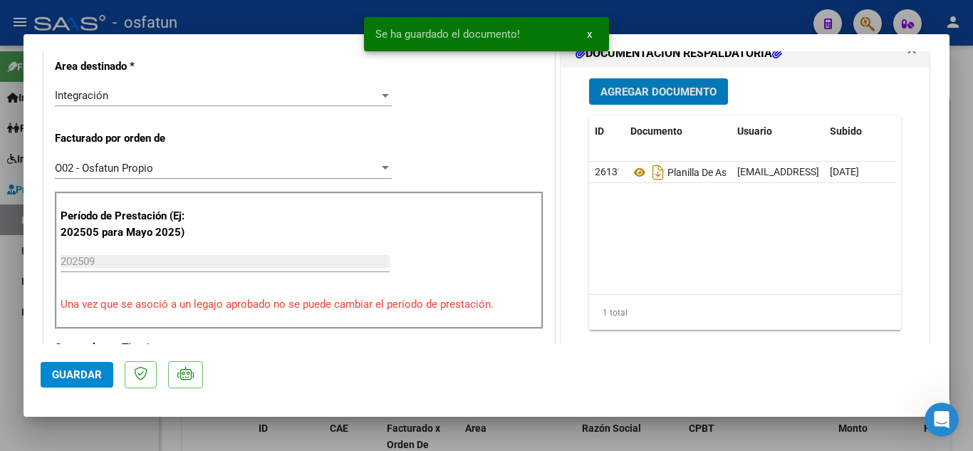
click at [632, 98] on span "Agregar Documento" at bounding box center [658, 91] width 116 height 13
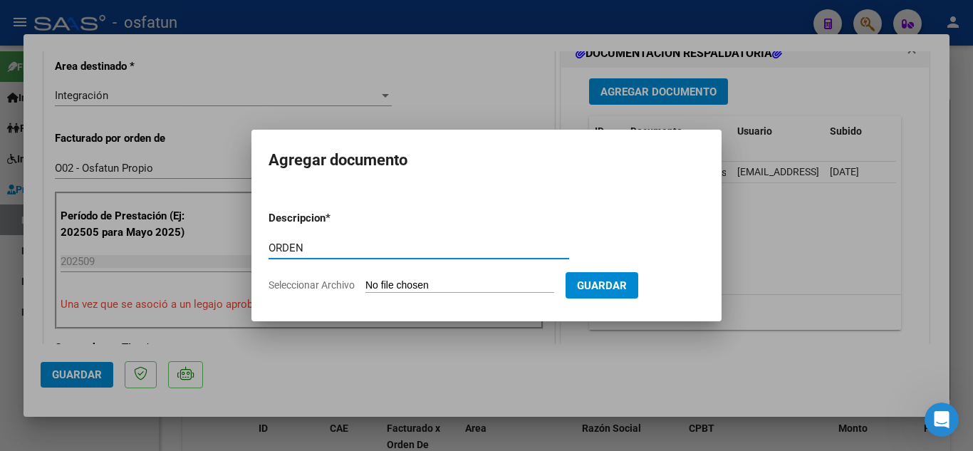
type input "ORDEN"
click at [404, 281] on input "Seleccionar Archivo" at bounding box center [459, 286] width 189 height 14
type input "C:\fakepath\Autorización Palacio 2025.pdf"
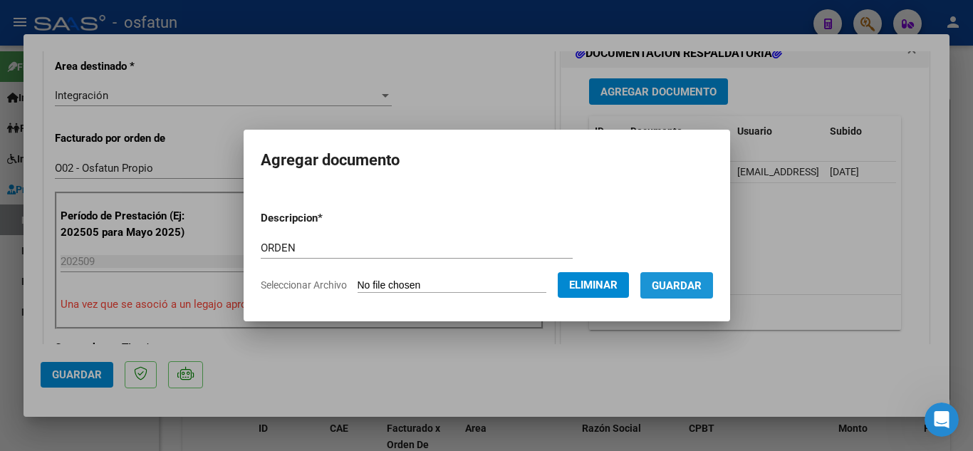
click at [672, 291] on span "Guardar" at bounding box center [677, 285] width 50 height 13
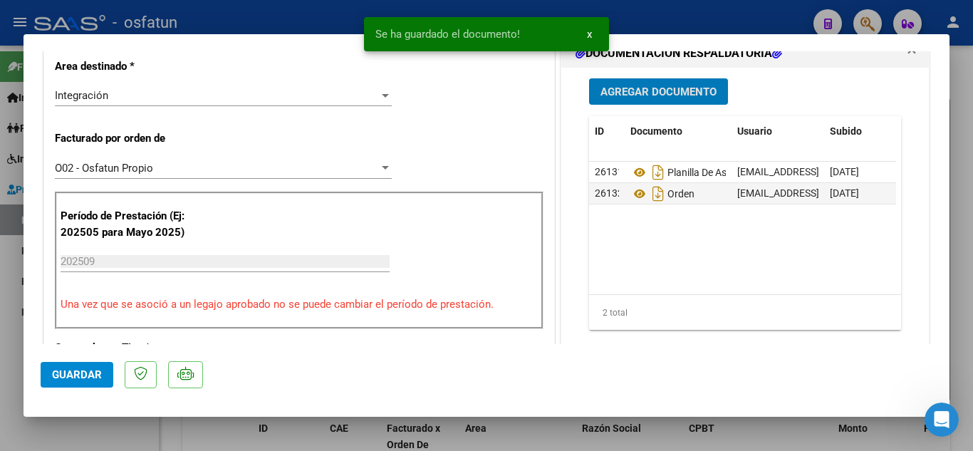
click at [68, 375] on span "Guardar" at bounding box center [77, 374] width 50 height 13
click at [281, 16] on div at bounding box center [486, 225] width 973 height 451
type input "$ 0,00"
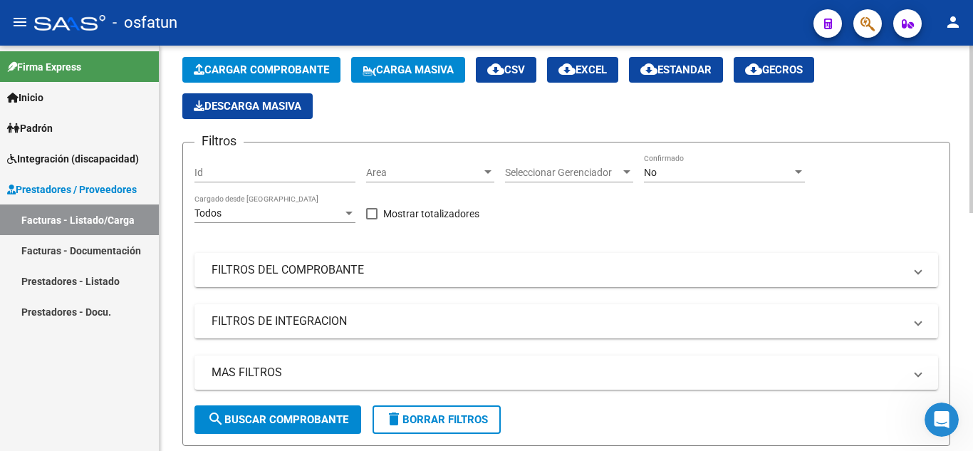
scroll to position [0, 0]
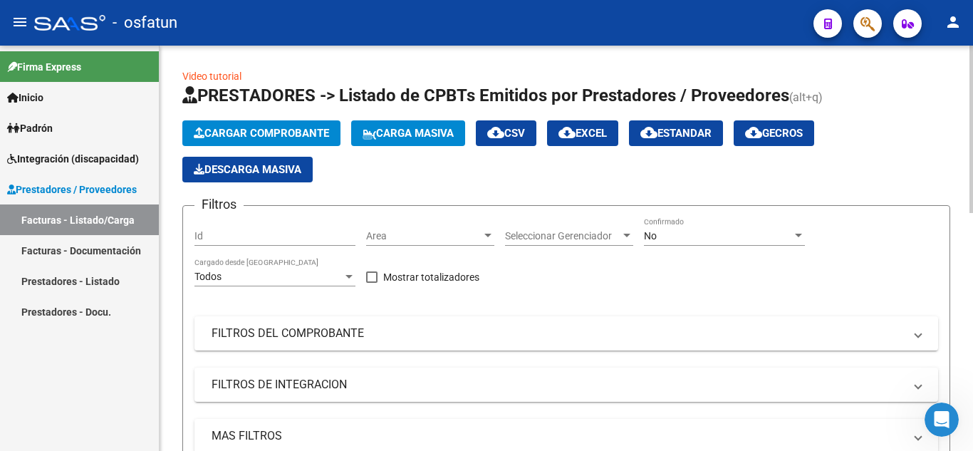
click at [258, 126] on button "Cargar Comprobante" at bounding box center [261, 133] width 158 height 26
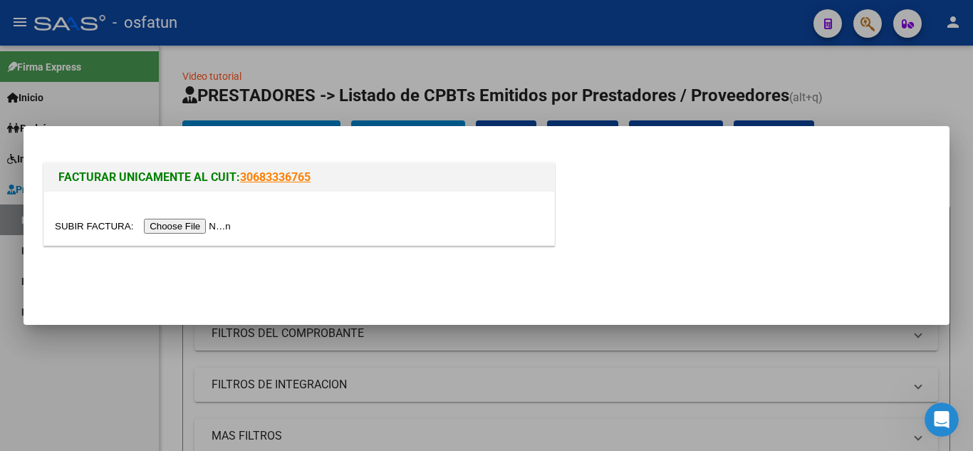
click at [204, 218] on div at bounding box center [299, 218] width 510 height 53
click at [204, 226] on input "file" at bounding box center [145, 226] width 180 height 15
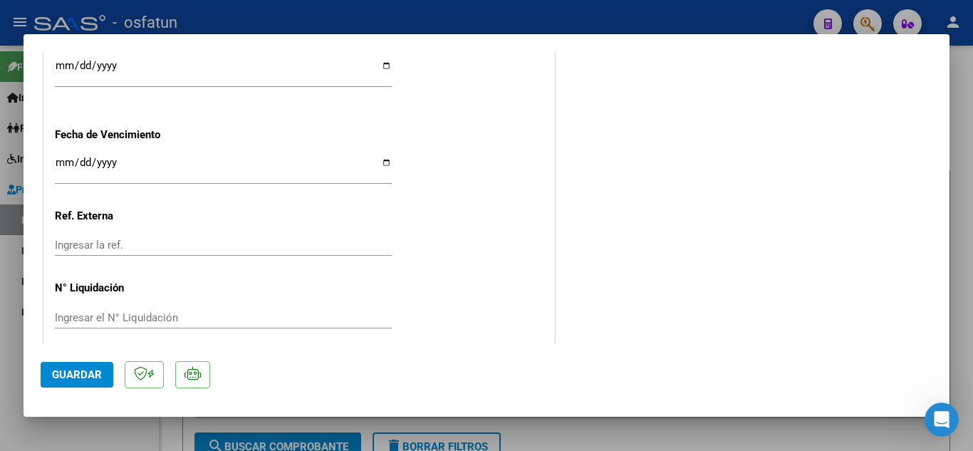
scroll to position [998, 0]
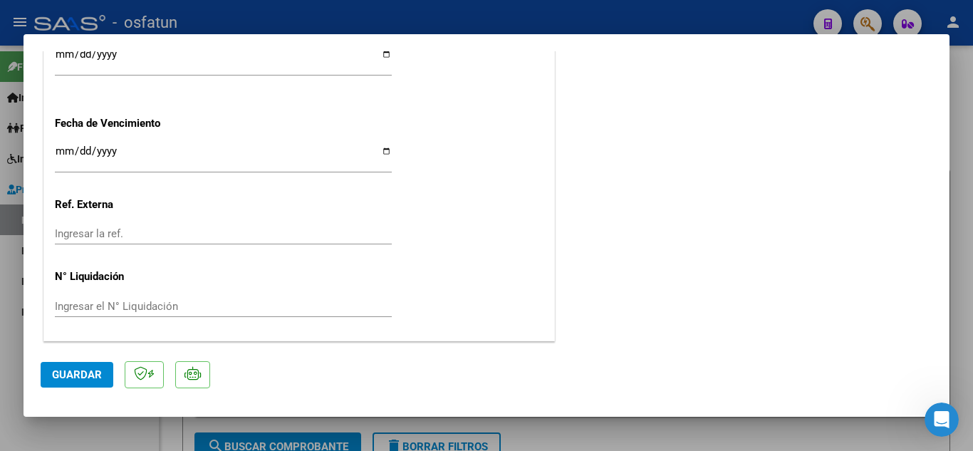
click at [81, 372] on span "Guardar" at bounding box center [77, 374] width 50 height 13
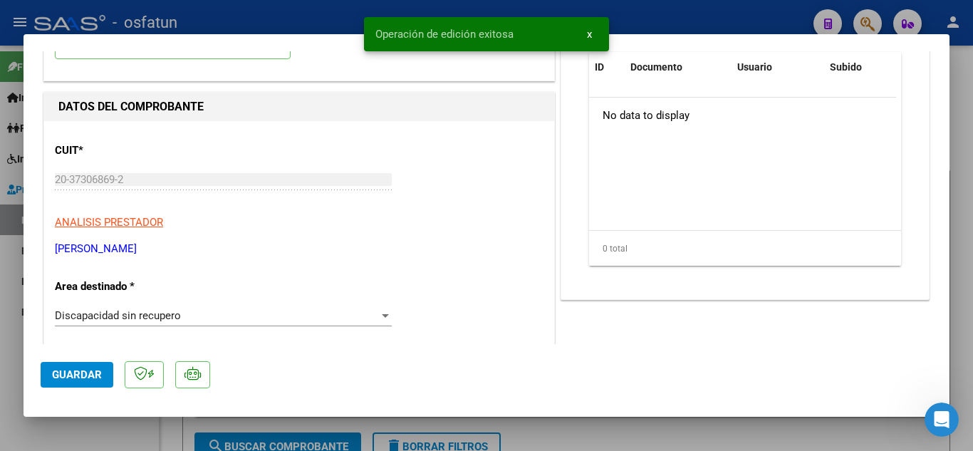
scroll to position [1, 0]
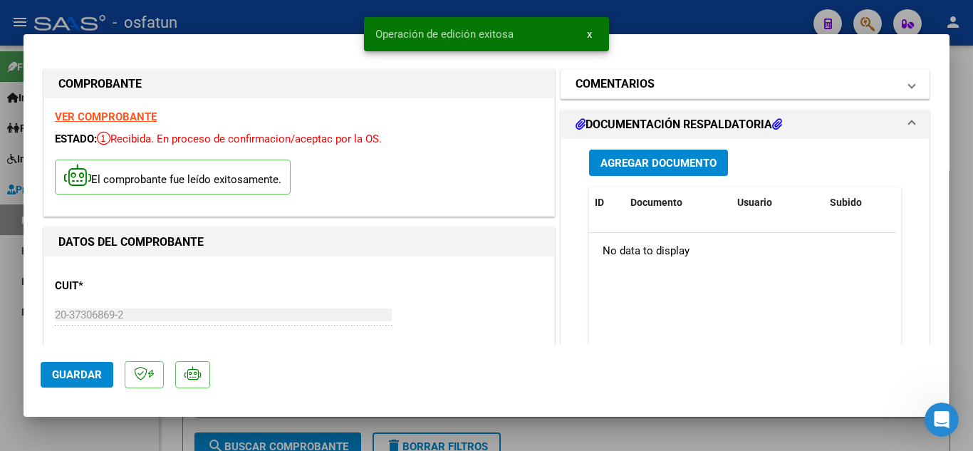
click at [653, 90] on mat-panel-title "COMENTARIOS" at bounding box center [736, 83] width 322 height 17
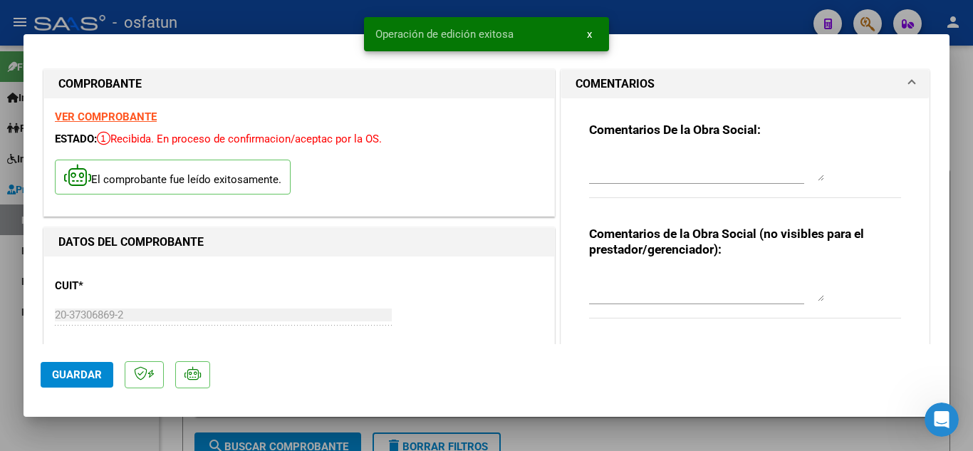
click at [652, 177] on textarea at bounding box center [706, 166] width 235 height 28
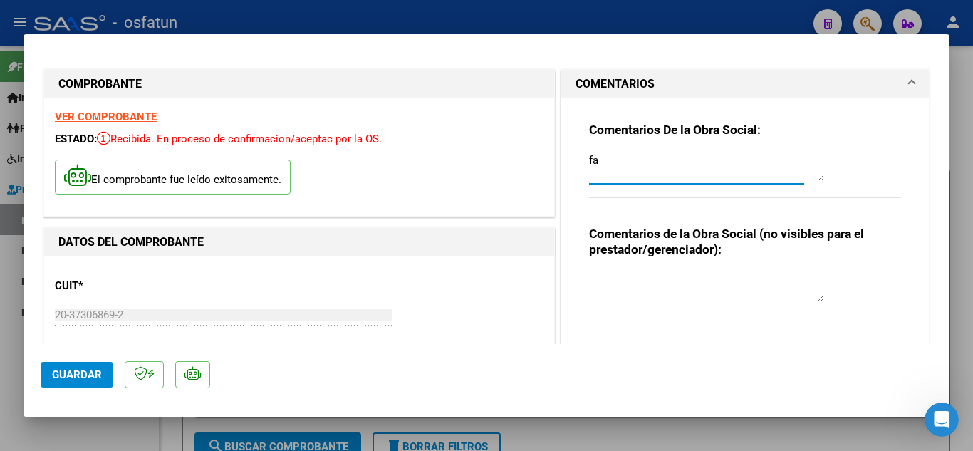
type textarea "f"
click at [637, 175] on textarea at bounding box center [706, 166] width 235 height 28
type textarea "FACTURA ANULADA NC Nº1-26"
click at [84, 364] on button "Guardar" at bounding box center [77, 375] width 73 height 26
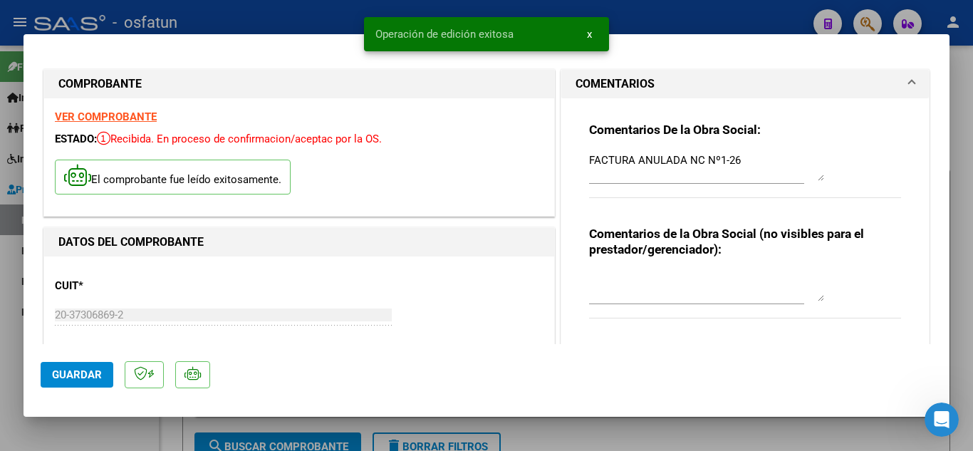
click at [258, 26] on div at bounding box center [486, 225] width 973 height 451
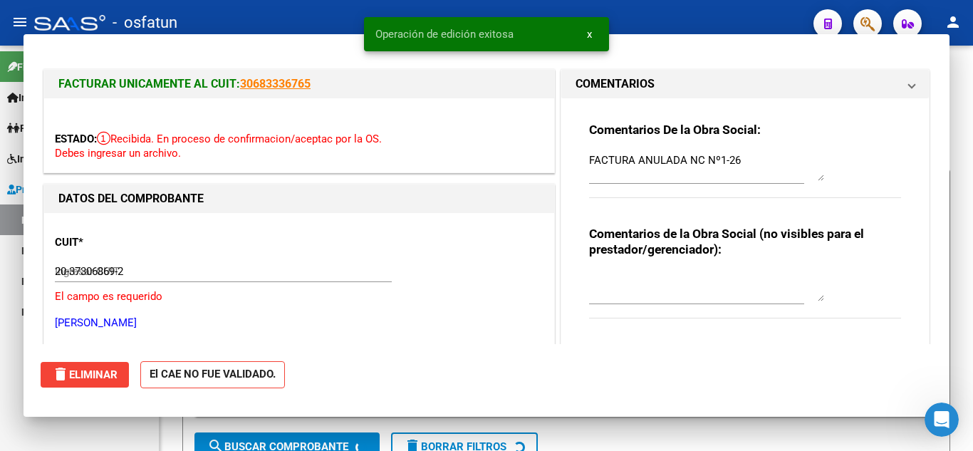
type input "$ 0,00"
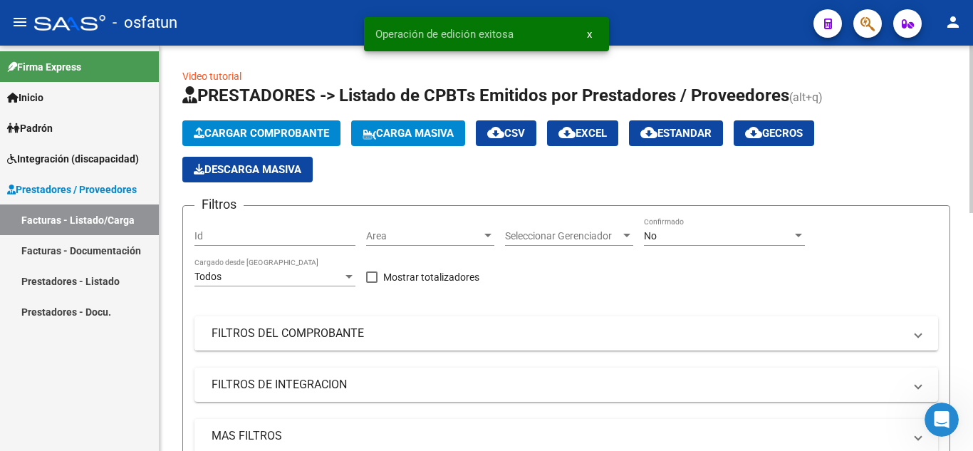
click at [261, 127] on span "Cargar Comprobante" at bounding box center [261, 133] width 135 height 13
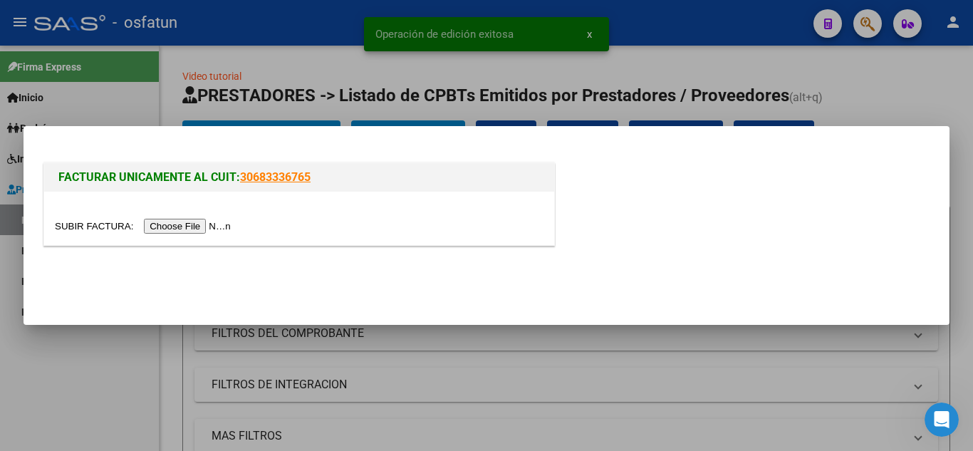
click at [196, 221] on input "file" at bounding box center [145, 226] width 180 height 15
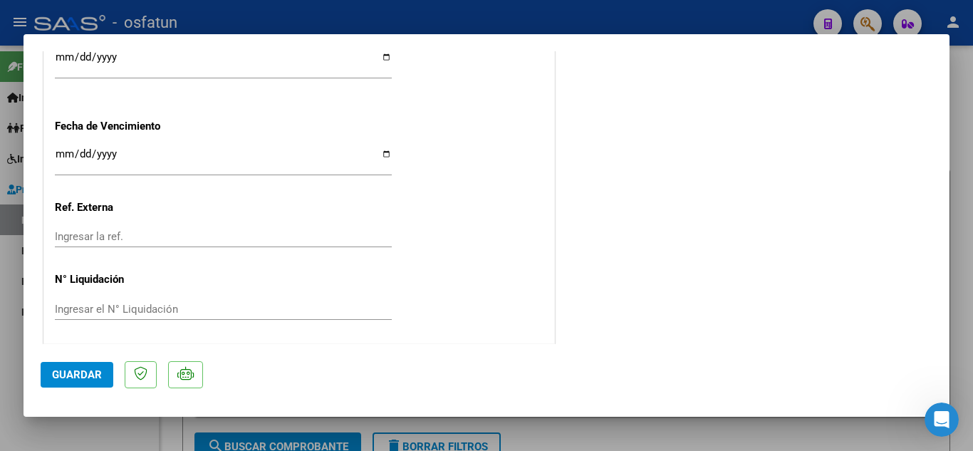
scroll to position [998, 0]
click at [75, 375] on span "Guardar" at bounding box center [77, 374] width 50 height 13
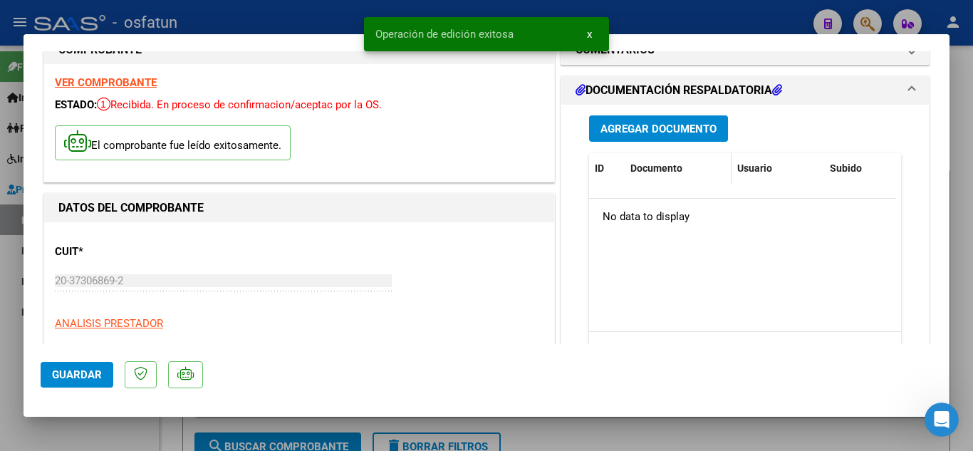
scroll to position [1, 0]
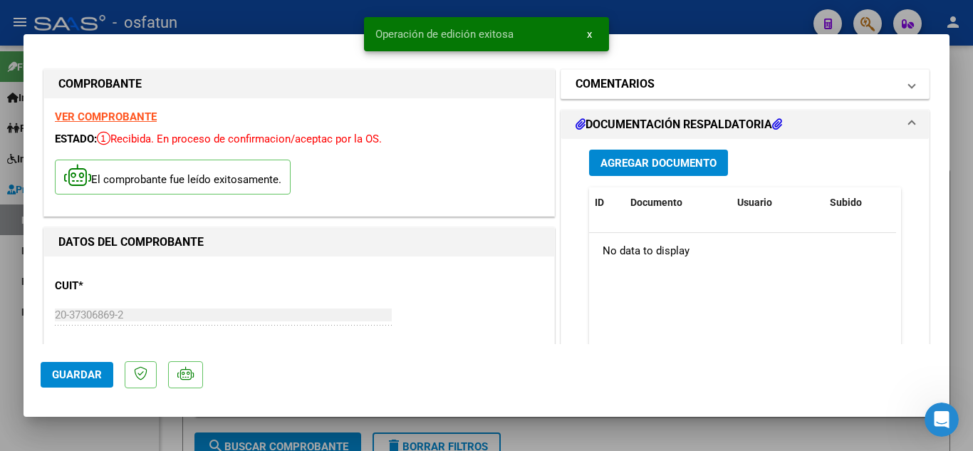
click at [668, 91] on mat-panel-title "COMENTARIOS" at bounding box center [736, 83] width 322 height 17
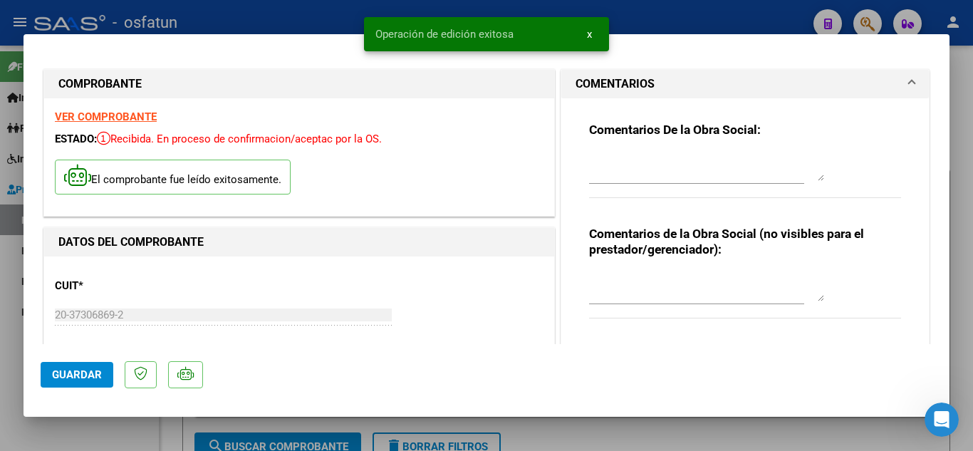
click at [618, 177] on textarea at bounding box center [706, 166] width 235 height 28
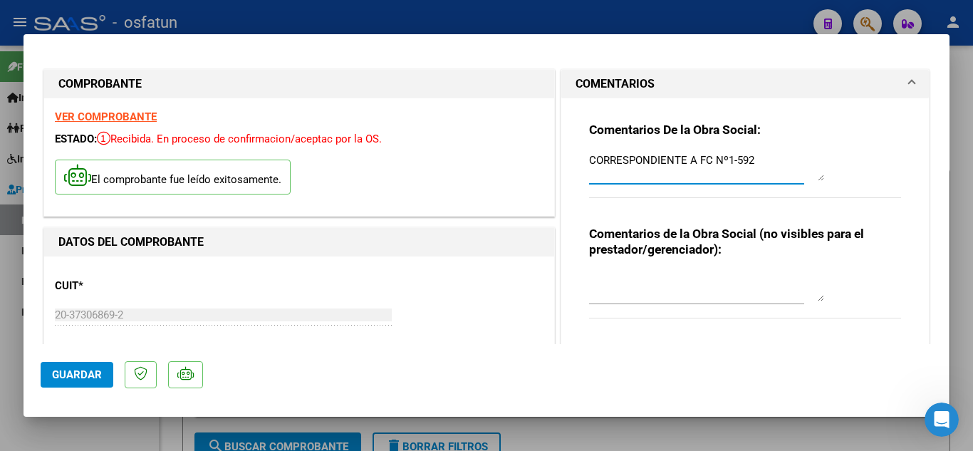
type textarea "CORRESPONDIENTE A FC Nº1-592"
click at [50, 377] on button "Guardar" at bounding box center [77, 375] width 73 height 26
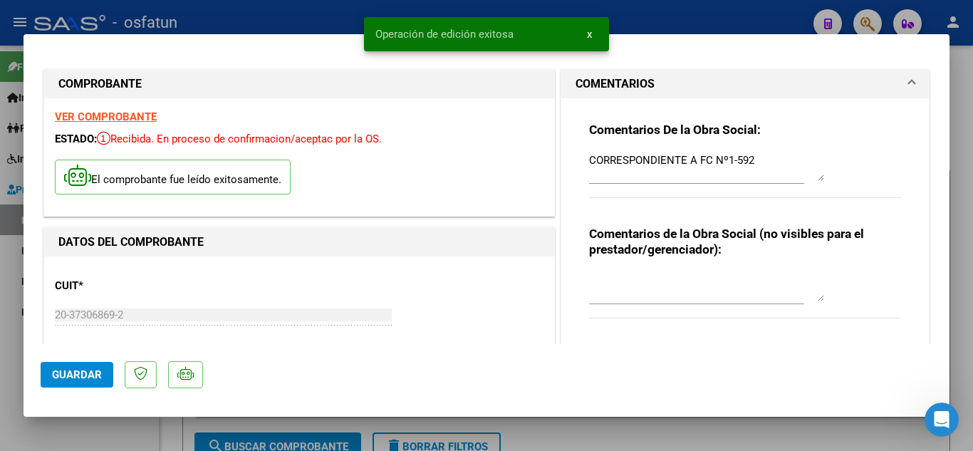
click at [318, 13] on div at bounding box center [486, 225] width 973 height 451
type input "$ 0,00"
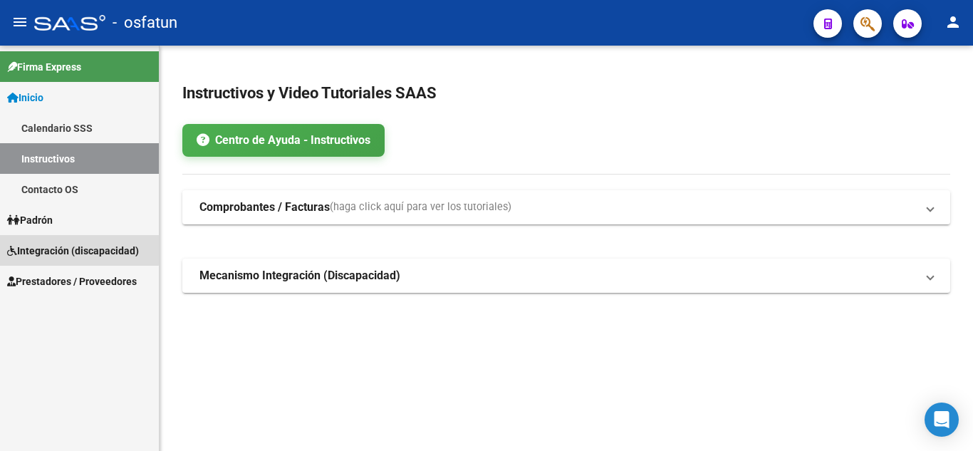
click at [60, 249] on span "Integración (discapacidad)" at bounding box center [73, 251] width 132 height 16
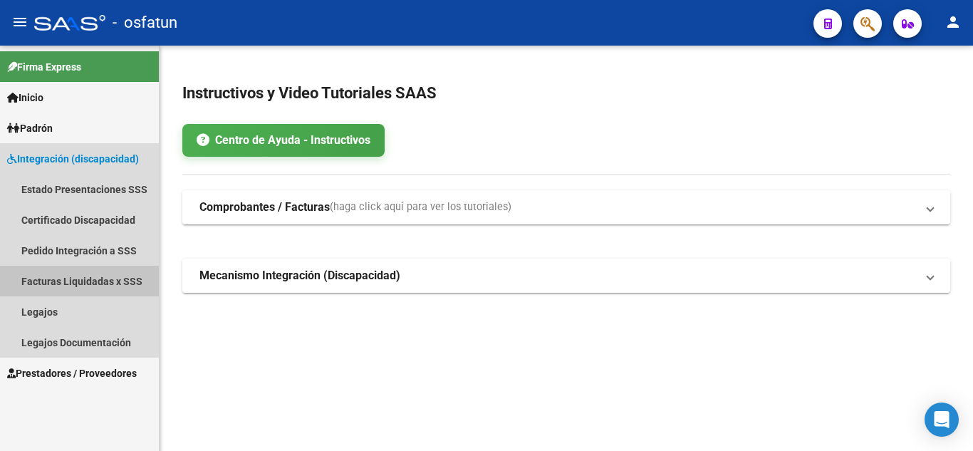
click at [78, 281] on link "Facturas Liquidadas x SSS" at bounding box center [79, 281] width 159 height 31
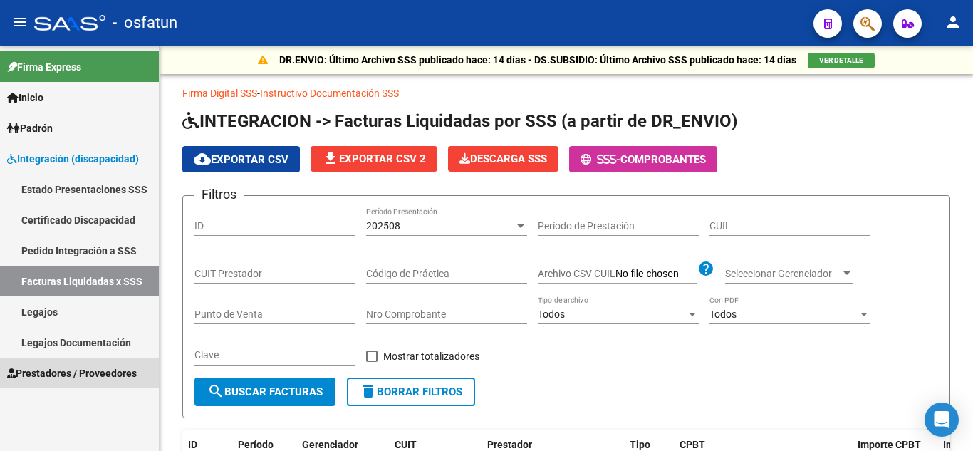
click at [43, 375] on span "Prestadores / Proveedores" at bounding box center [72, 373] width 130 height 16
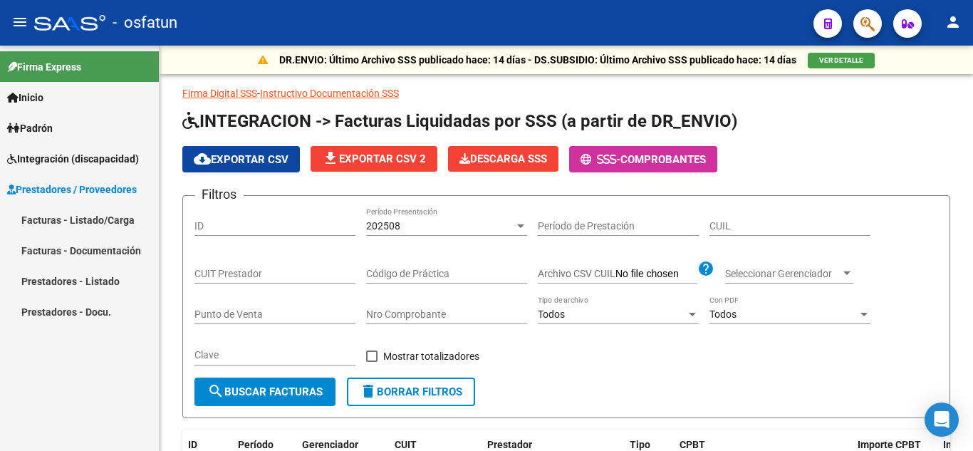
click at [41, 221] on link "Facturas - Listado/Carga" at bounding box center [79, 219] width 159 height 31
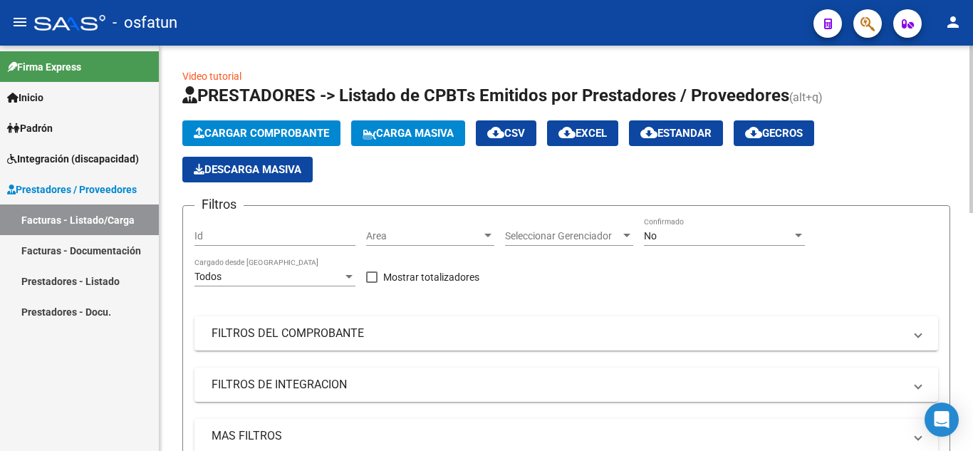
drag, startPoint x: 246, startPoint y: 115, endPoint x: 243, endPoint y: 125, distance: 10.4
click at [245, 117] on app-list-header "PRESTADORES -> Listado de CPBTs Emitidos por Prestadores / Proveedores (alt+q) …" at bounding box center [566, 296] width 768 height 425
click at [241, 125] on button "Cargar Comprobante" at bounding box center [261, 133] width 158 height 26
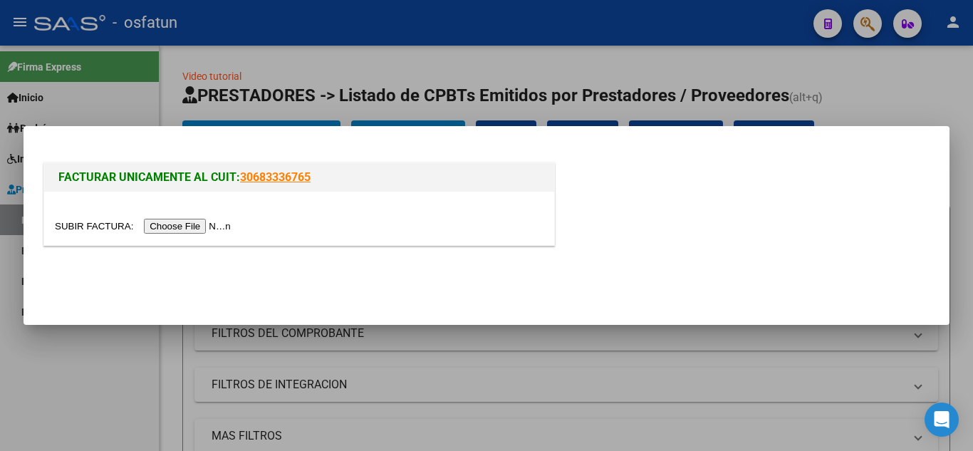
click at [176, 223] on input "file" at bounding box center [145, 226] width 180 height 15
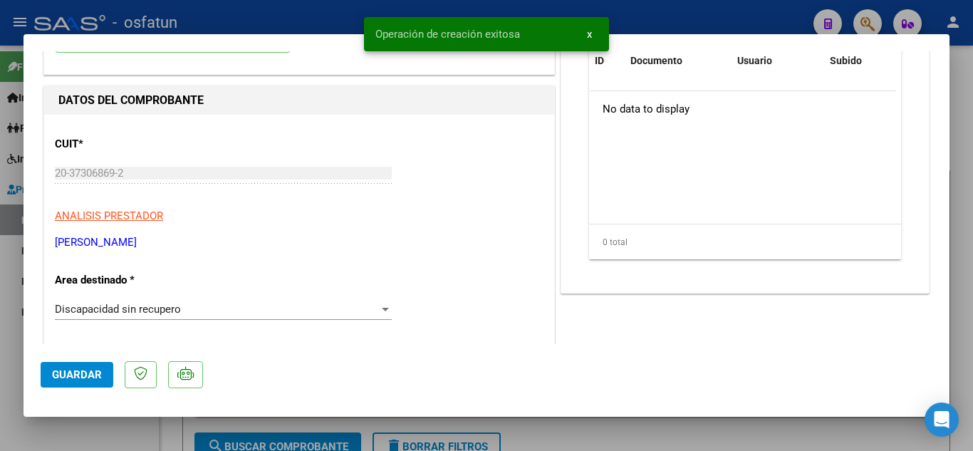
scroll to position [214, 0]
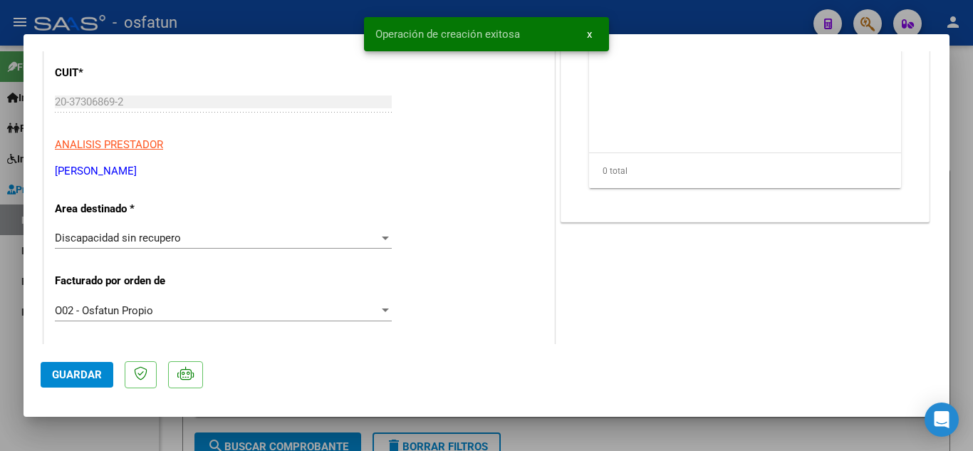
click at [157, 251] on div "Discapacidad sin recupero Seleccionar Area" at bounding box center [223, 244] width 337 height 35
click at [156, 241] on span "Discapacidad sin recupero" at bounding box center [118, 237] width 126 height 13
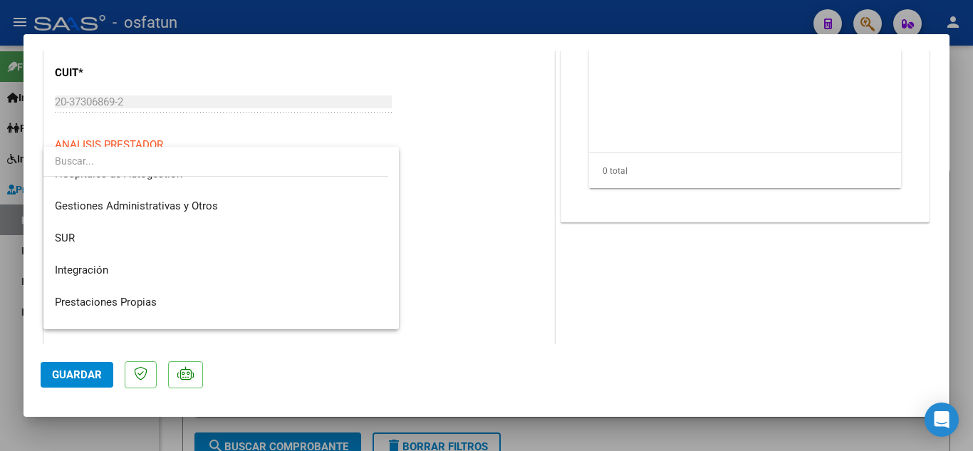
scroll to position [0, 0]
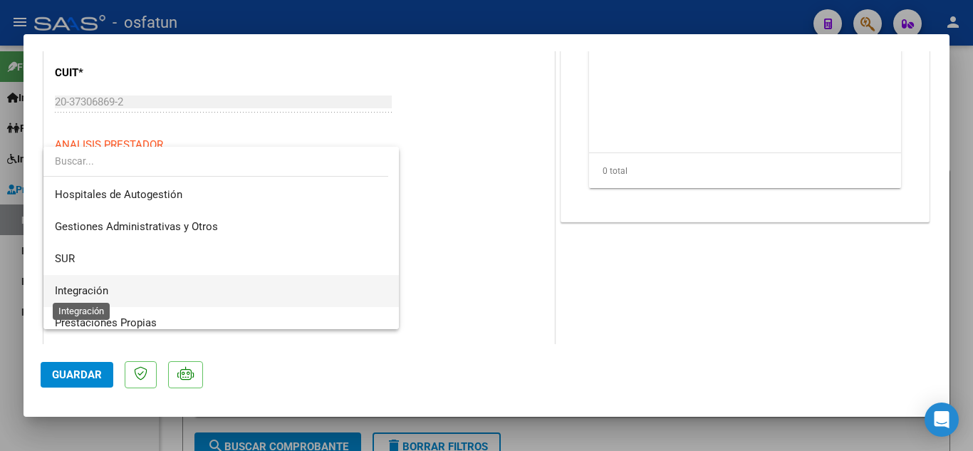
click at [90, 296] on span "Integración" at bounding box center [81, 290] width 53 height 13
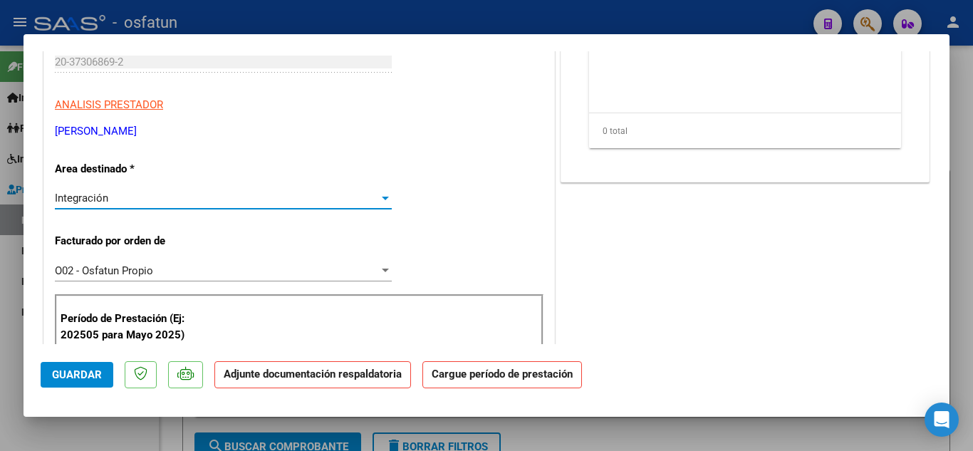
scroll to position [285, 0]
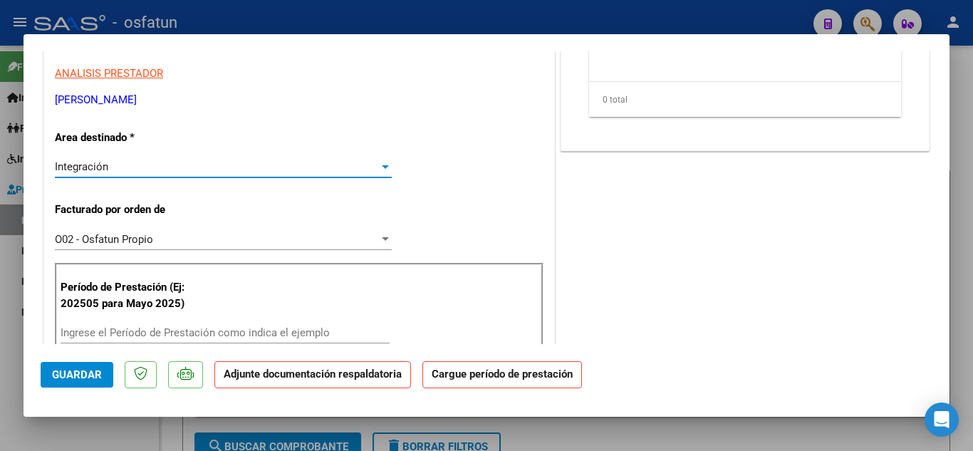
click at [173, 251] on div "O02 - Osfatun Propio Seleccionar Gerenciador" at bounding box center [223, 246] width 337 height 35
click at [163, 236] on div "O02 - Osfatun Propio" at bounding box center [217, 239] width 324 height 13
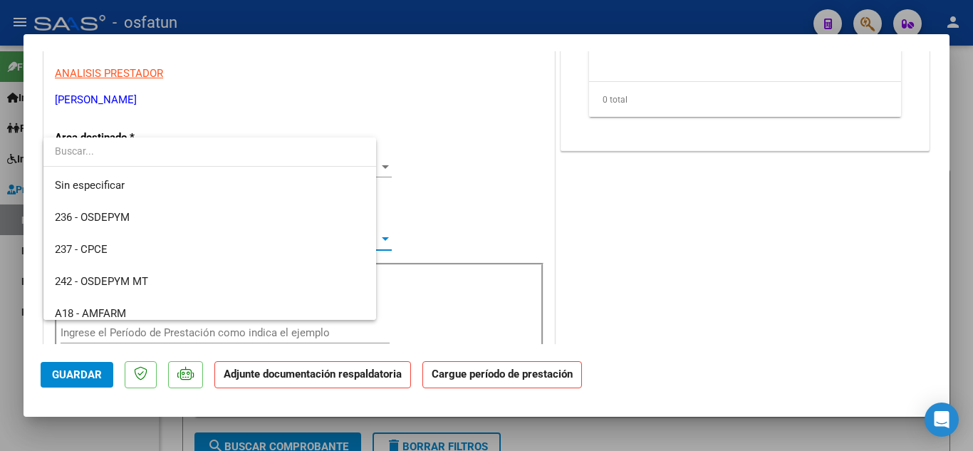
scroll to position [747, 0]
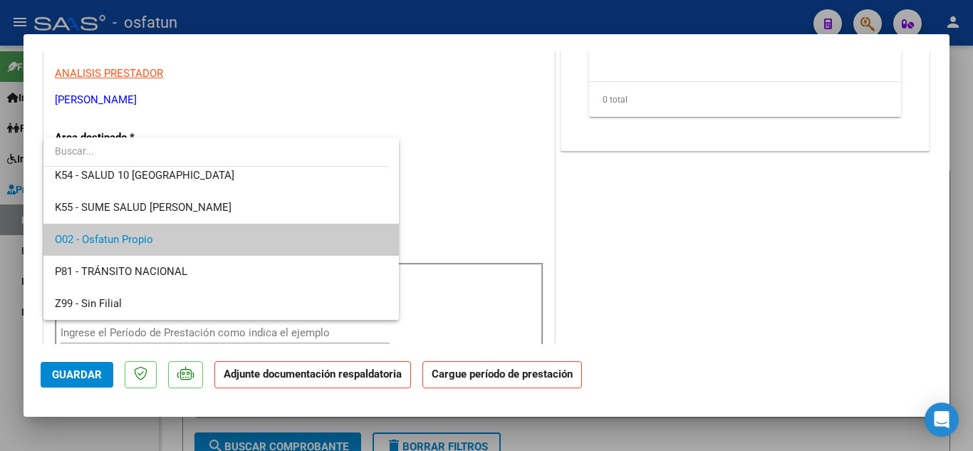
click at [163, 236] on span "O02 - Osfatun Propio" at bounding box center [221, 240] width 333 height 32
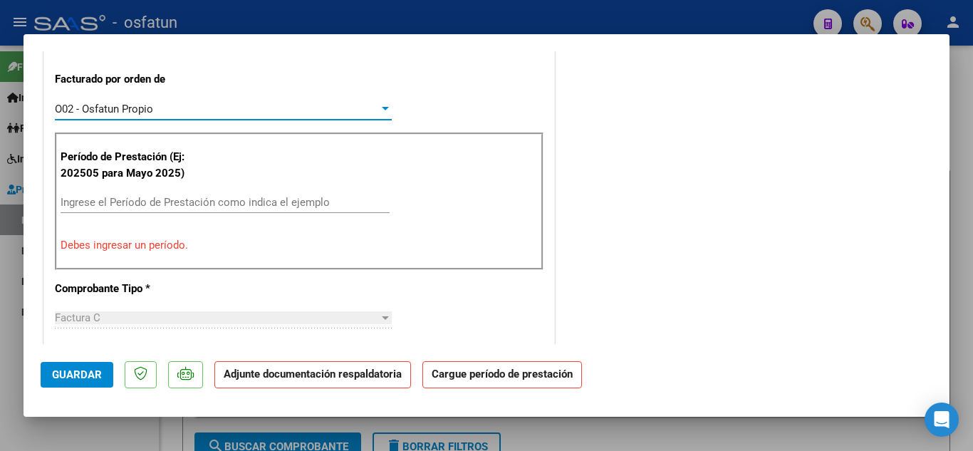
scroll to position [427, 0]
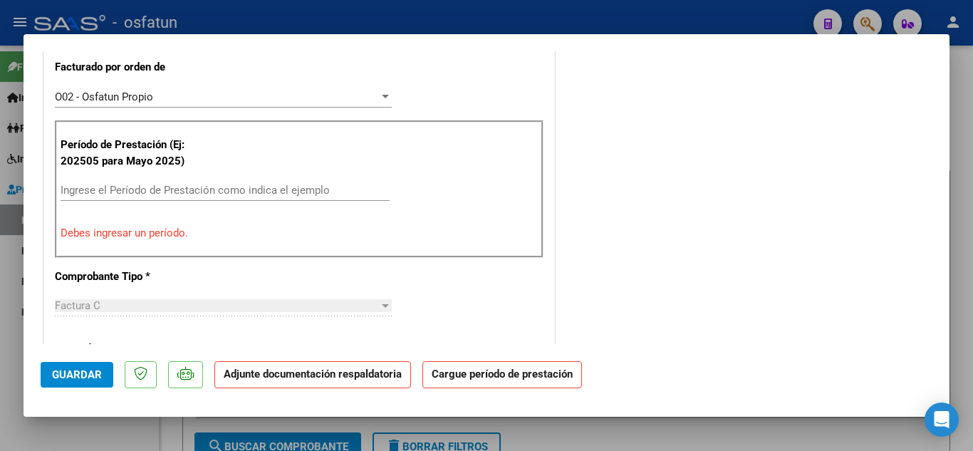
drag, startPoint x: 228, startPoint y: 200, endPoint x: 237, endPoint y: 192, distance: 12.6
click at [234, 195] on div "Ingrese el Período de Prestación como indica el ejemplo" at bounding box center [225, 189] width 329 height 21
drag, startPoint x: 237, startPoint y: 192, endPoint x: 254, endPoint y: 188, distance: 17.5
click at [239, 192] on input "Ingrese el Período de Prestación como indica el ejemplo" at bounding box center [225, 190] width 329 height 13
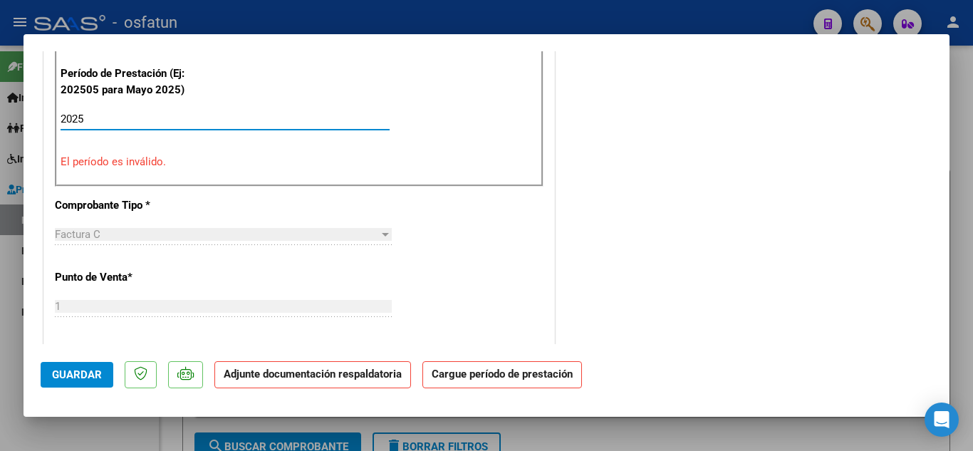
scroll to position [712, 0]
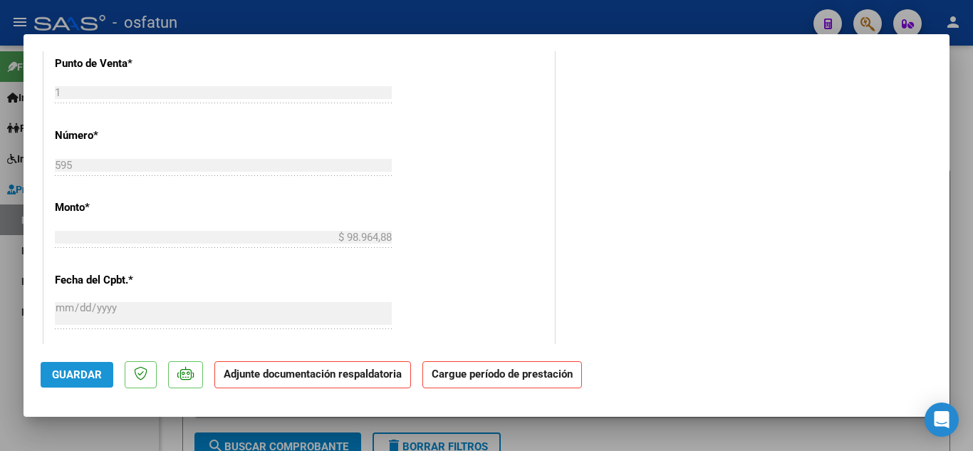
click at [78, 367] on button "Guardar" at bounding box center [77, 375] width 73 height 26
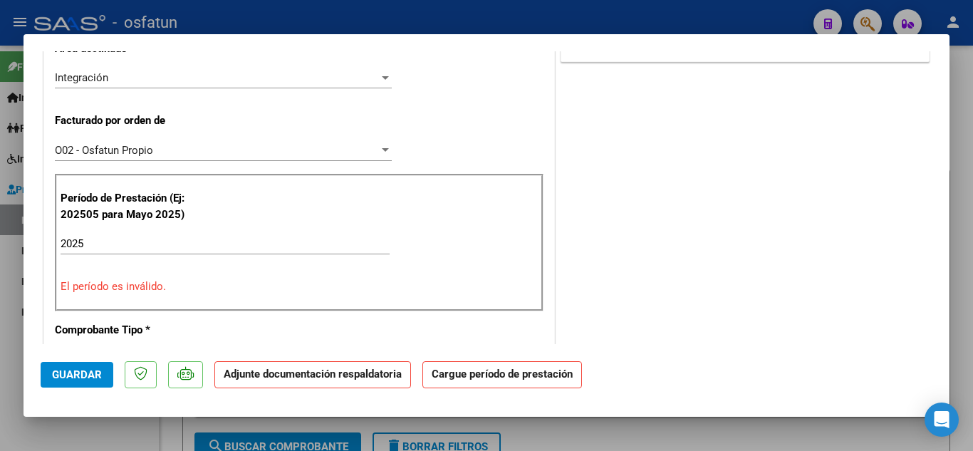
scroll to position [405, 0]
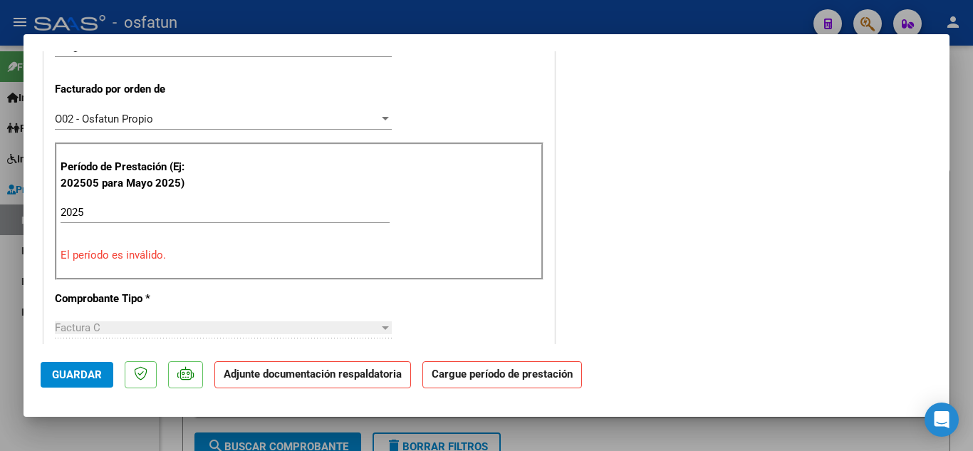
click at [117, 216] on input "2025" at bounding box center [225, 212] width 329 height 13
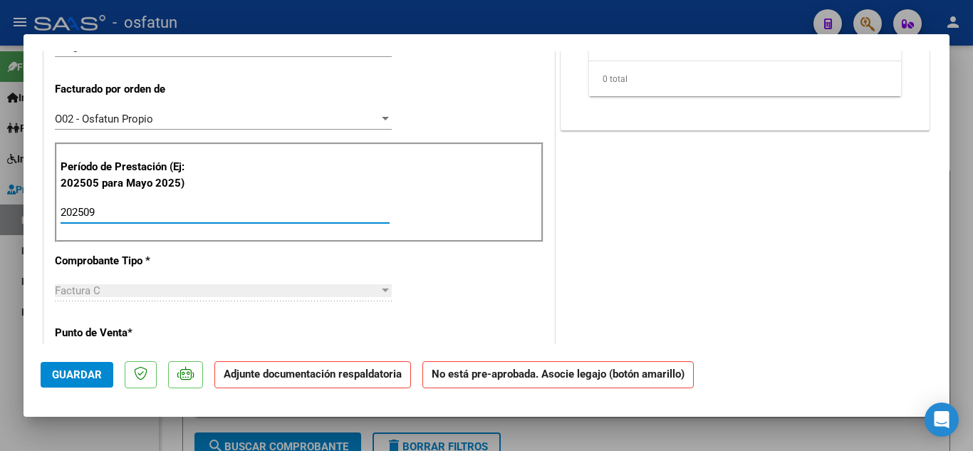
type input "202509"
click at [52, 384] on button "Guardar" at bounding box center [77, 375] width 73 height 26
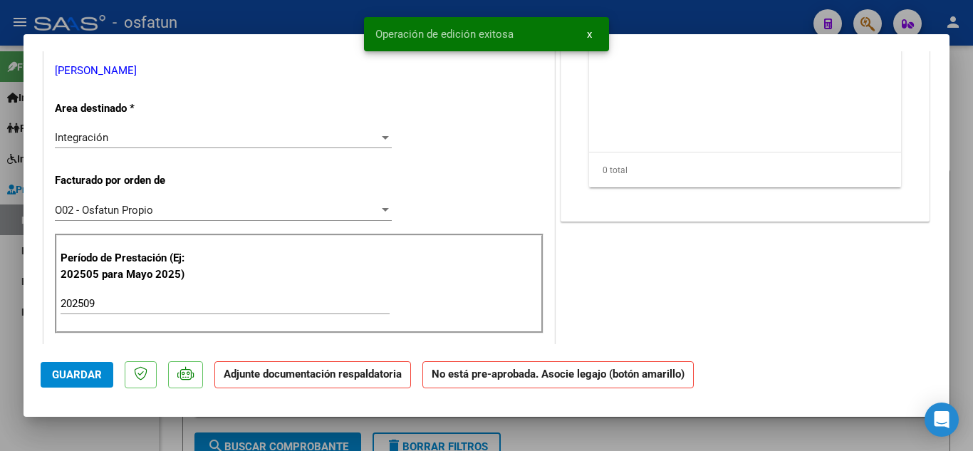
scroll to position [100, 0]
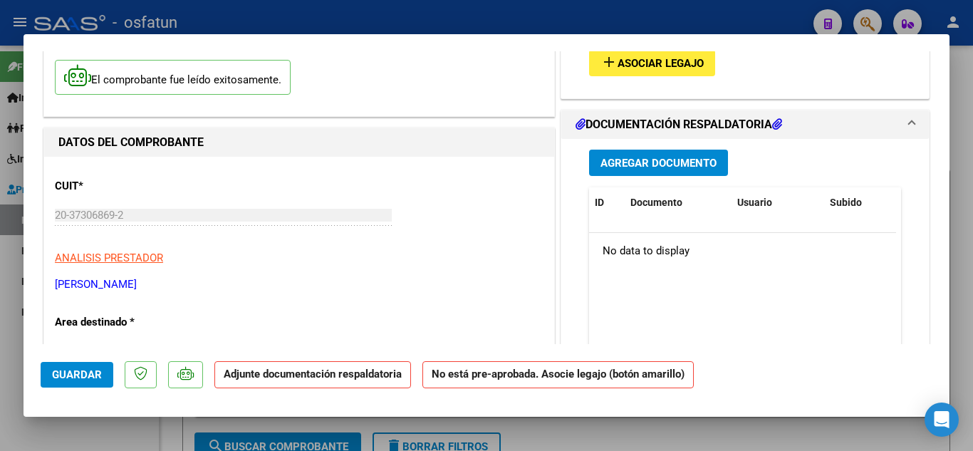
click at [652, 70] on span "Asociar Legajo" at bounding box center [660, 63] width 86 height 13
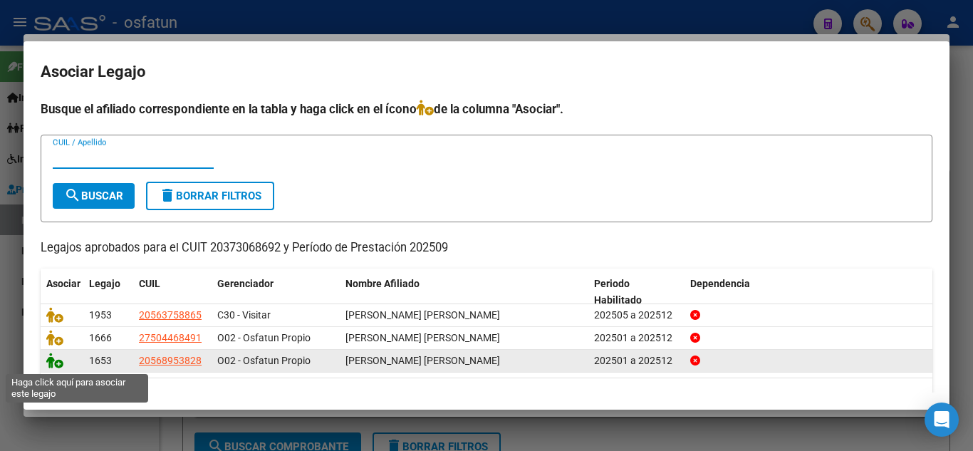
click at [48, 362] on icon at bounding box center [54, 360] width 17 height 16
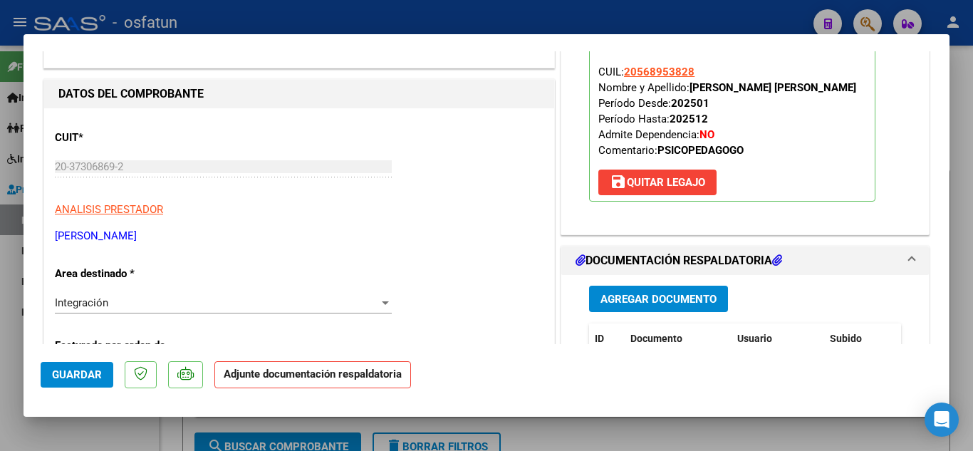
scroll to position [243, 0]
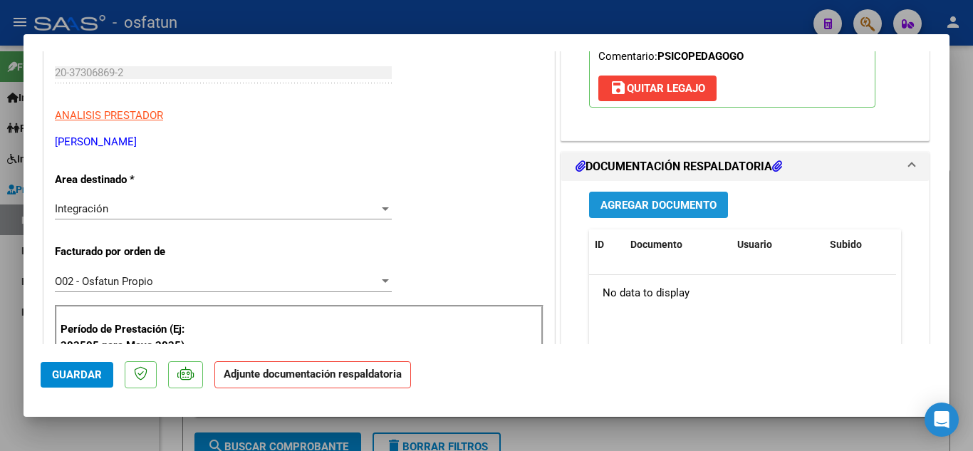
click at [677, 200] on span "Agregar Documento" at bounding box center [658, 205] width 116 height 13
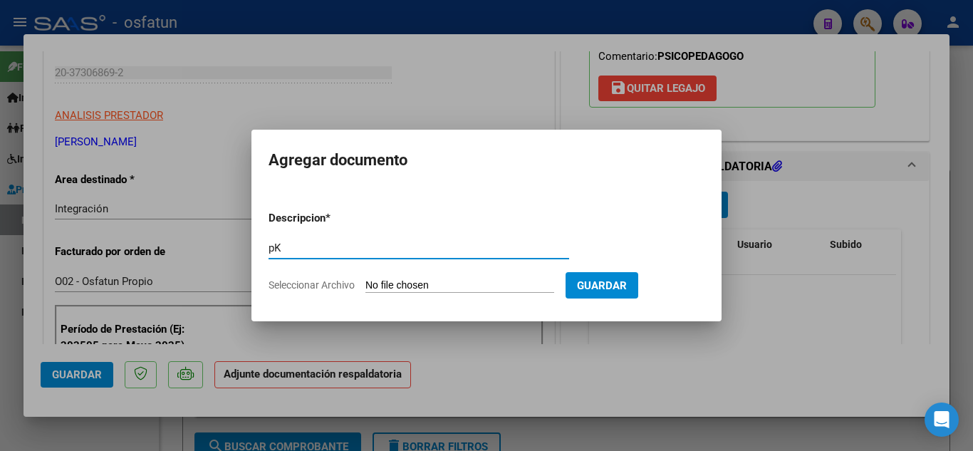
type input "p"
type input "Planilla de Asistencia"
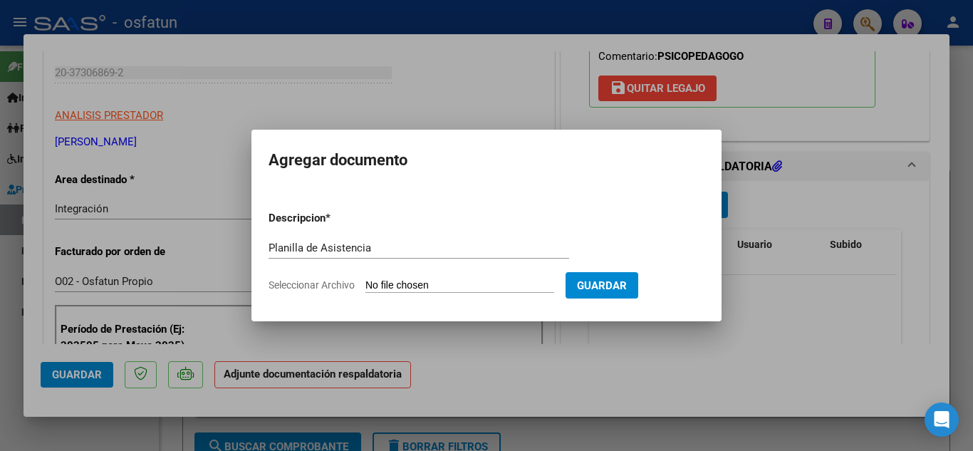
click at [450, 284] on input "Seleccionar Archivo" at bounding box center [459, 286] width 189 height 14
type input "C:\fakepath\Asistencia Psicopedagogia.pdf"
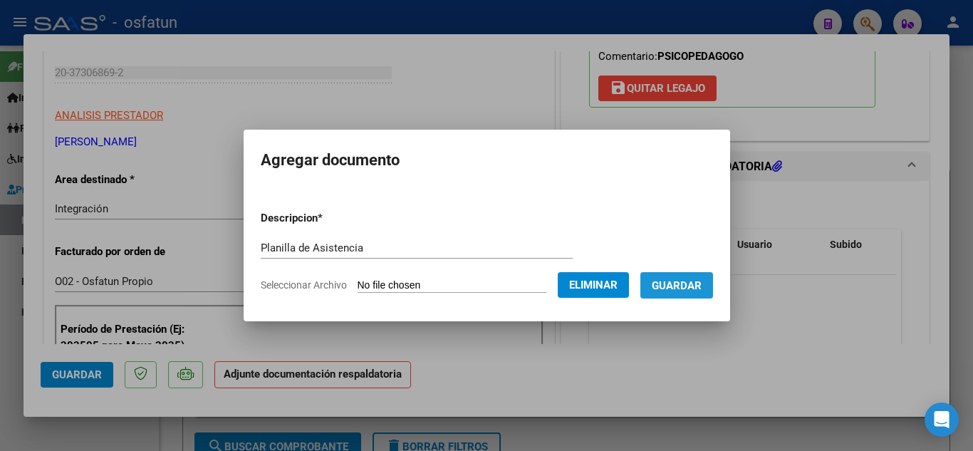
click at [695, 281] on span "Guardar" at bounding box center [677, 285] width 50 height 13
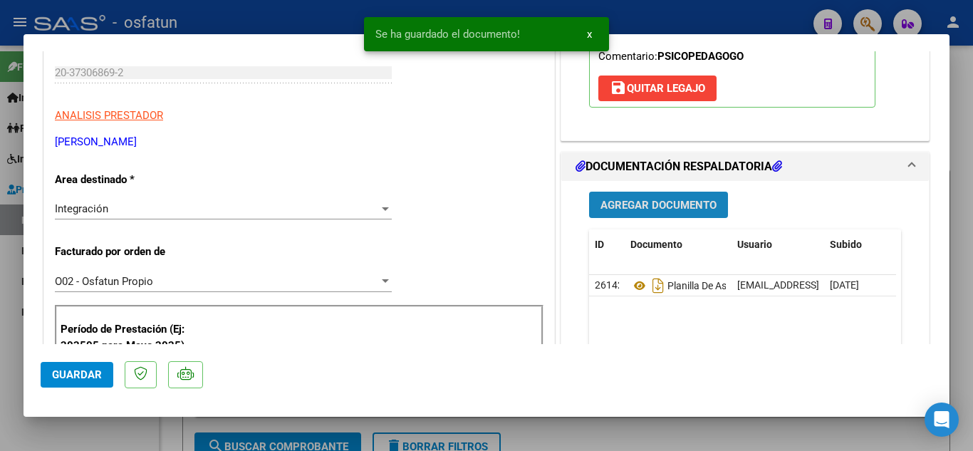
click at [686, 204] on span "Agregar Documento" at bounding box center [658, 205] width 116 height 13
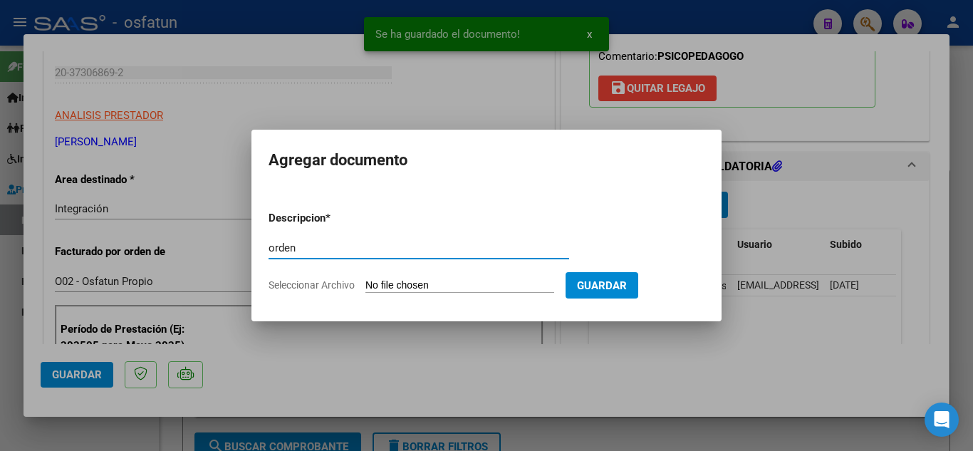
type input "orden"
click at [472, 281] on input "Seleccionar Archivo" at bounding box center [459, 286] width 189 height 14
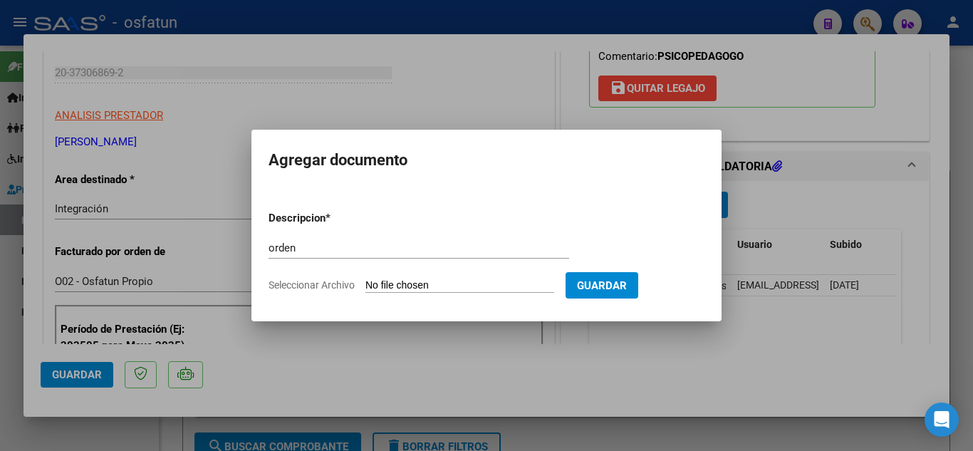
type input "C:\fakepath\ORDEN PSICOPEGAGOIA.pdf"
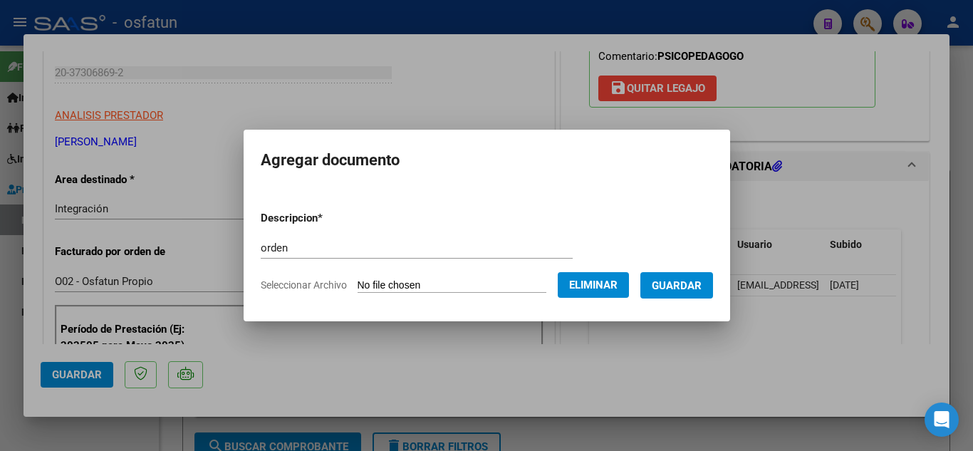
click at [698, 284] on span "Guardar" at bounding box center [677, 285] width 50 height 13
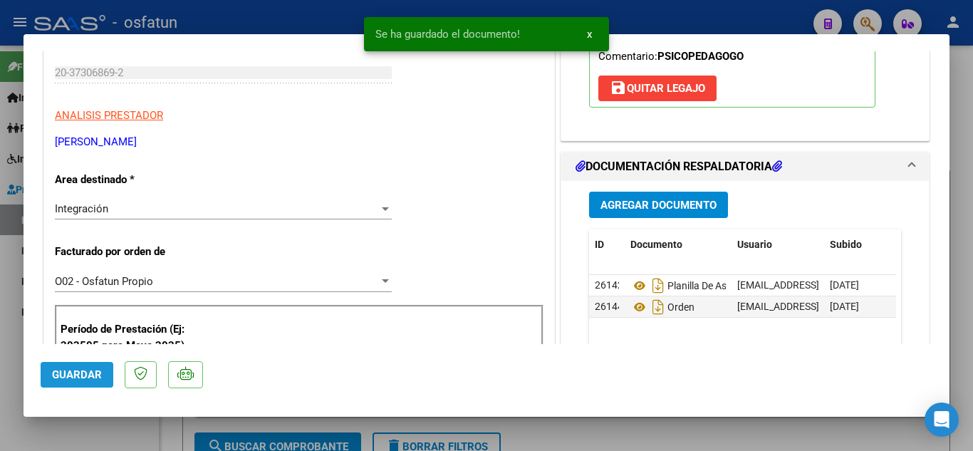
click at [75, 380] on span "Guardar" at bounding box center [77, 374] width 50 height 13
click at [288, 33] on div at bounding box center [486, 225] width 973 height 451
type input "$ 0,00"
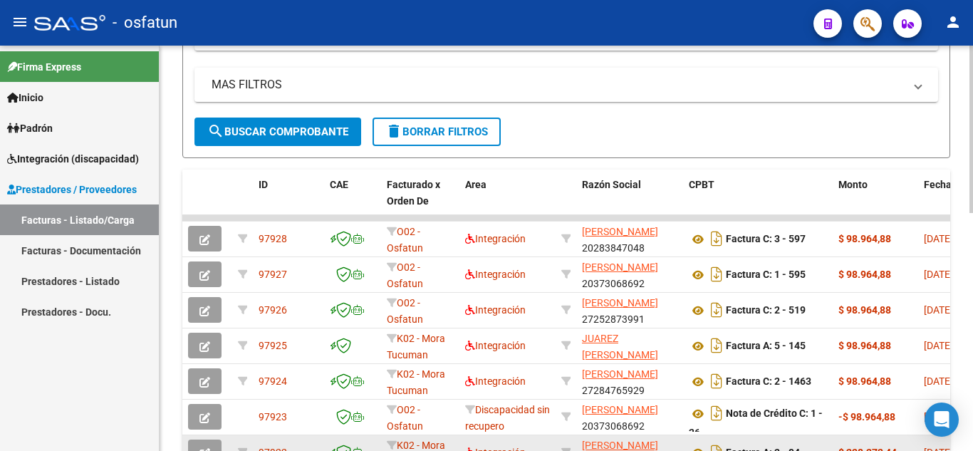
scroll to position [356, 0]
